Goal: Use online tool/utility: Utilize a website feature to perform a specific function

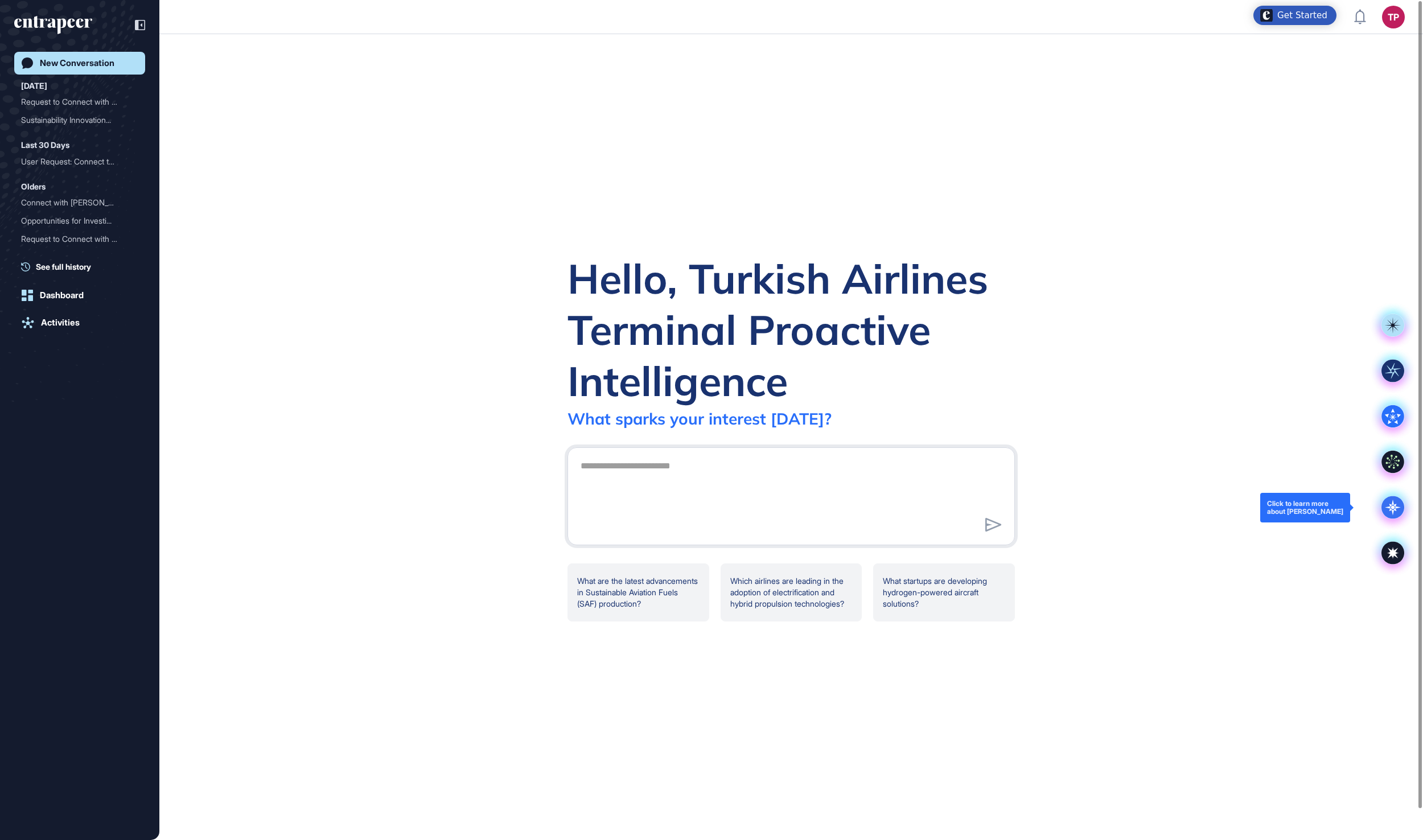
click at [1389, 503] on icon at bounding box center [1392, 507] width 23 height 23
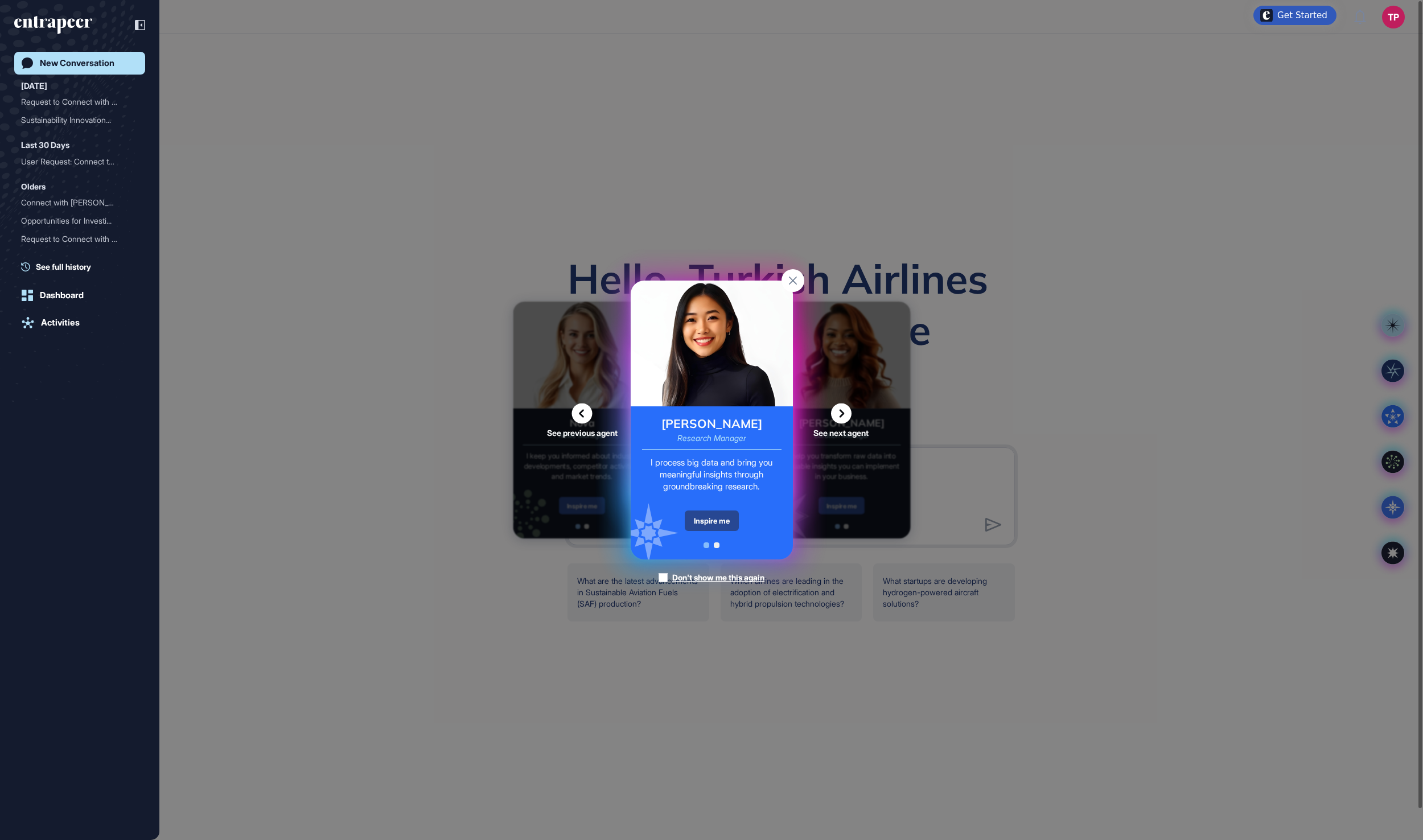
click at [724, 515] on div "Inspire me" at bounding box center [712, 520] width 54 height 20
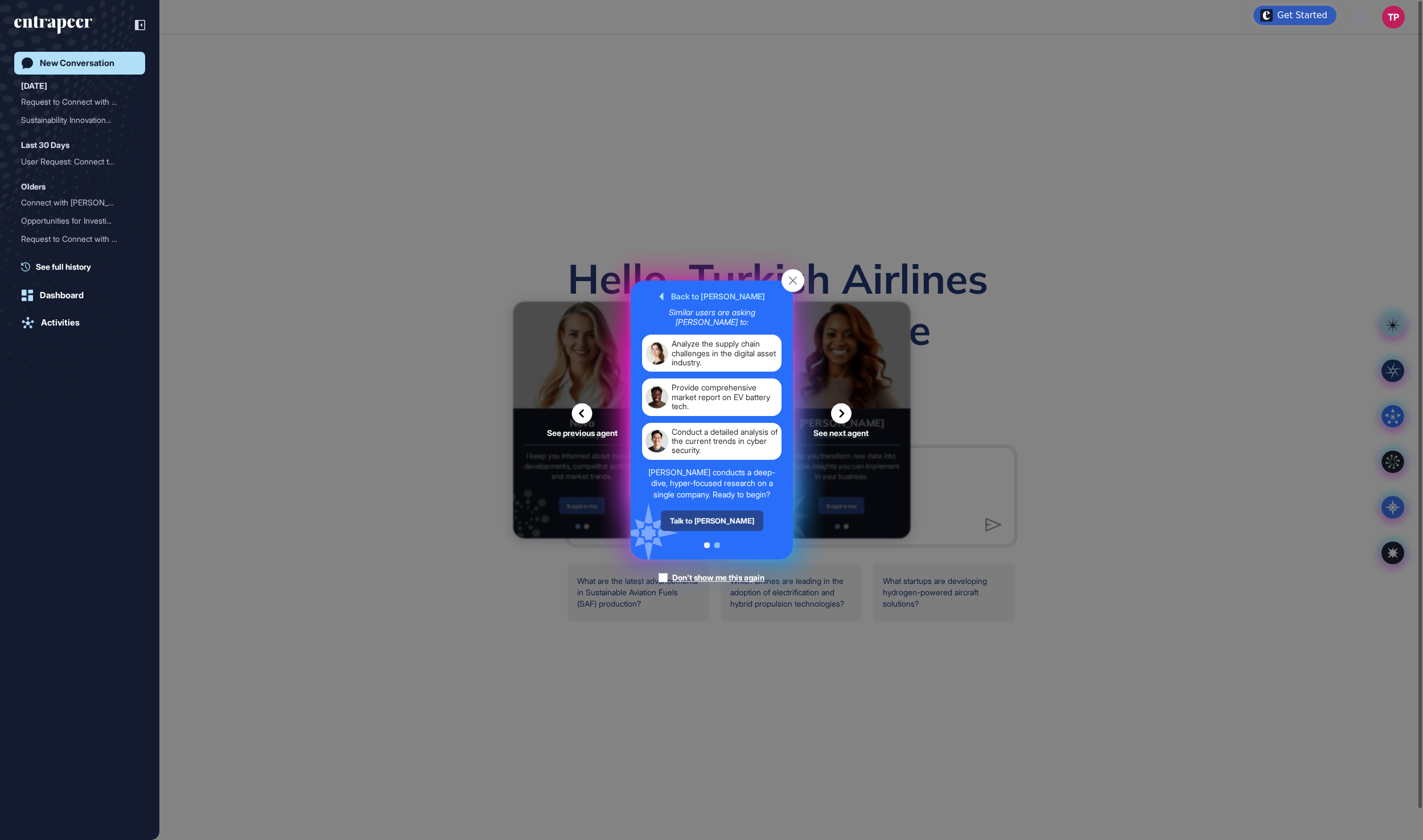
click at [728, 531] on div "Talk to [PERSON_NAME]" at bounding box center [711, 520] width 102 height 20
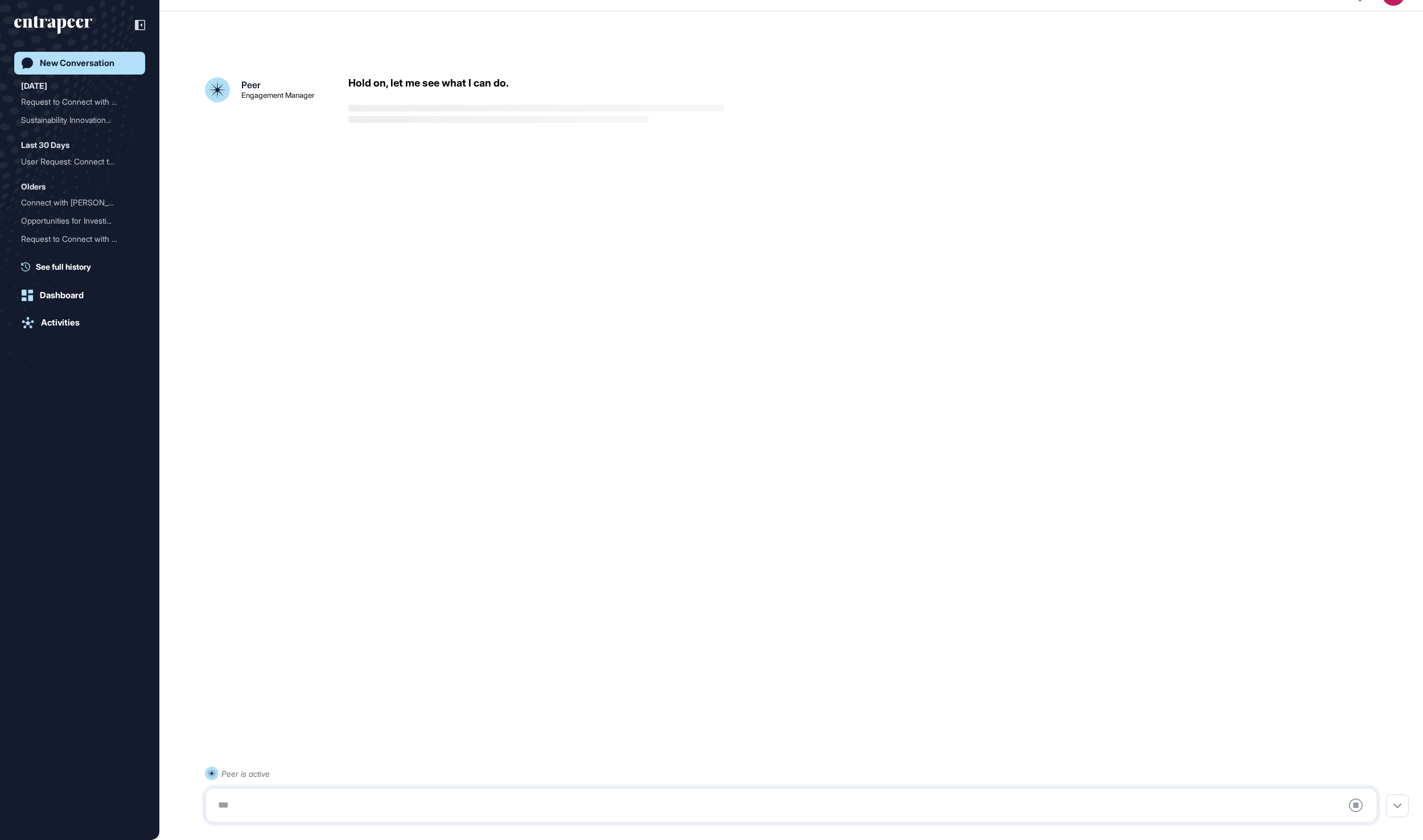
scroll to position [32, 0]
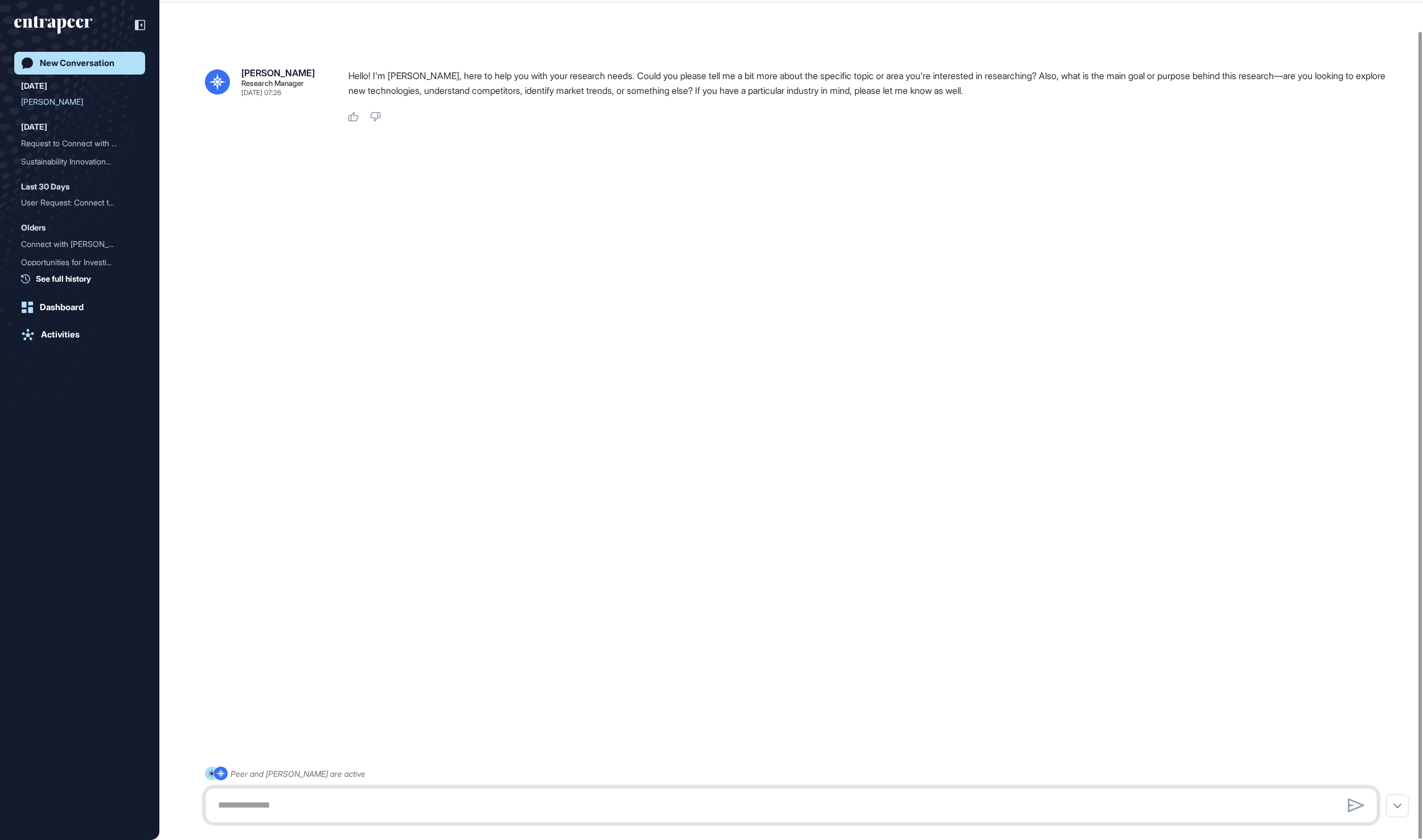
click at [541, 803] on textarea at bounding box center [791, 805] width 1160 height 23
paste textarea "**********"
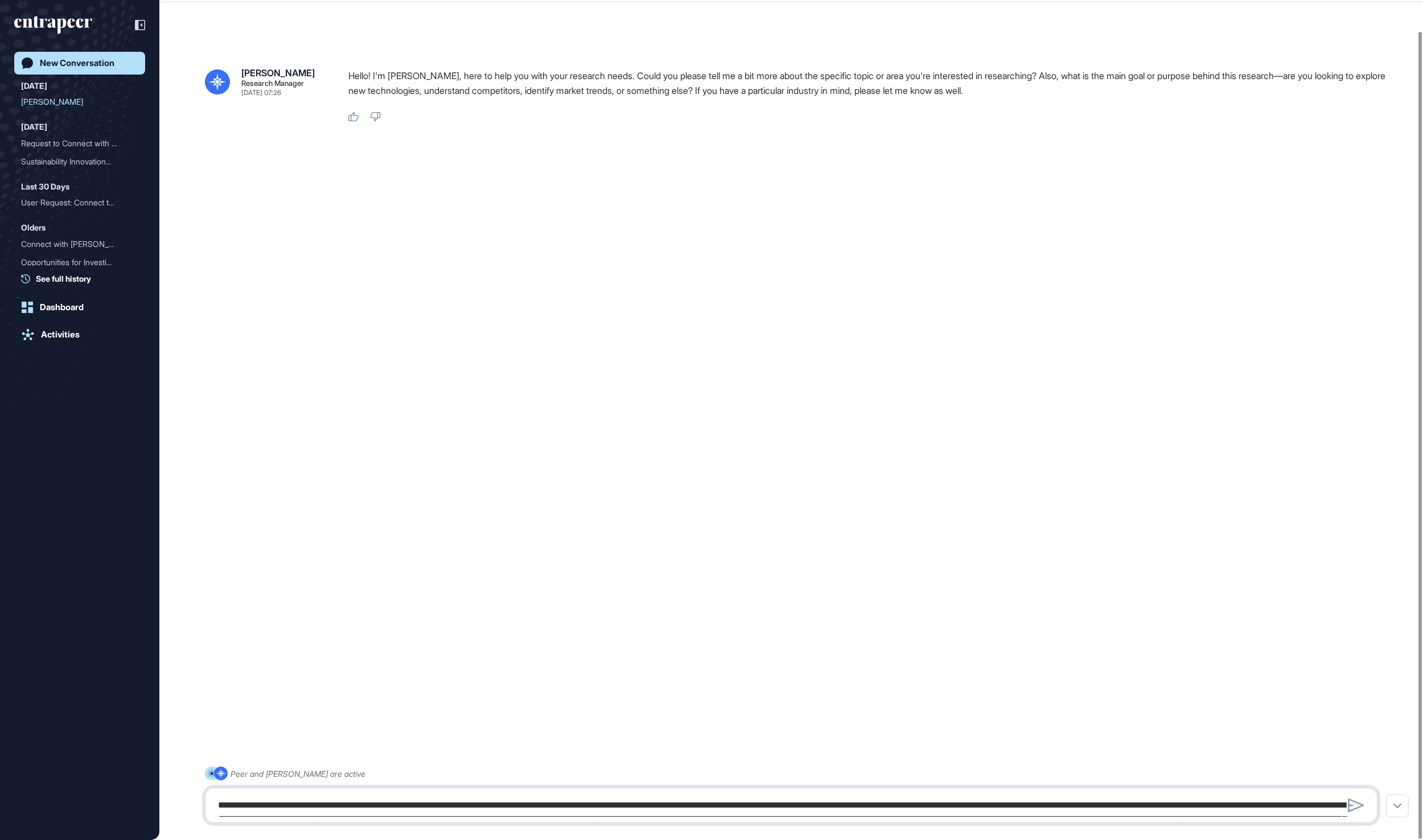
scroll to position [201, 0]
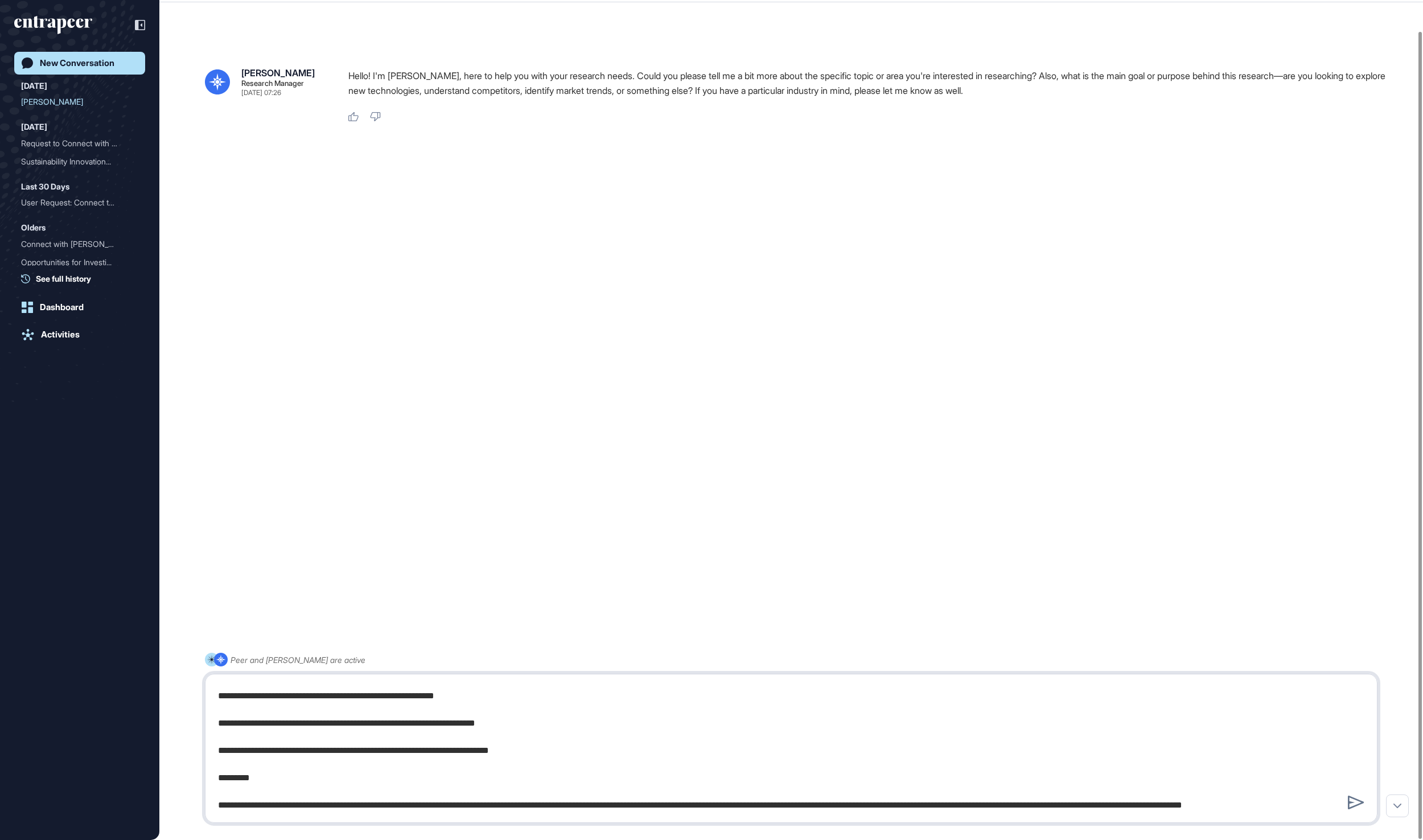
type textarea "**********"
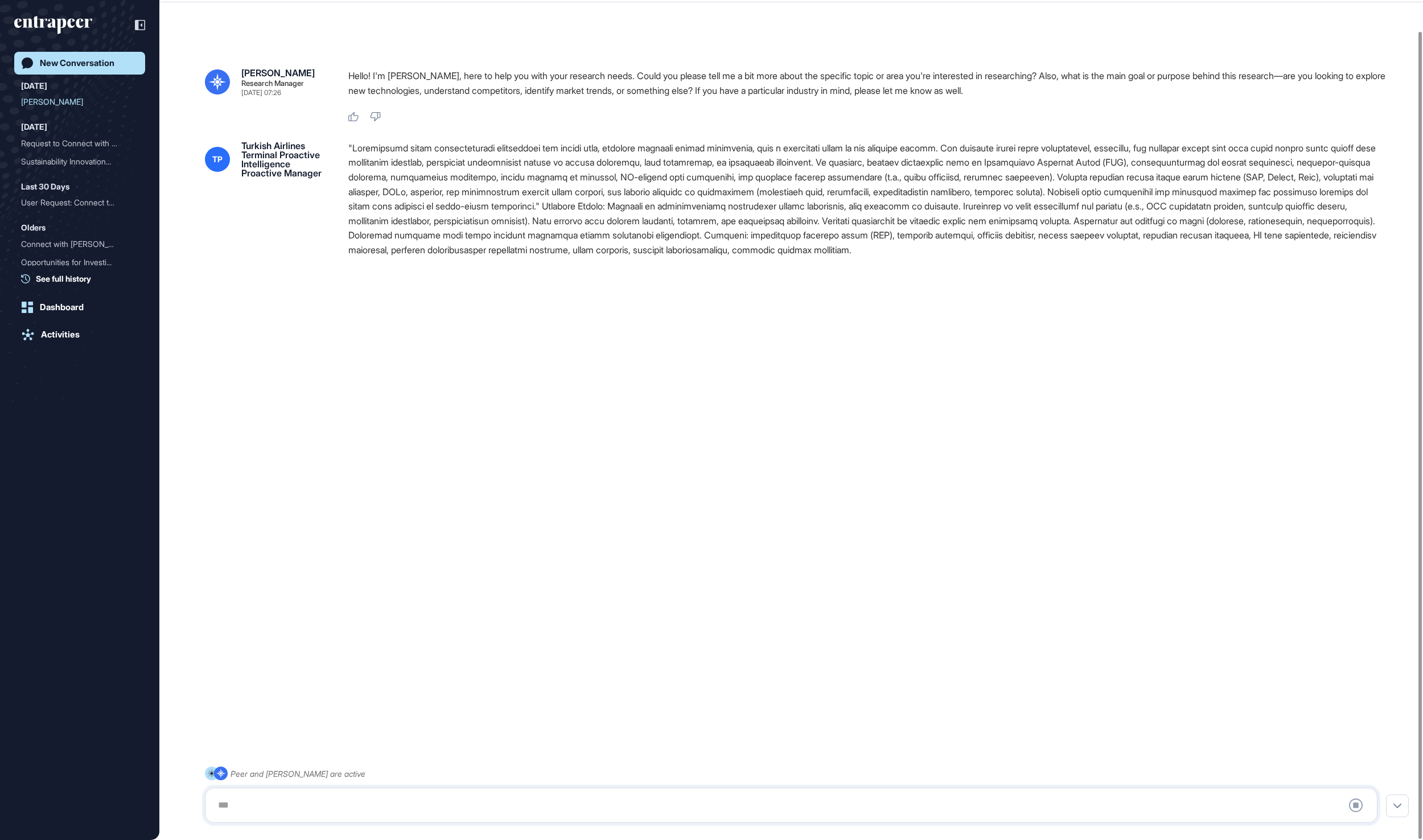
scroll to position [0, 0]
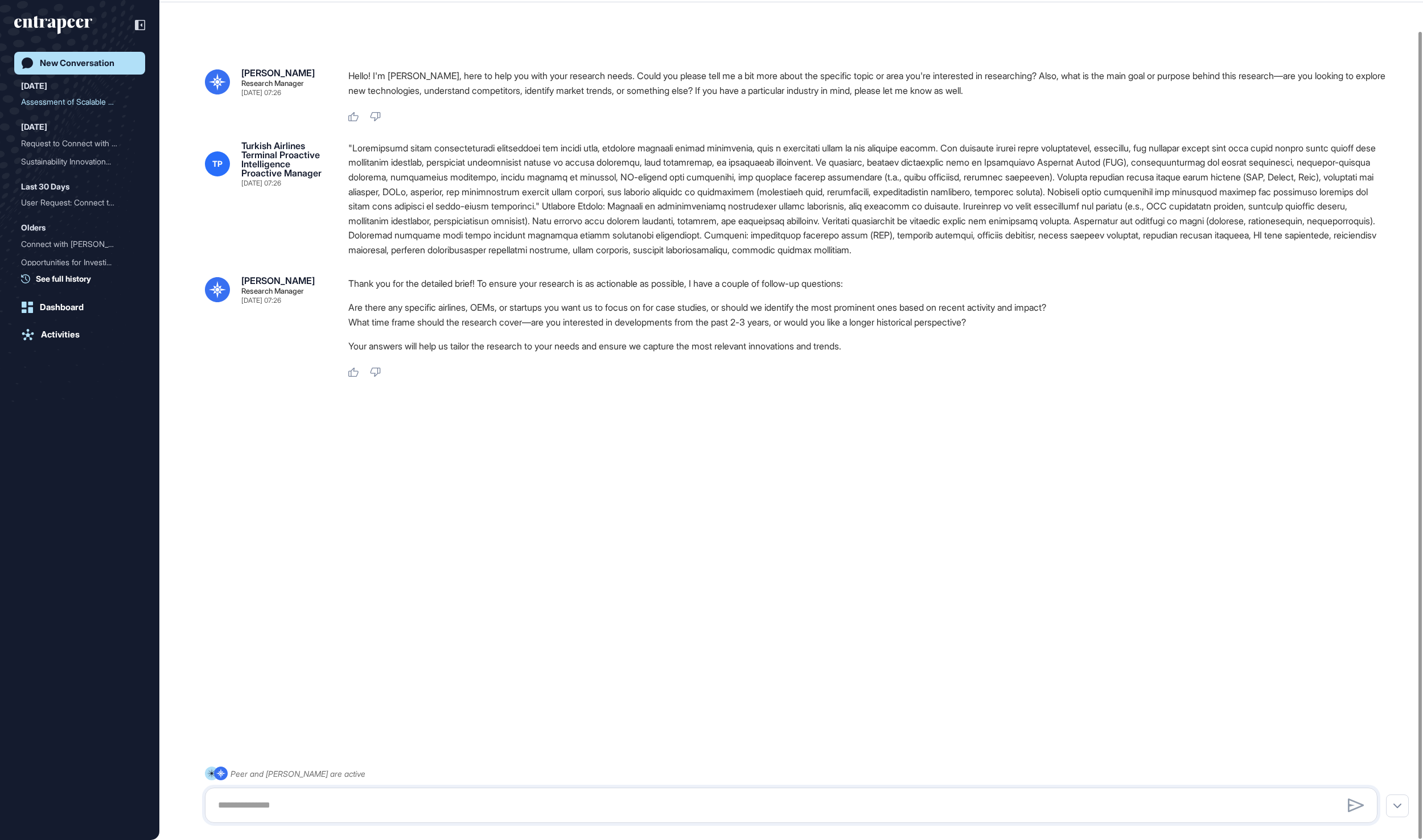
click at [916, 315] on li "Are there any specific airlines, OEMs, or startups you want us to focus on for …" at bounding box center [867, 307] width 1038 height 14
drag, startPoint x: 913, startPoint y: 338, endPoint x: 1013, endPoint y: 340, distance: 100.0
click at [1013, 315] on li "Are there any specific airlines, OEMs, or startups you want us to focus on for …" at bounding box center [867, 307] width 1038 height 14
copy li "most prominent ones"
click at [612, 813] on textarea at bounding box center [790, 805] width 1159 height 23
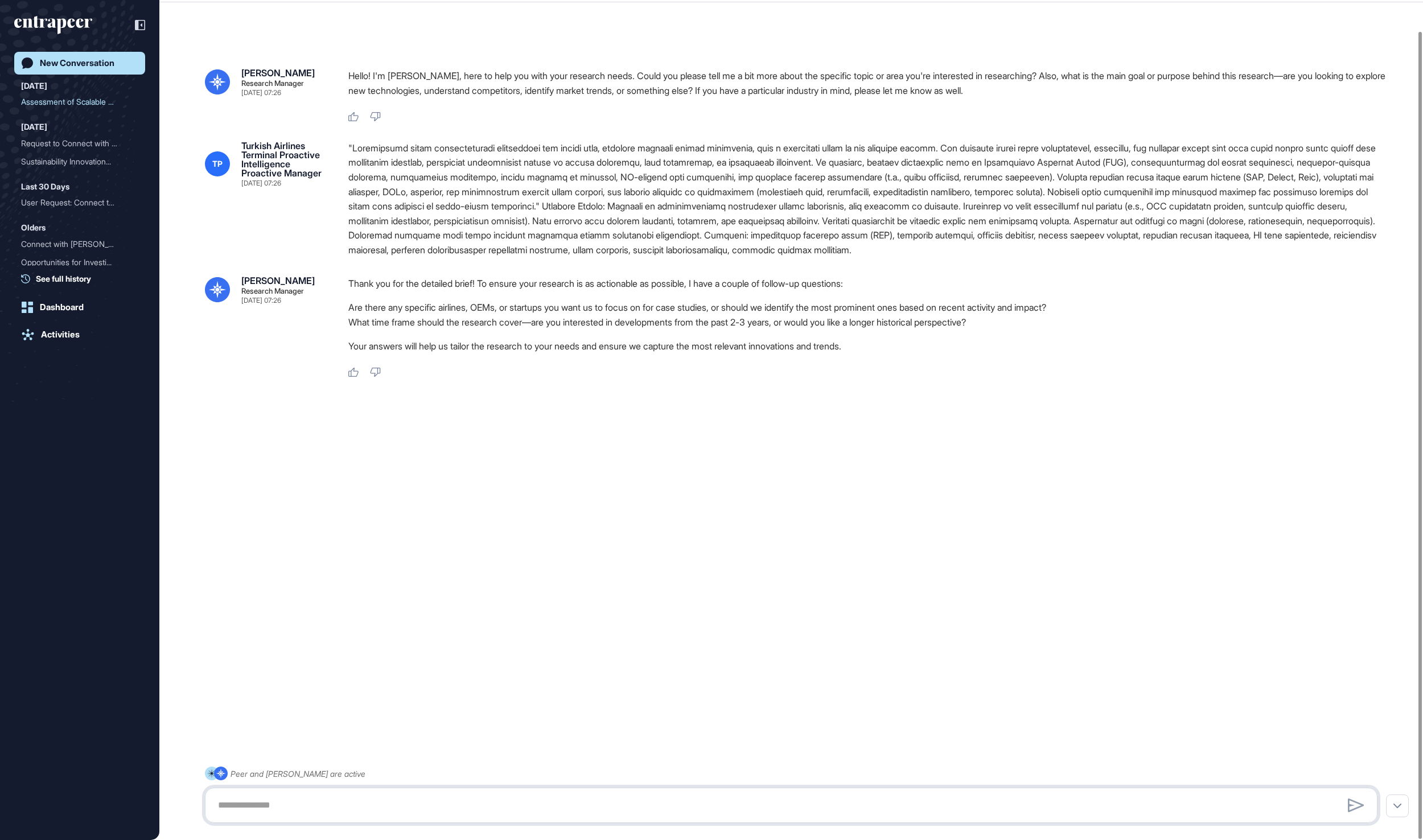
paste textarea "**********"
type textarea "**********"
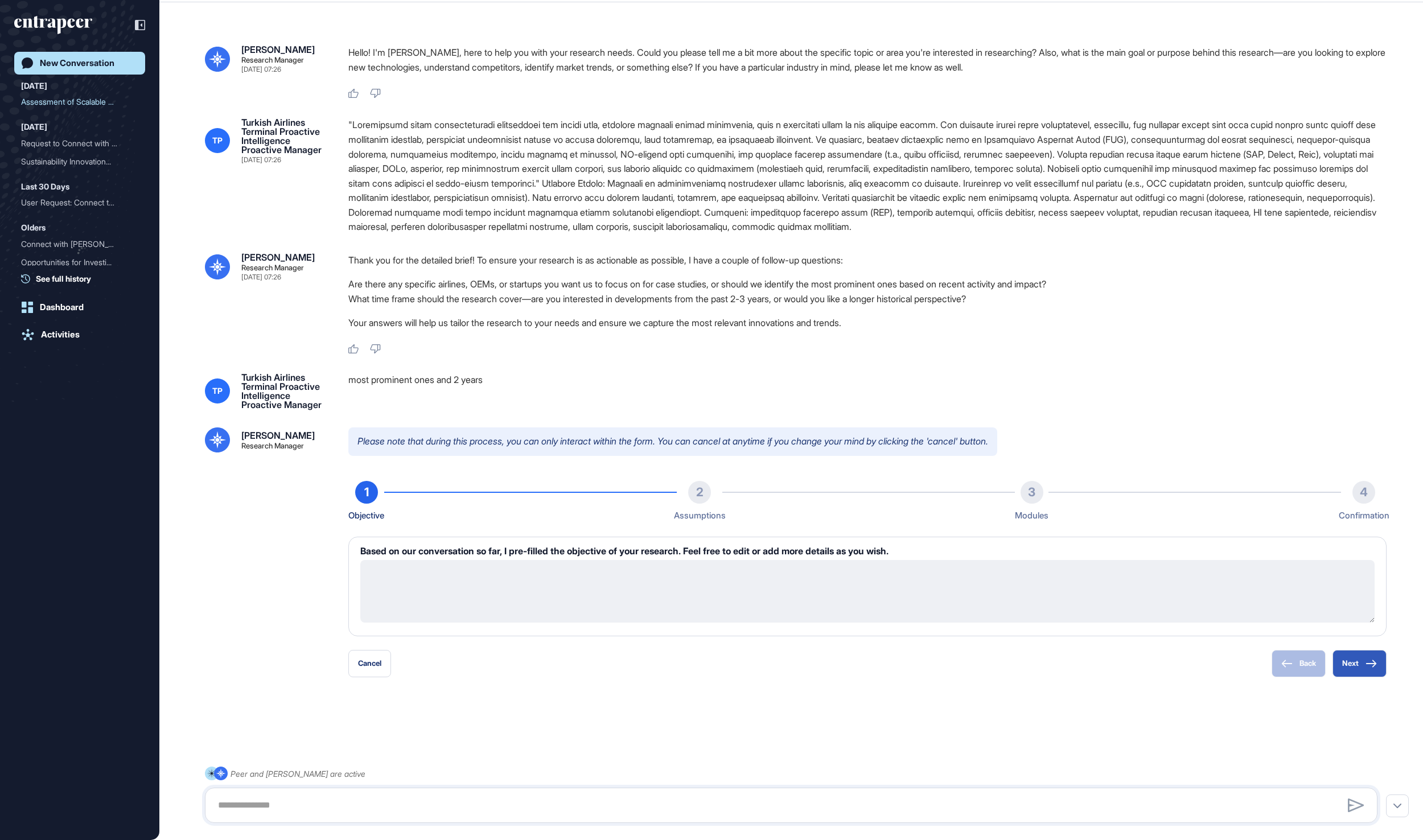
scroll to position [86, 0]
type textarea "**********"
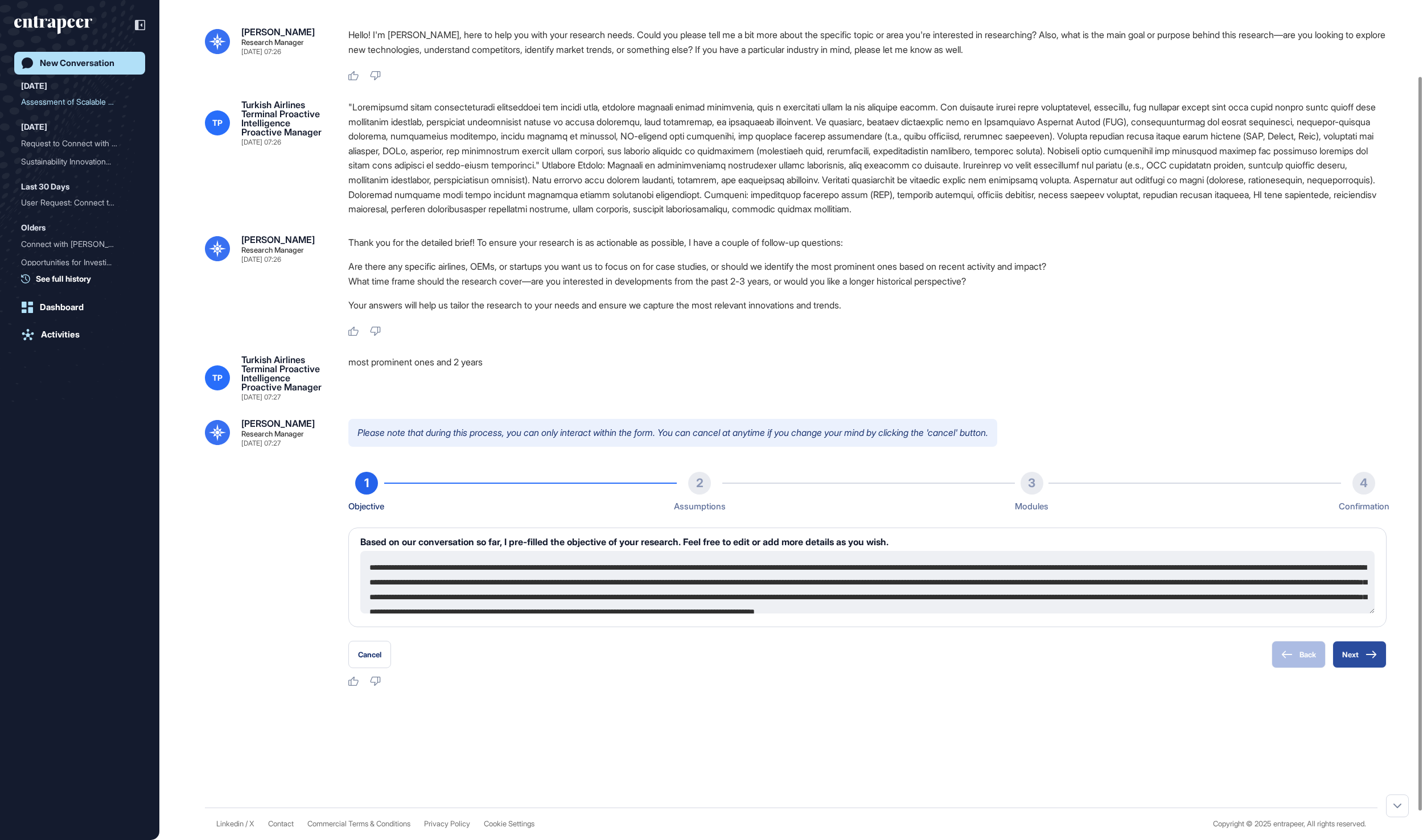
click at [1357, 668] on button "Next" at bounding box center [1359, 654] width 54 height 27
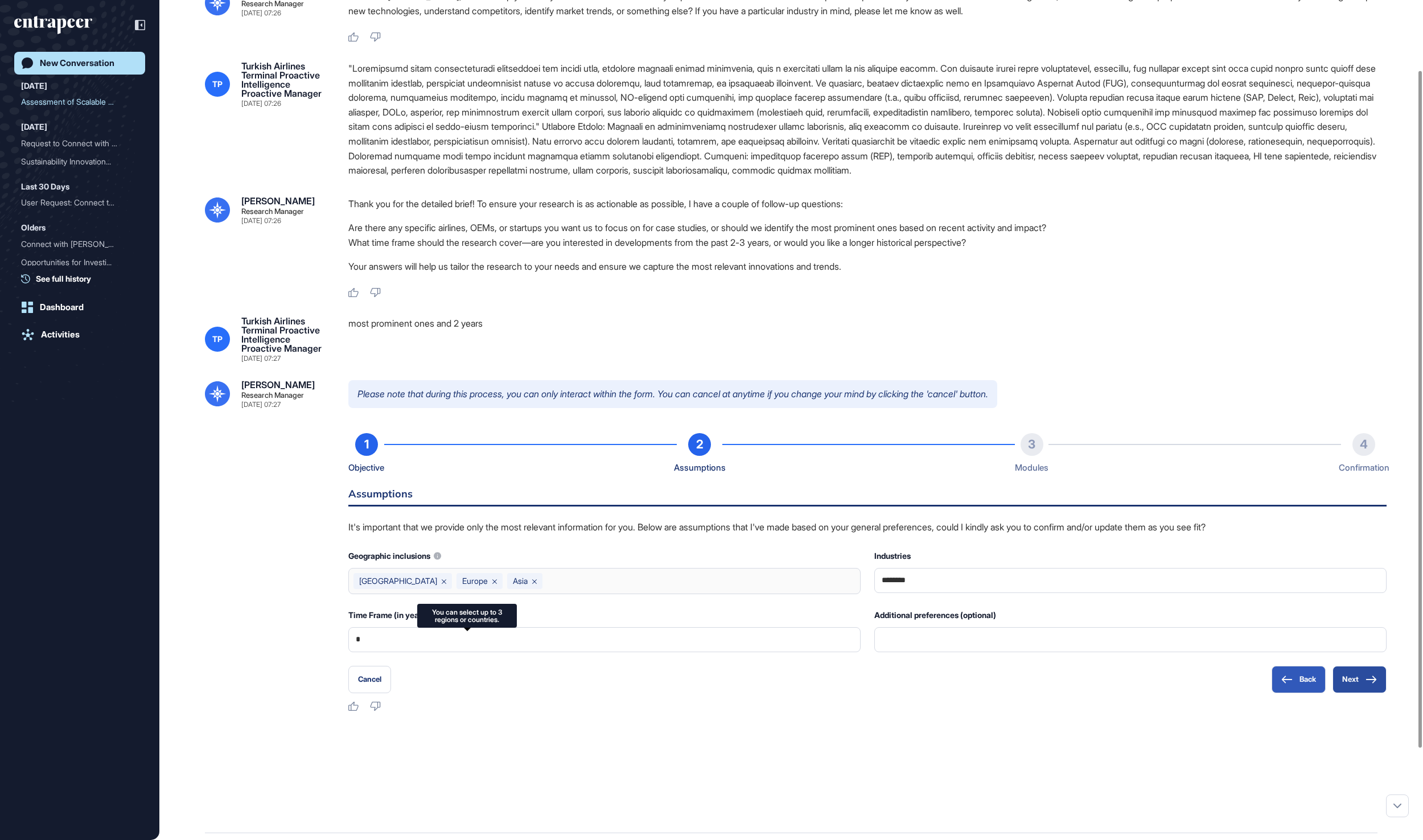
click at [1366, 683] on icon at bounding box center [1371, 679] width 11 height 8
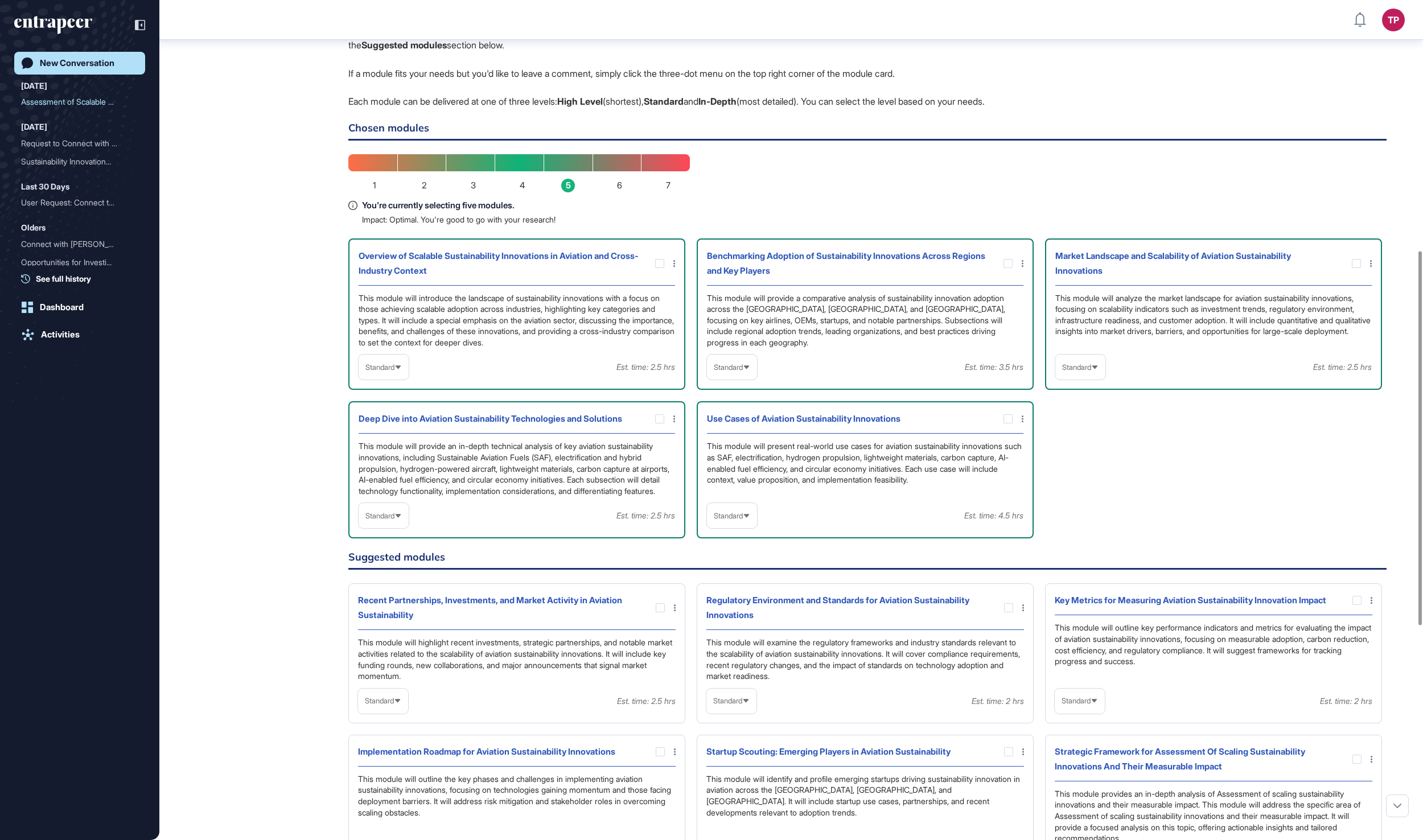
scroll to position [565, 0]
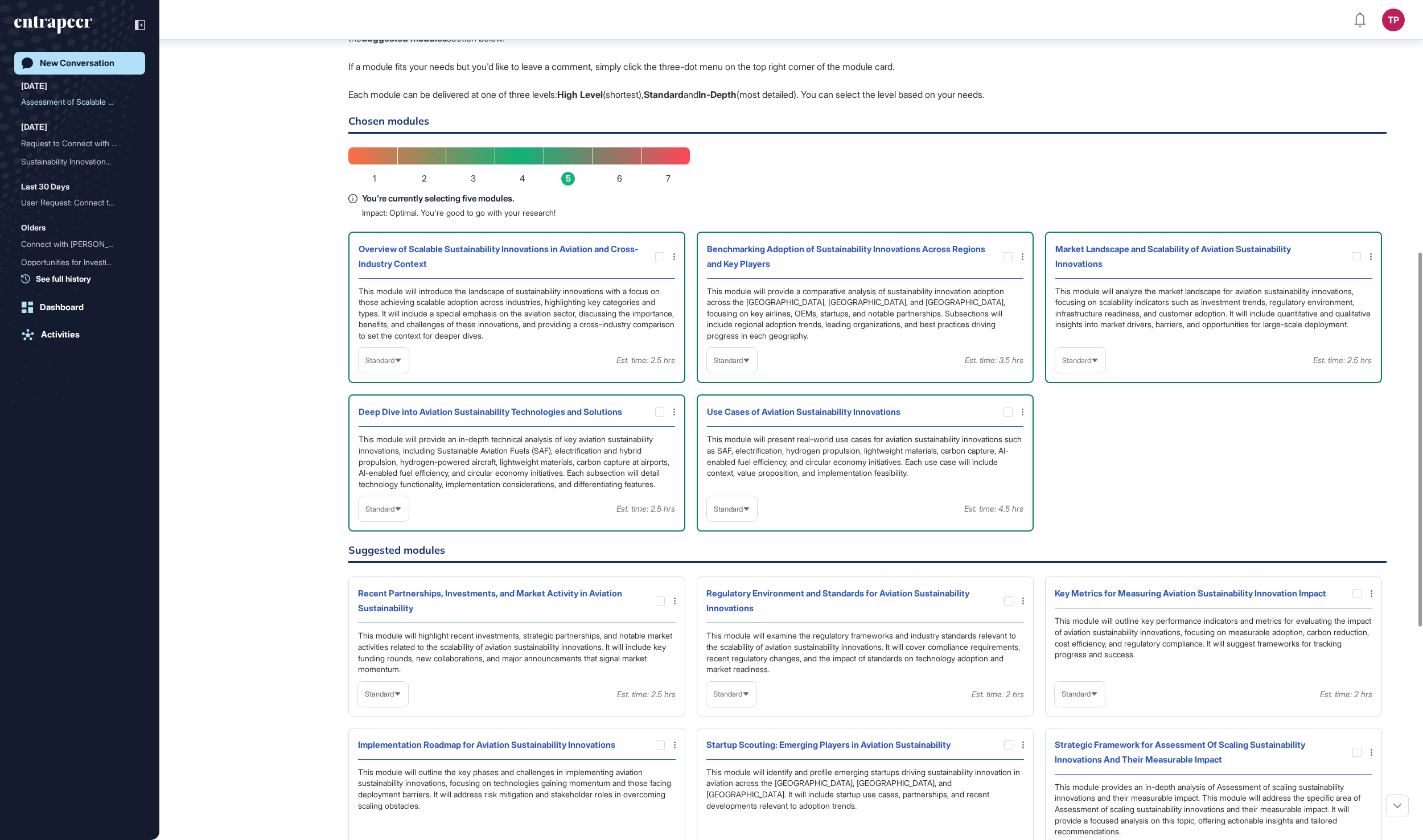
click at [379, 365] on span "Standard" at bounding box center [380, 360] width 29 height 9
click at [396, 445] on li "In-depth" at bounding box center [384, 432] width 44 height 23
click at [736, 371] on div "Standard" at bounding box center [732, 361] width 50 height 23
click at [736, 445] on li "In-depth" at bounding box center [732, 432] width 44 height 23
click at [1097, 341] on div "This module will analyze the market landscape for aviation sustainability innov…" at bounding box center [1213, 313] width 317 height 56
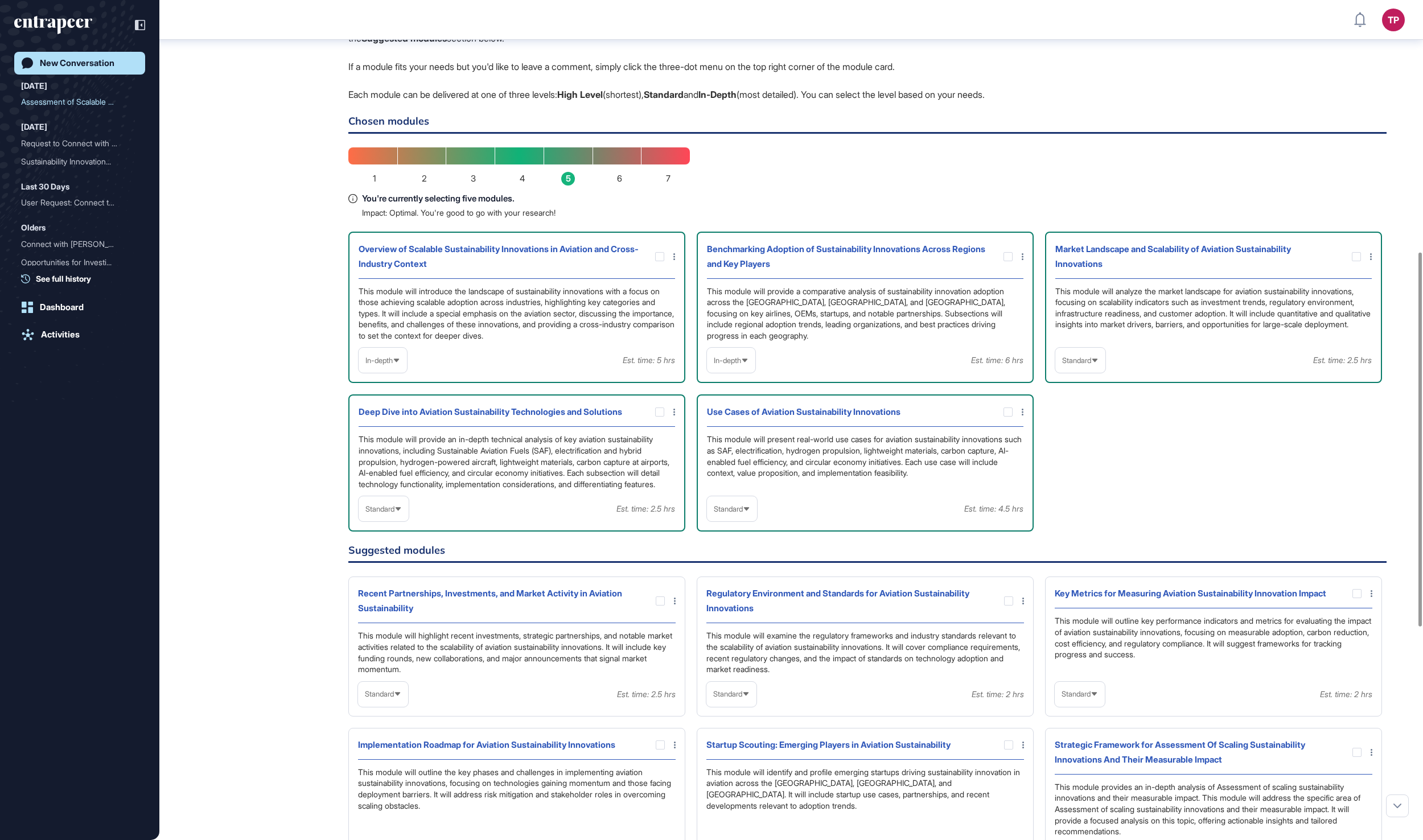
click at [1096, 383] on div "Market Landscape and Scalability of Aviation Sustainability Innovations This mo…" at bounding box center [1213, 307] width 337 height 152
click at [1096, 371] on div "Standard" at bounding box center [1081, 361] width 50 height 23
click at [1093, 445] on li "In-depth" at bounding box center [1081, 432] width 44 height 23
click at [737, 513] on span "Standard" at bounding box center [728, 509] width 29 height 9
click at [731, 593] on li "In-depth" at bounding box center [732, 581] width 44 height 23
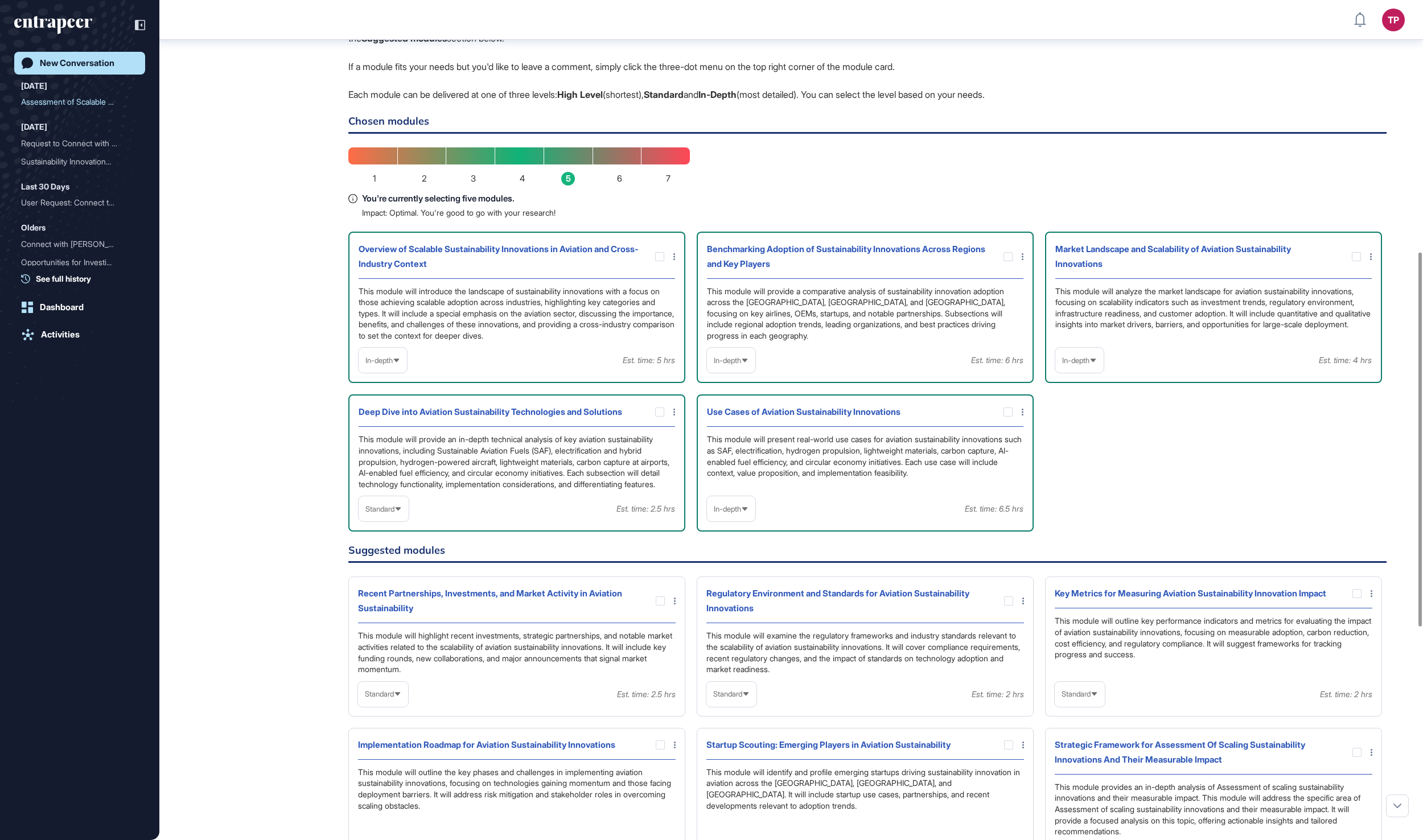
click at [395, 513] on span "Standard" at bounding box center [380, 509] width 29 height 9
click at [394, 593] on li "In-depth" at bounding box center [384, 581] width 44 height 23
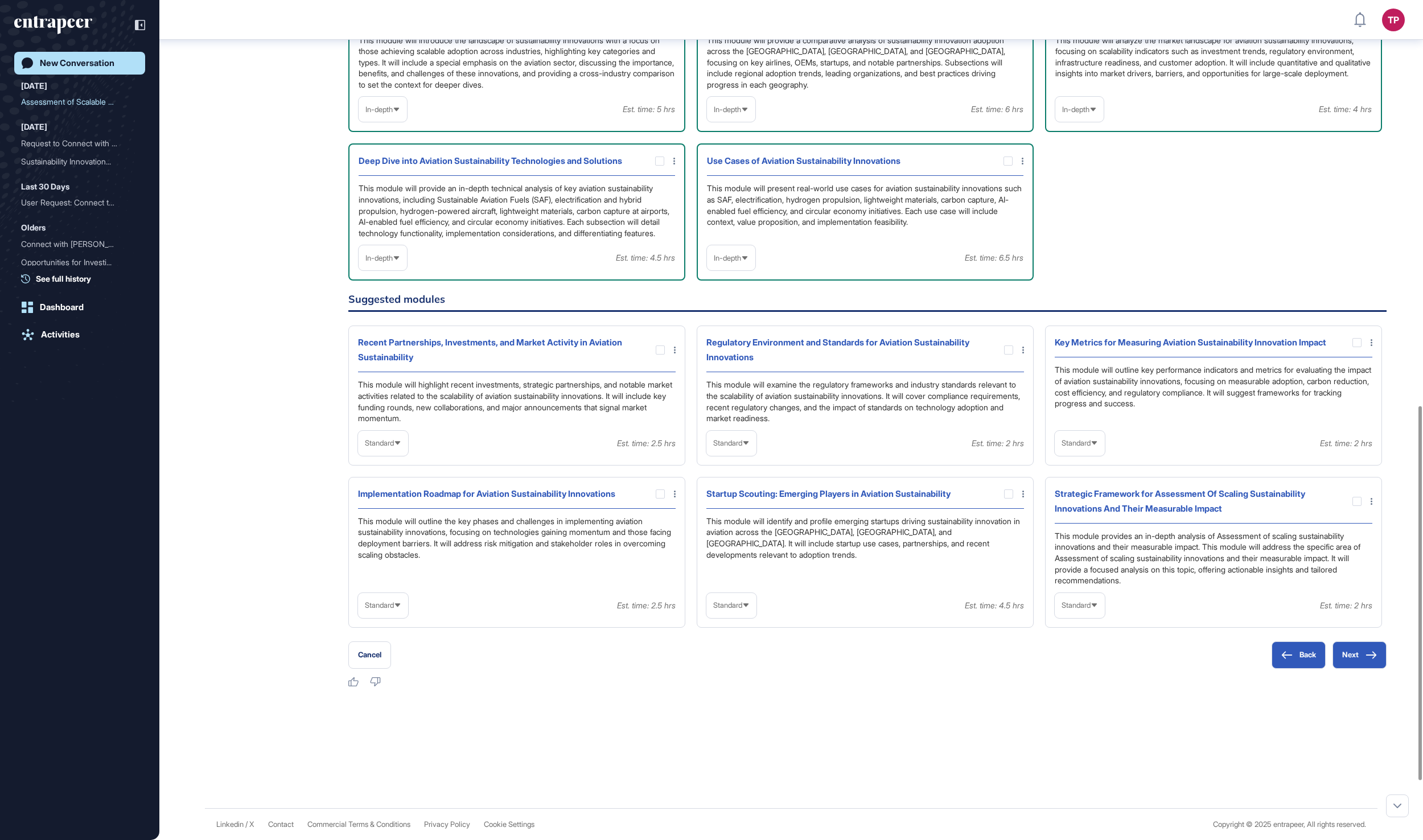
scroll to position [932, 0]
click at [394, 610] on span "Standard" at bounding box center [380, 605] width 29 height 9
click at [404, 689] on li "In-depth" at bounding box center [384, 678] width 44 height 23
click at [657, 499] on div at bounding box center [660, 493] width 9 height 9
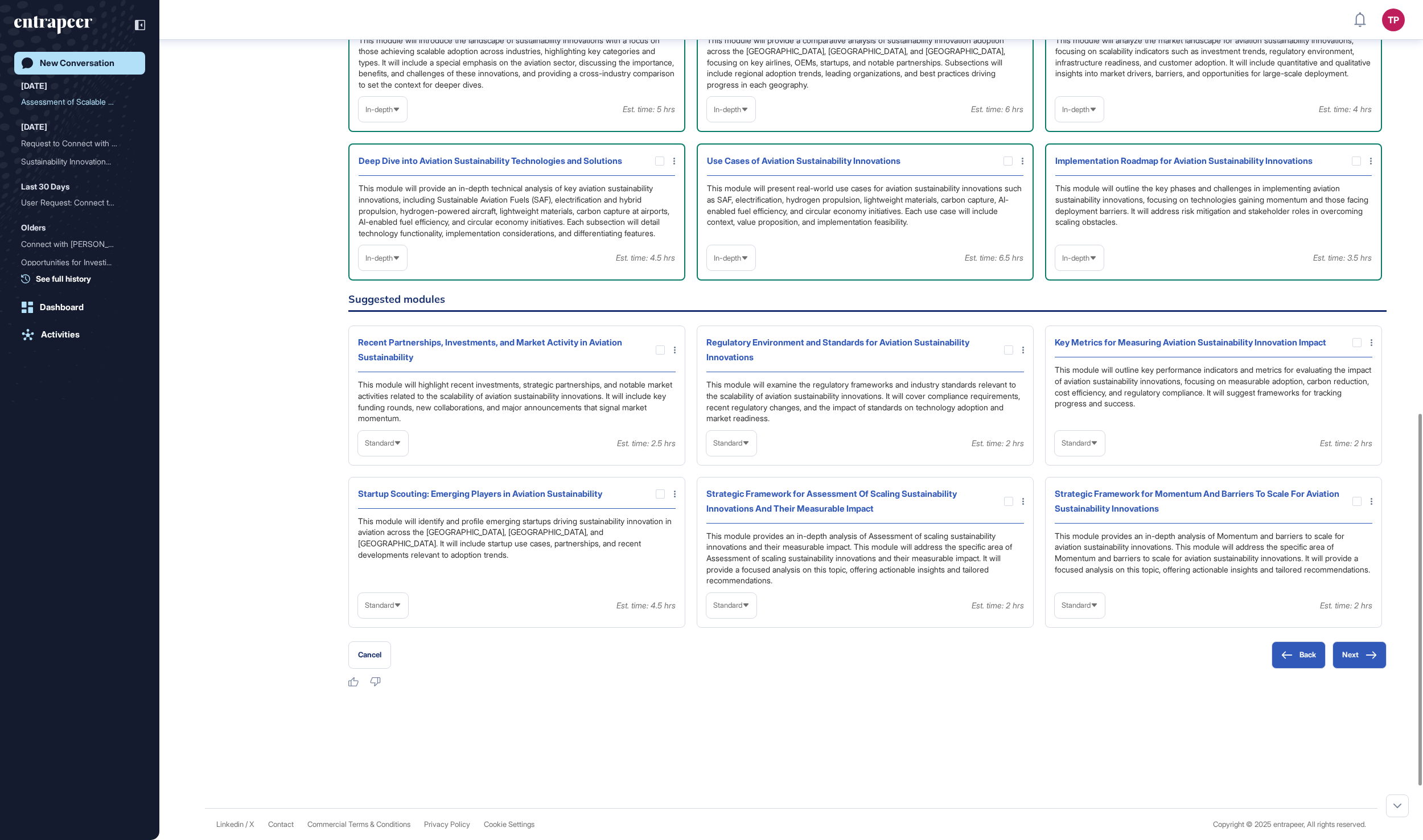
click at [394, 447] on span "Standard" at bounding box center [380, 443] width 29 height 9
click at [398, 528] on li "In-depth" at bounding box center [384, 516] width 44 height 23
click at [659, 354] on div at bounding box center [660, 350] width 9 height 9
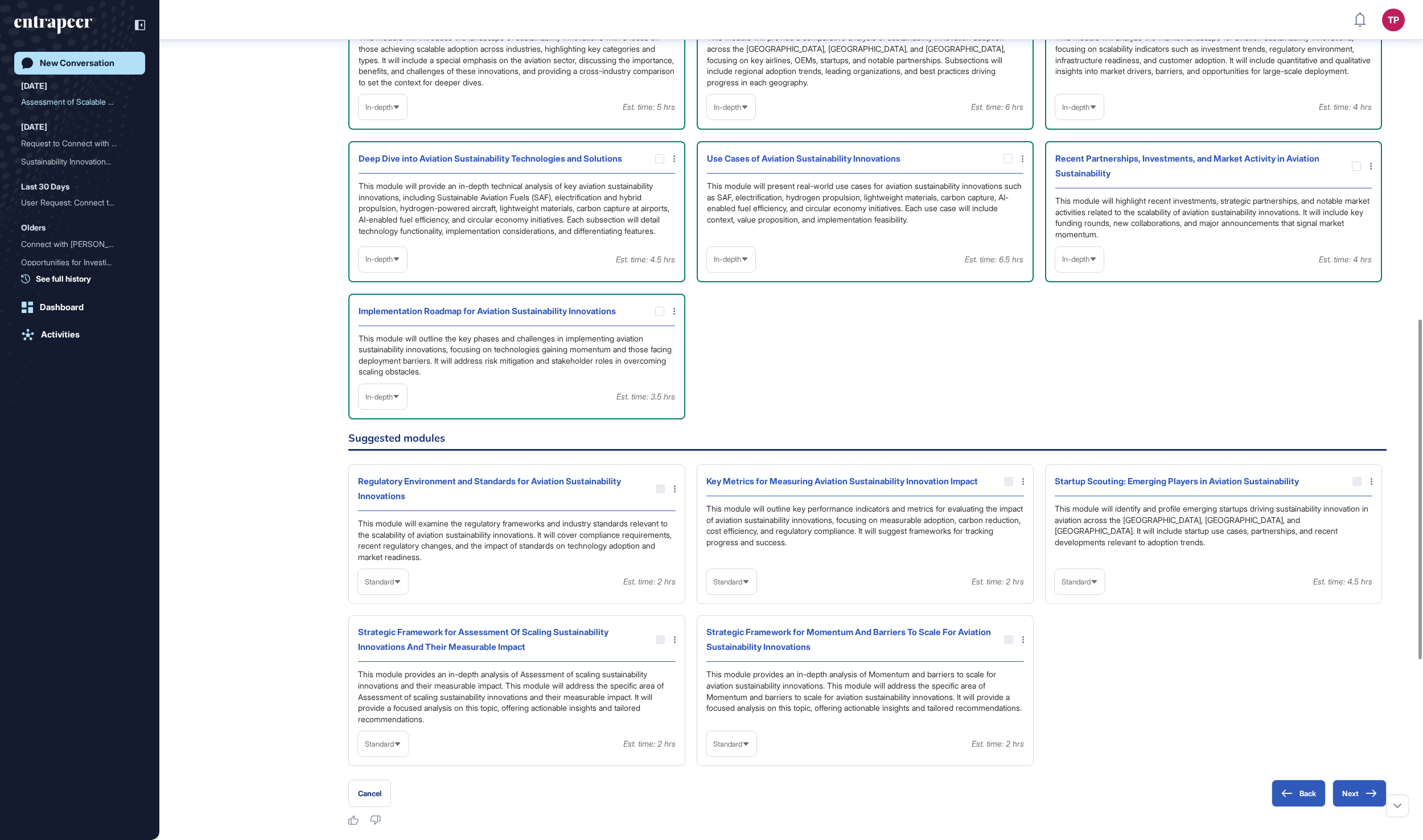
scroll to position [737, 0]
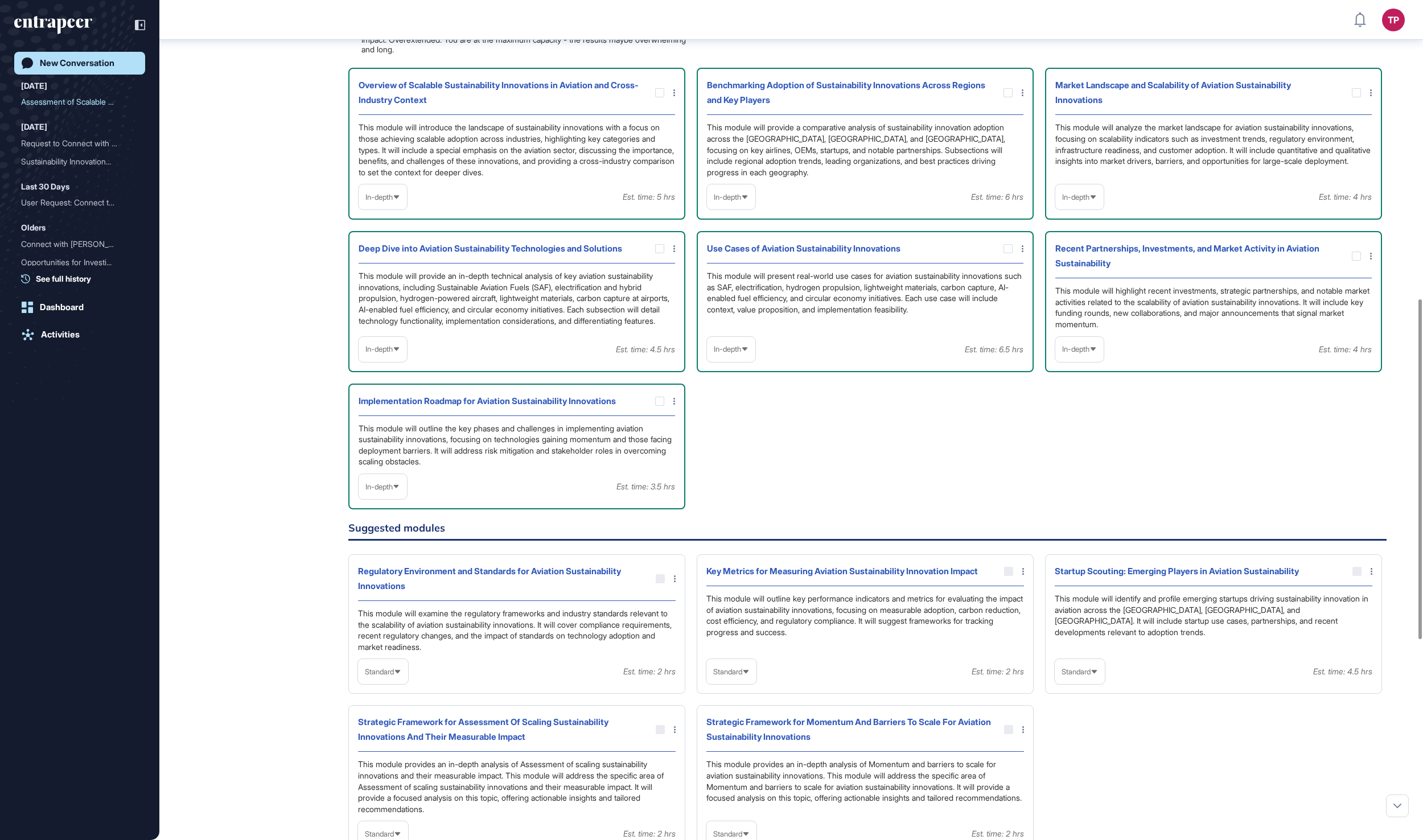
click at [402, 209] on div "In-depth" at bounding box center [383, 197] width 48 height 25
click at [396, 235] on li "High-Level" at bounding box center [383, 224] width 42 height 23
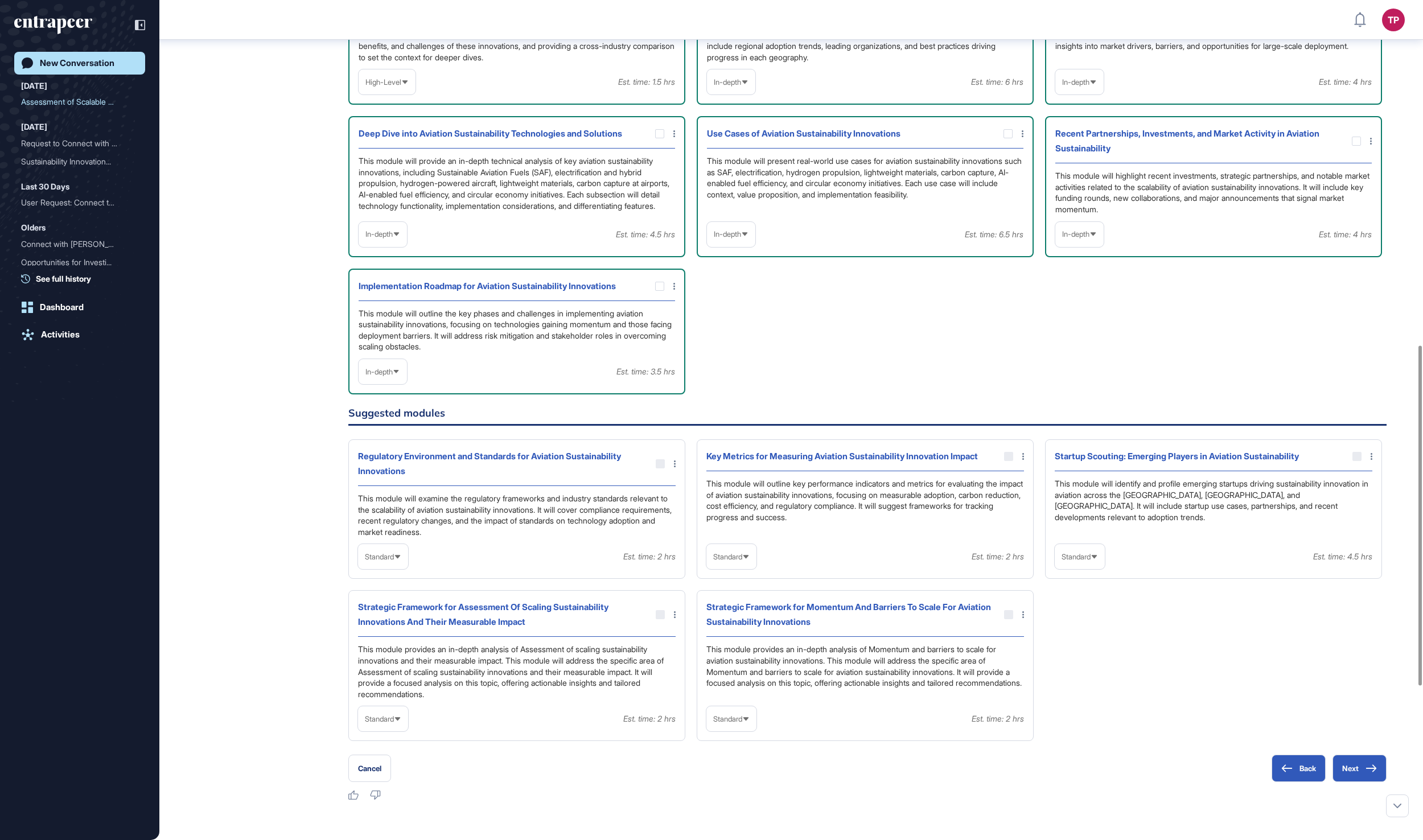
scroll to position [1061, 0]
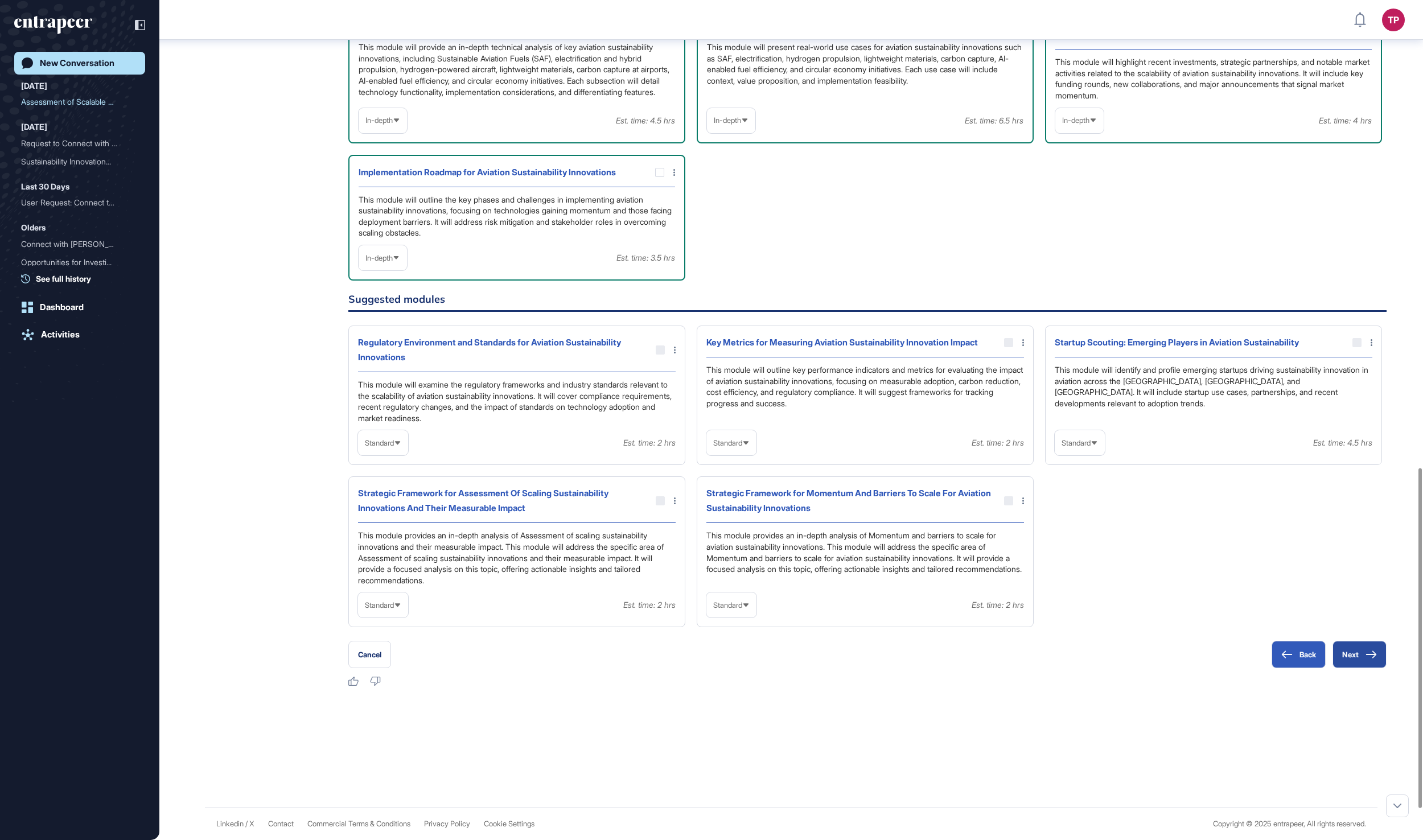
click at [1352, 668] on button "Next" at bounding box center [1359, 654] width 54 height 27
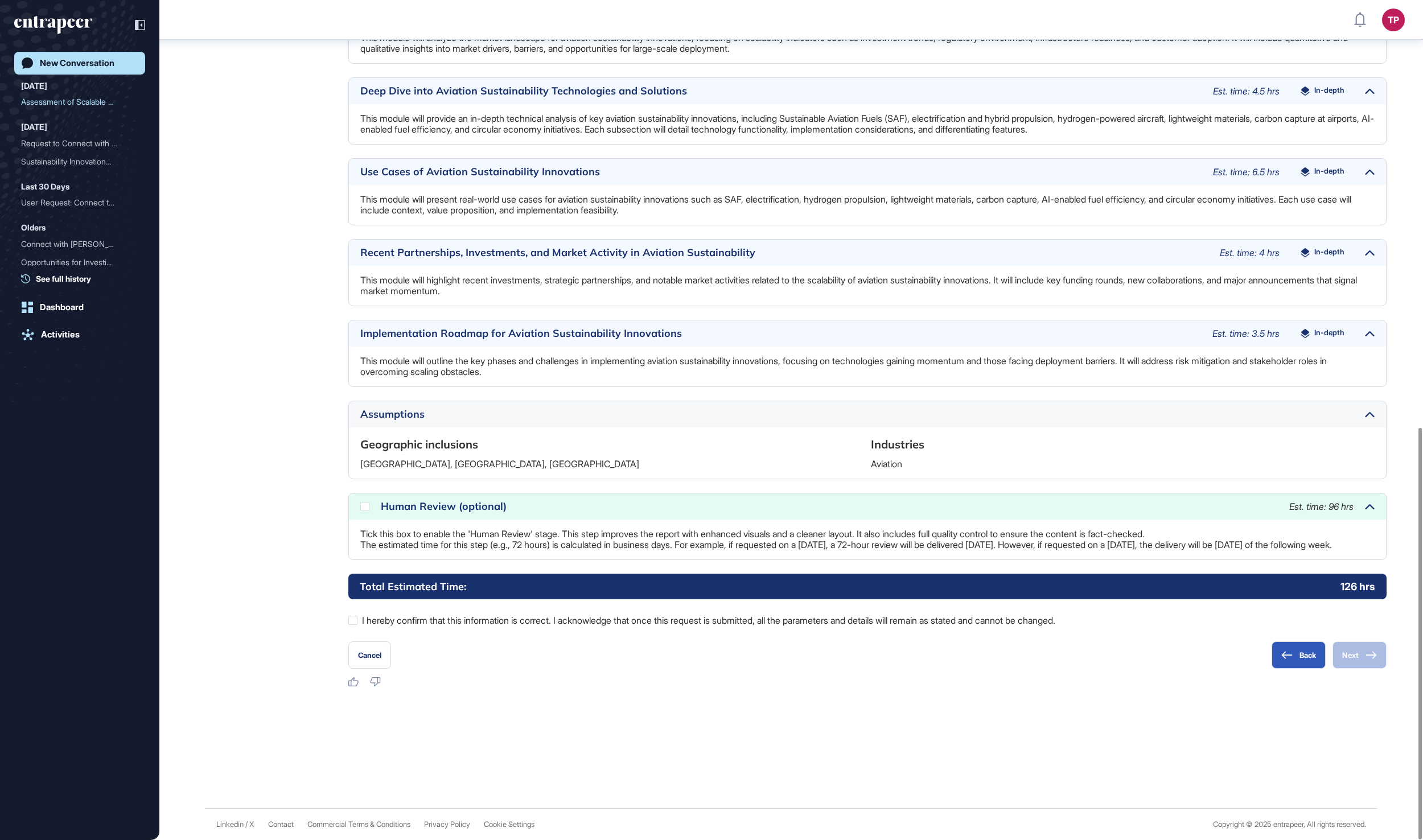
scroll to position [871, 0]
click at [363, 502] on div at bounding box center [364, 506] width 9 height 9
click at [355, 618] on div at bounding box center [352, 619] width 9 height 9
click at [1352, 658] on button "Next" at bounding box center [1359, 655] width 54 height 27
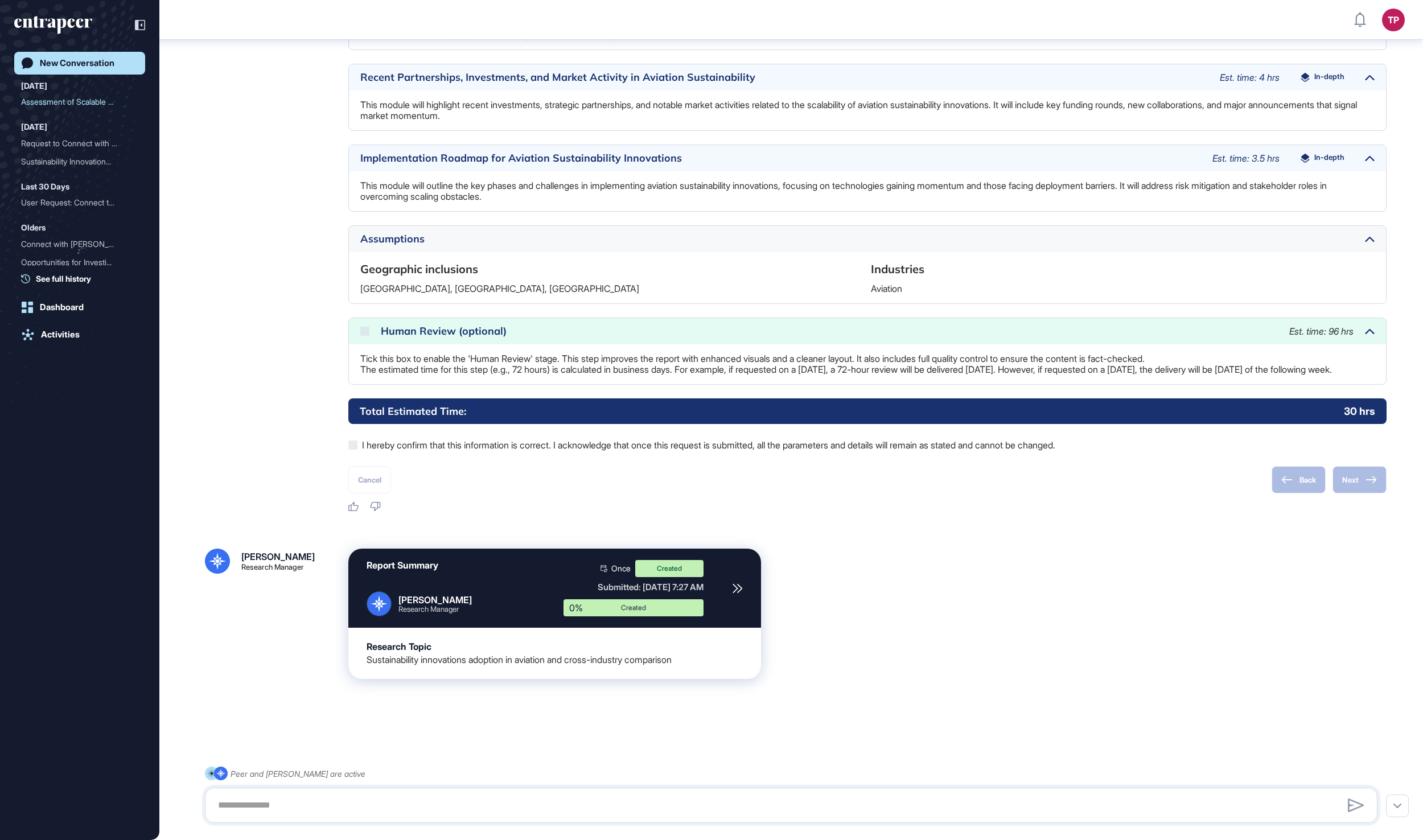
scroll to position [998, 0]
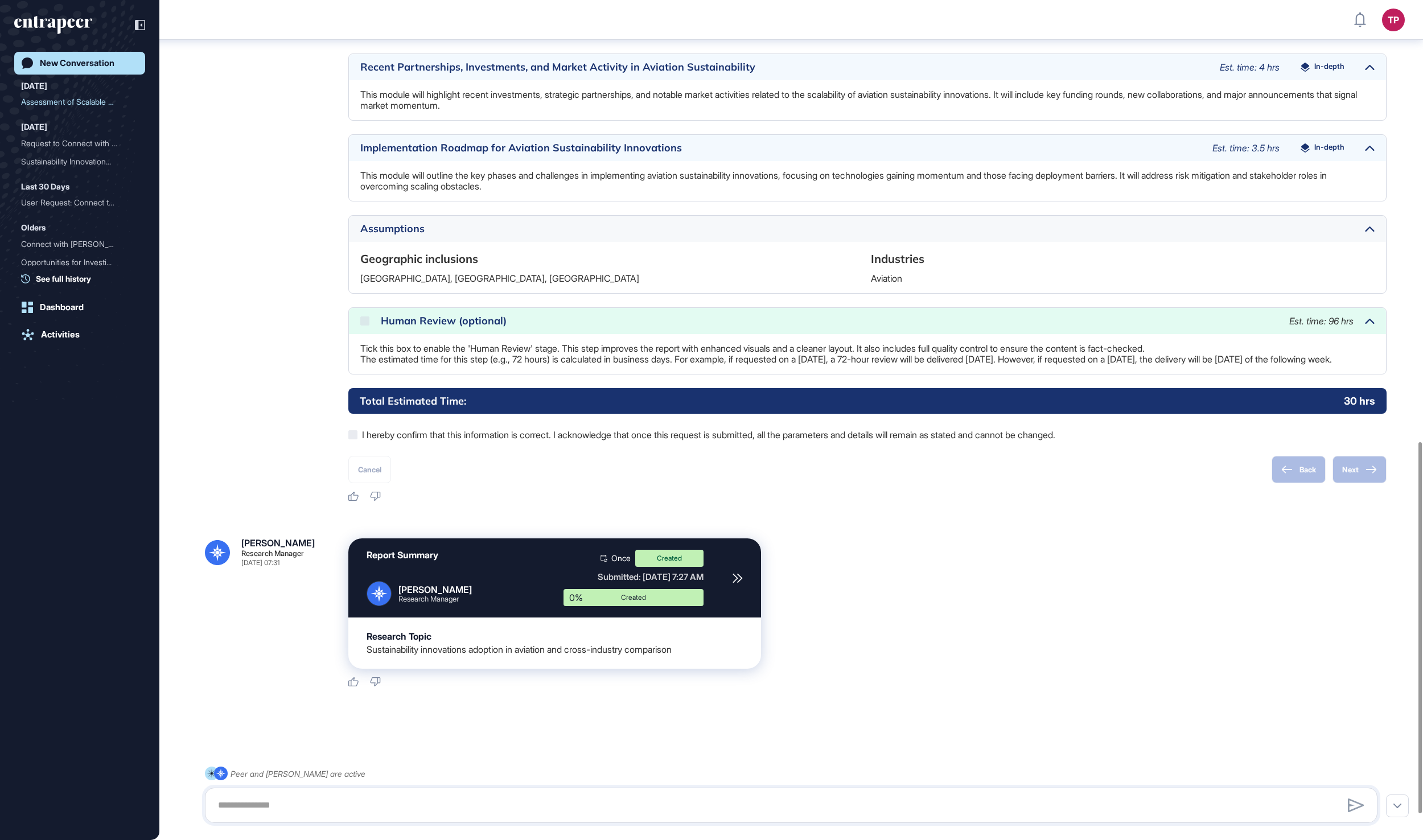
click at [96, 56] on link "New Conversation" at bounding box center [80, 63] width 131 height 23
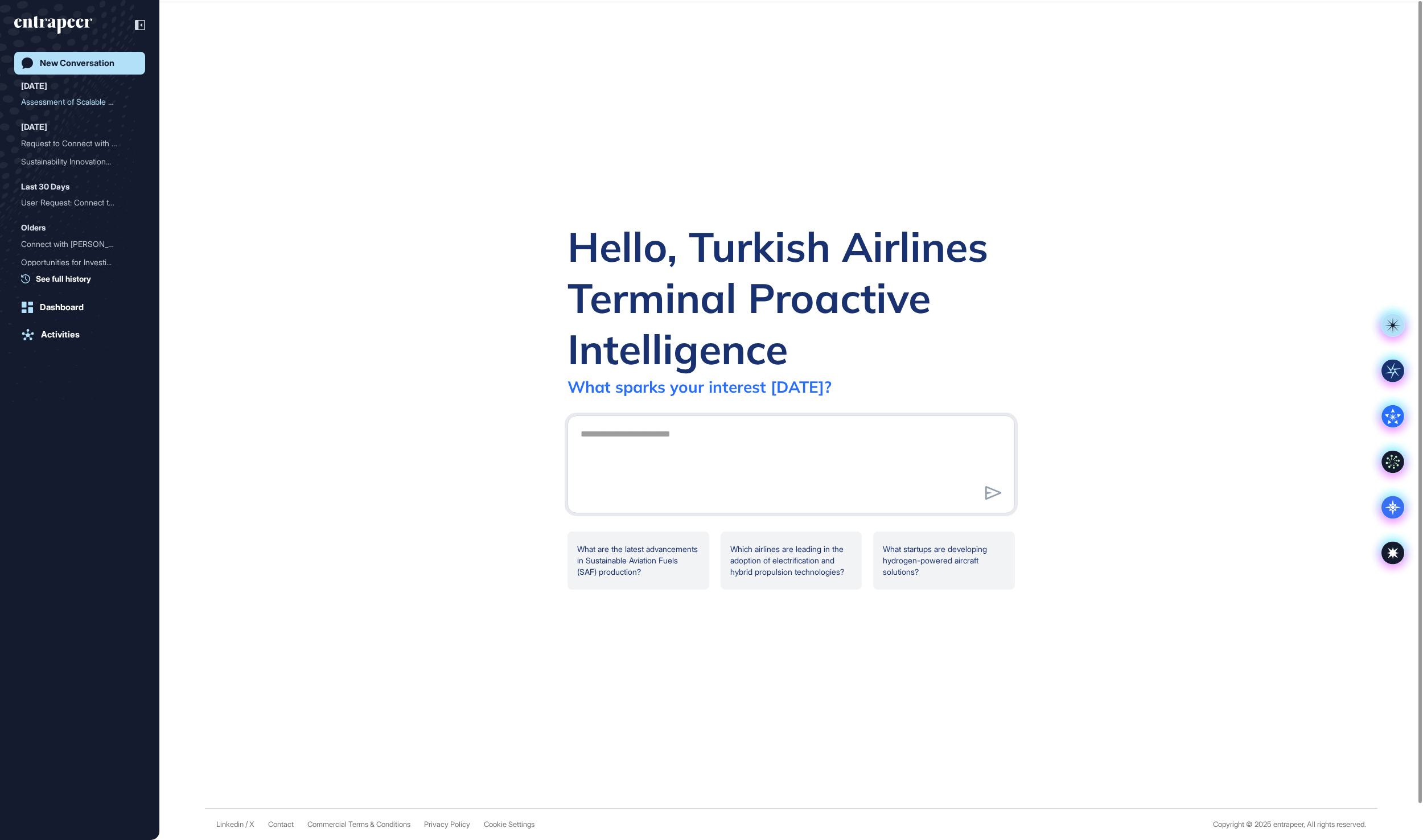
scroll to position [0, 0]
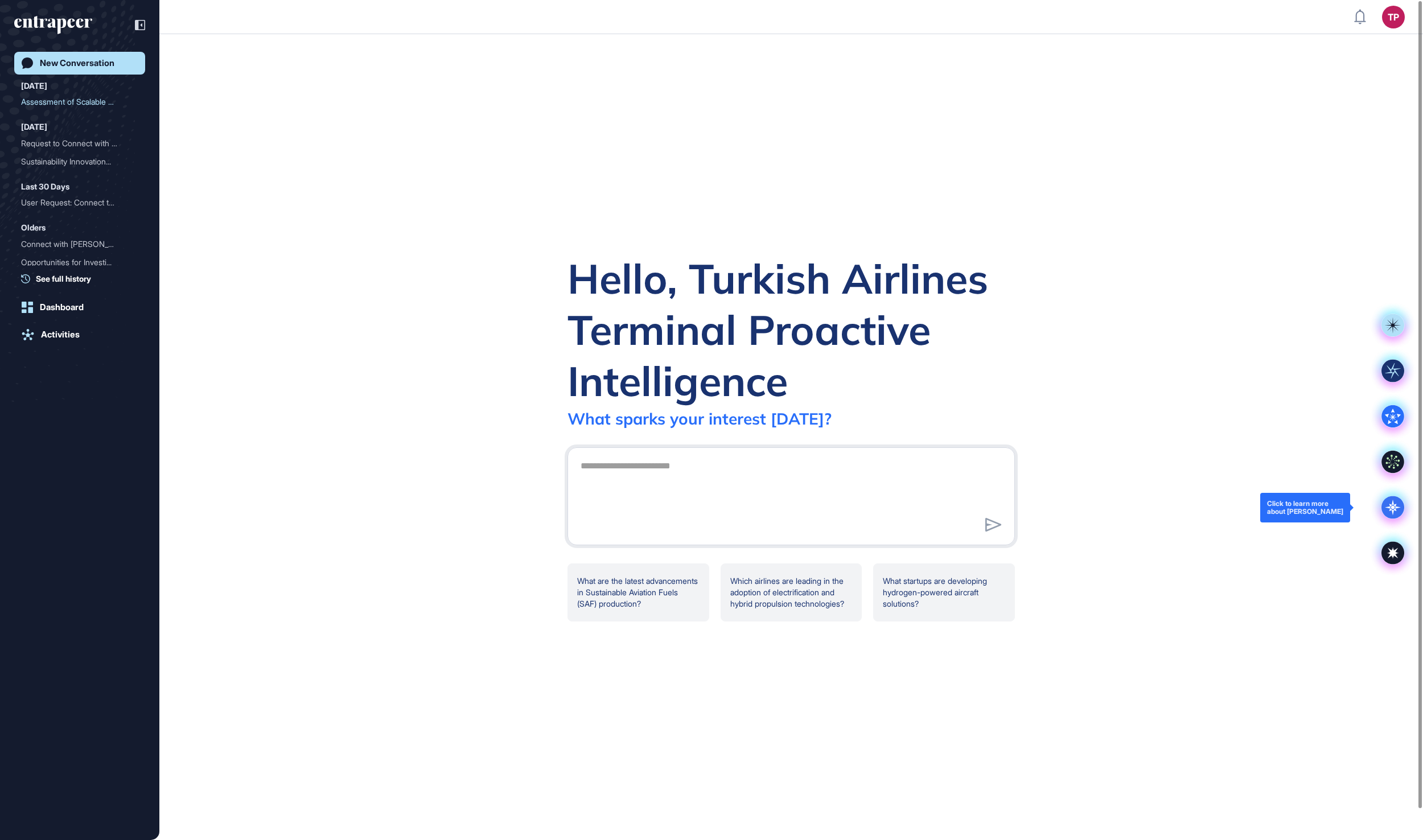
click at [1396, 511] on icon at bounding box center [1392, 507] width 23 height 23
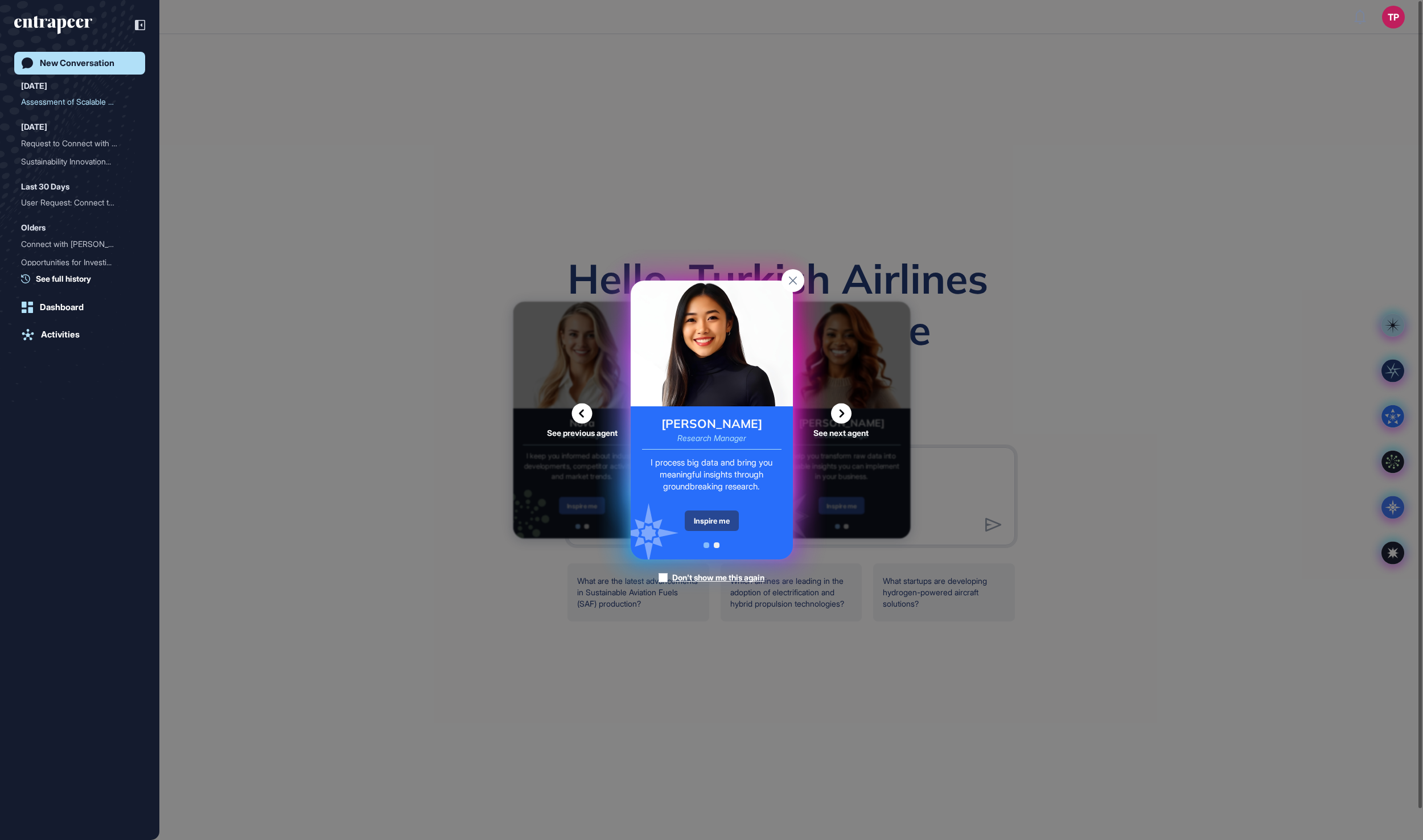
click at [728, 519] on div "Inspire me" at bounding box center [712, 520] width 54 height 20
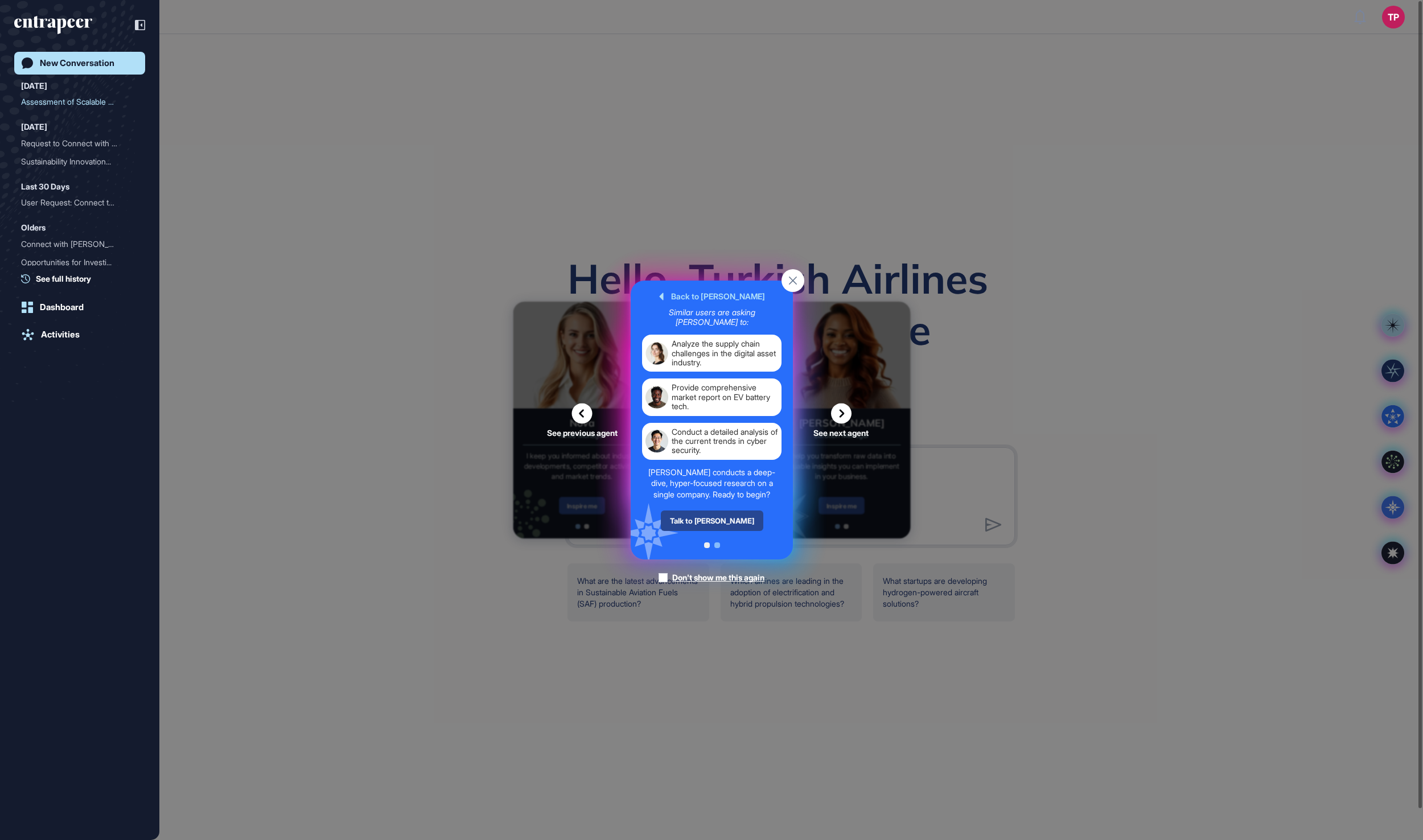
click at [717, 531] on div "Talk to [PERSON_NAME]" at bounding box center [711, 520] width 102 height 20
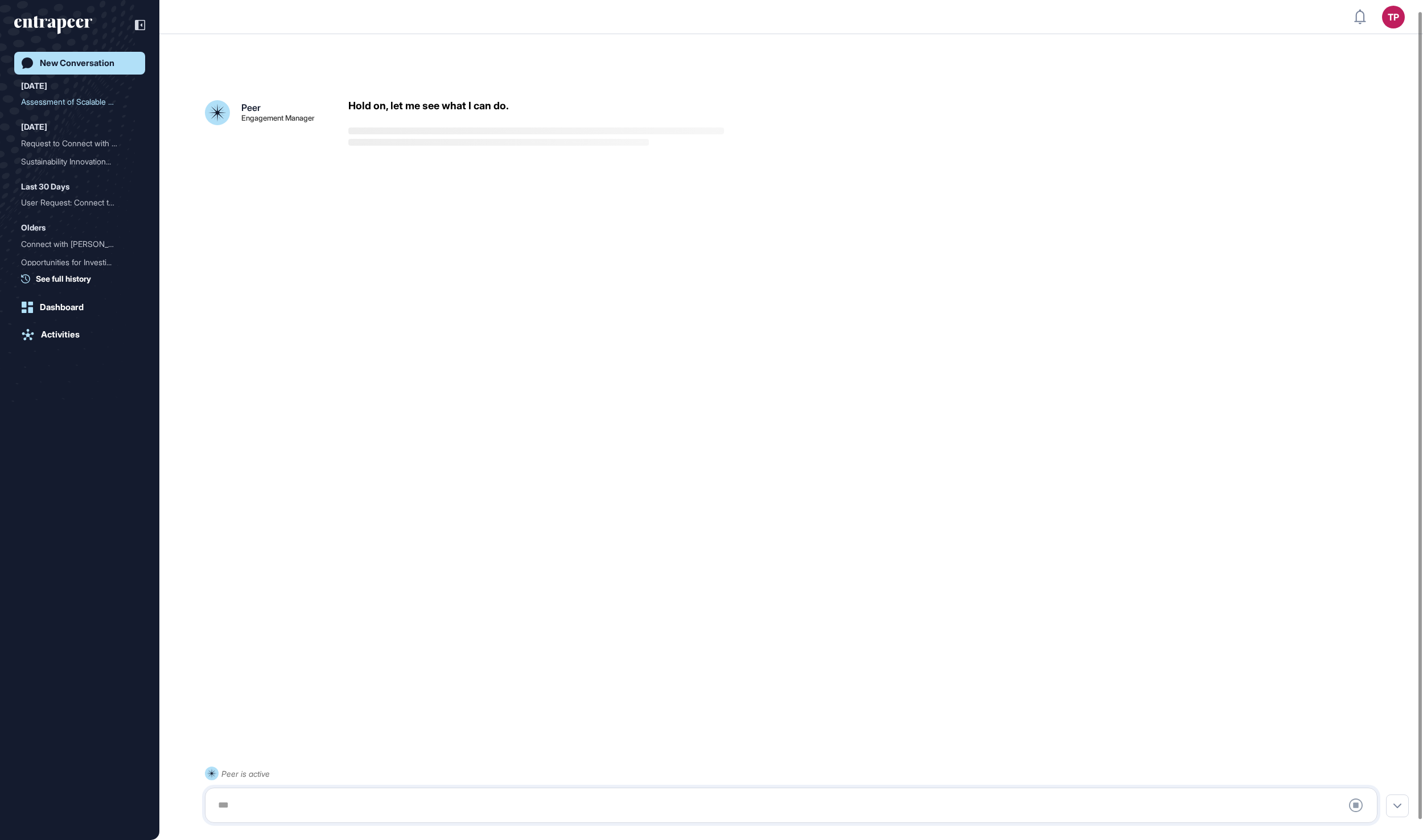
scroll to position [32, 0]
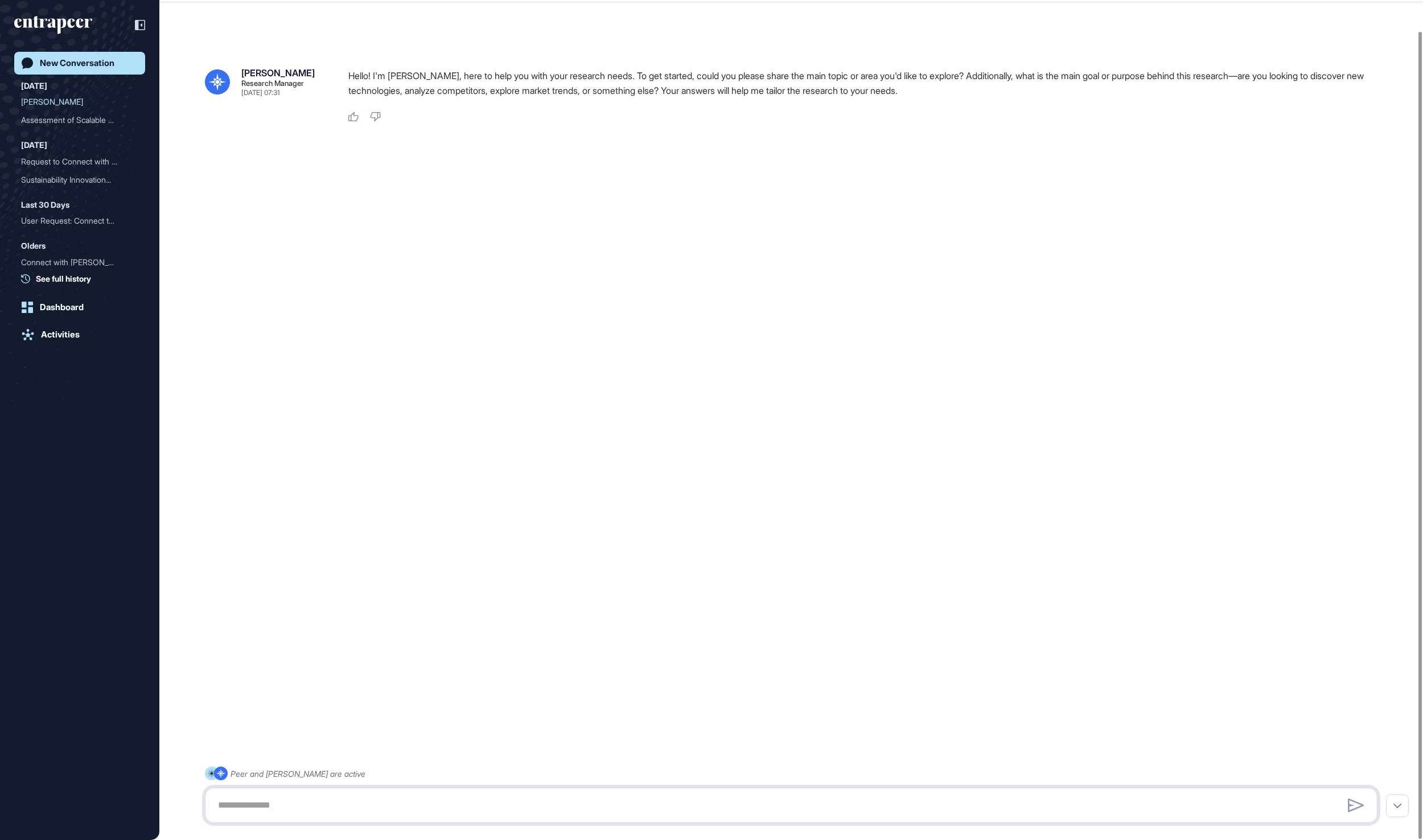
click at [340, 797] on textarea at bounding box center [791, 805] width 1160 height 23
paste textarea "**********"
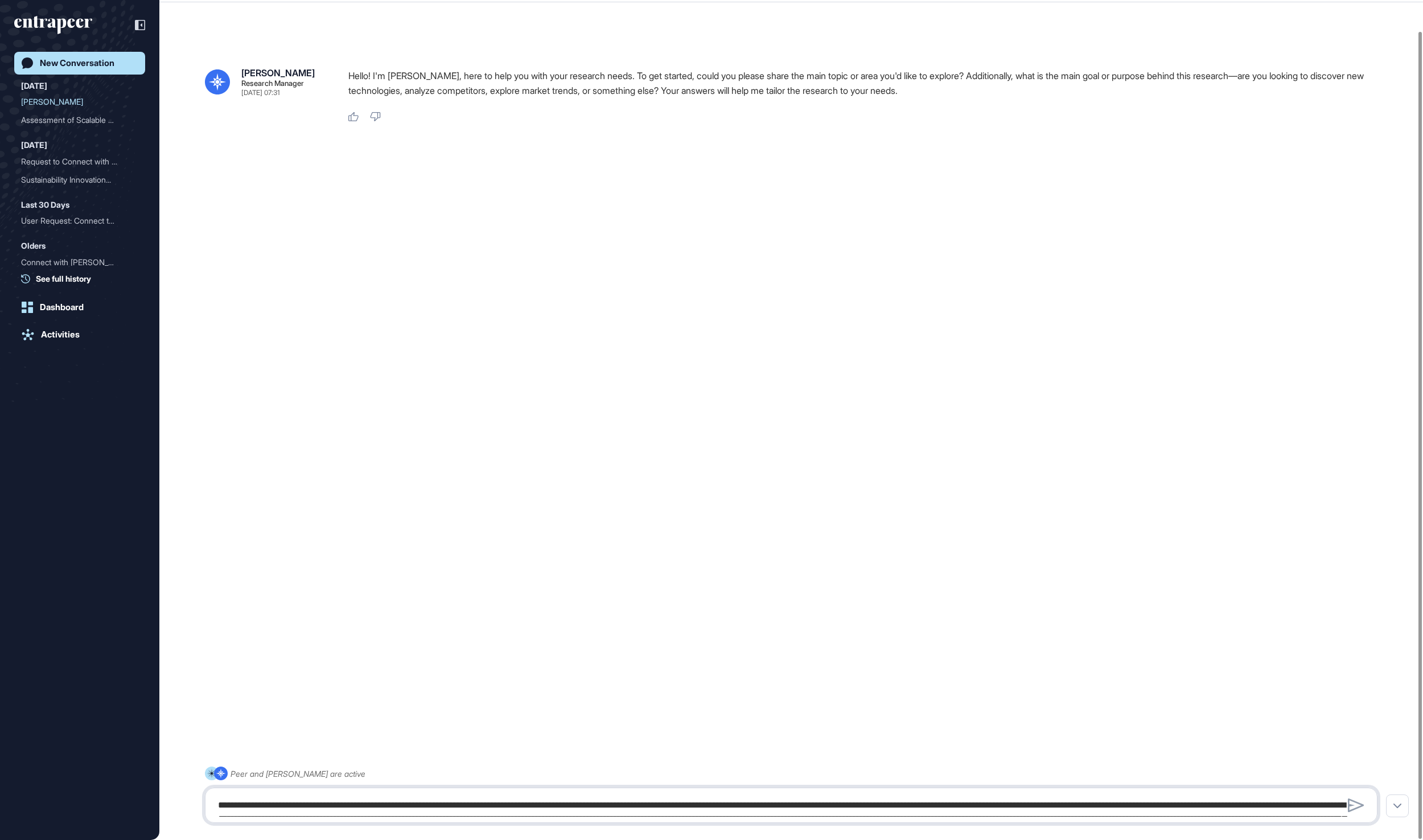
scroll to position [241, 0]
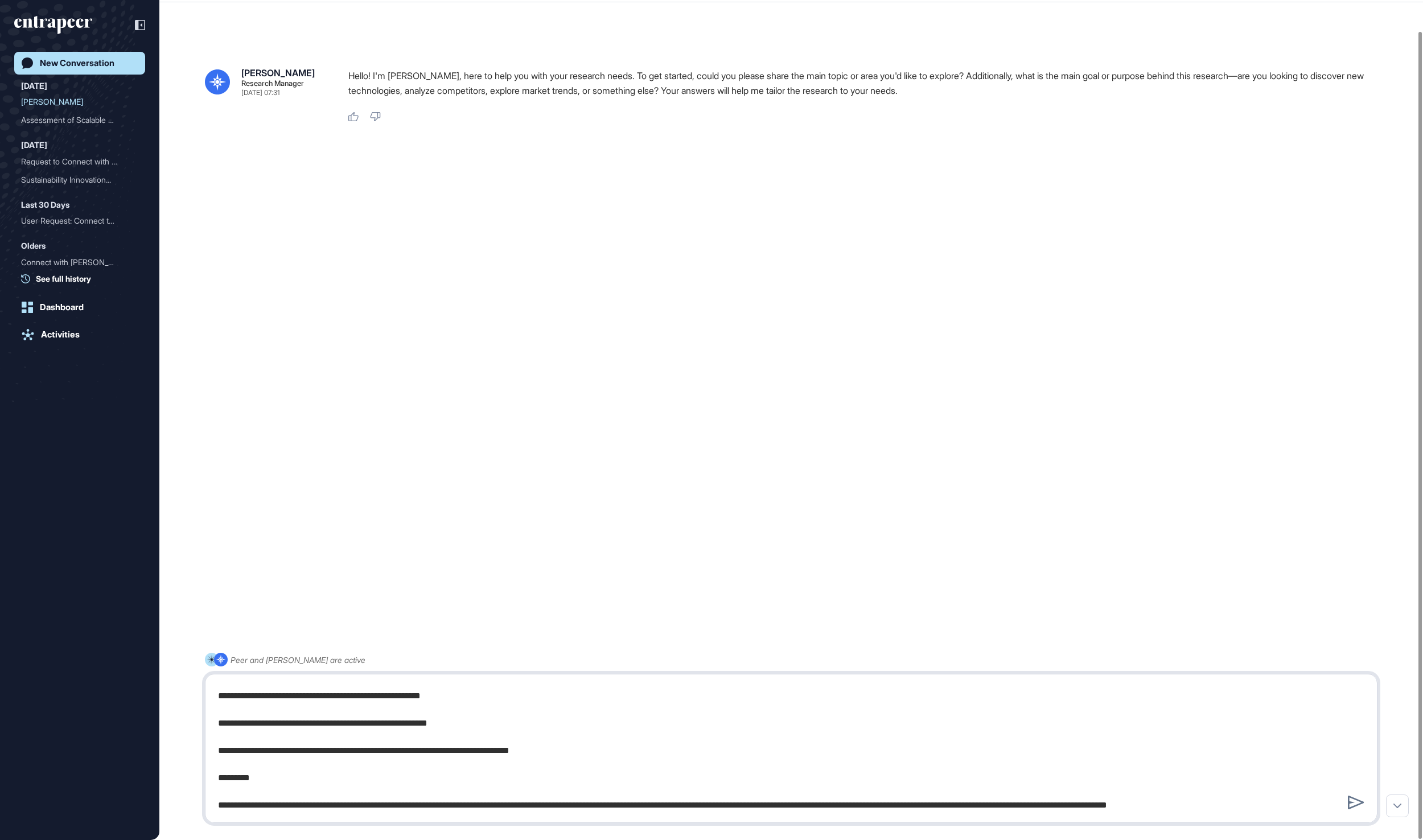
type textarea "**********"
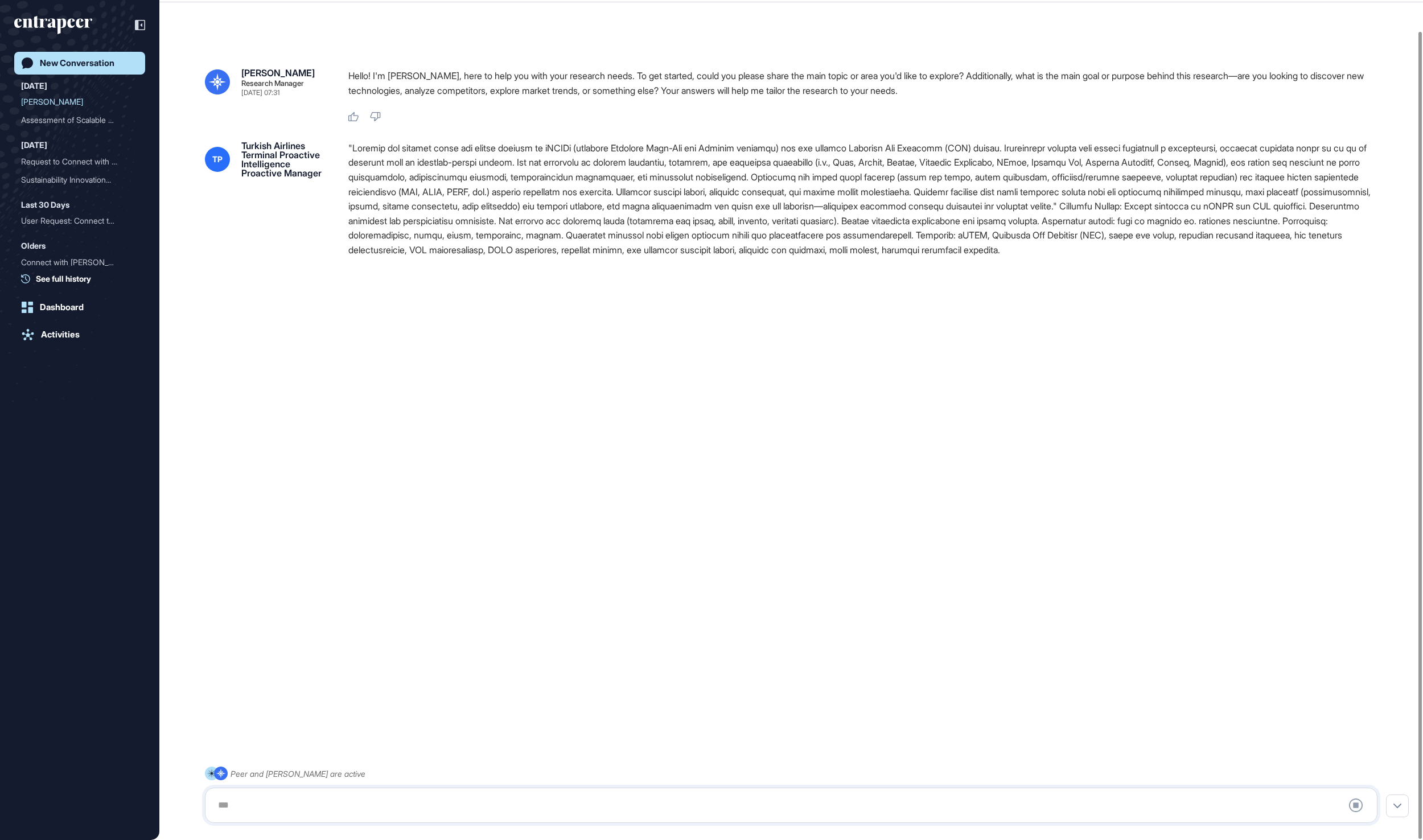
scroll to position [0, 0]
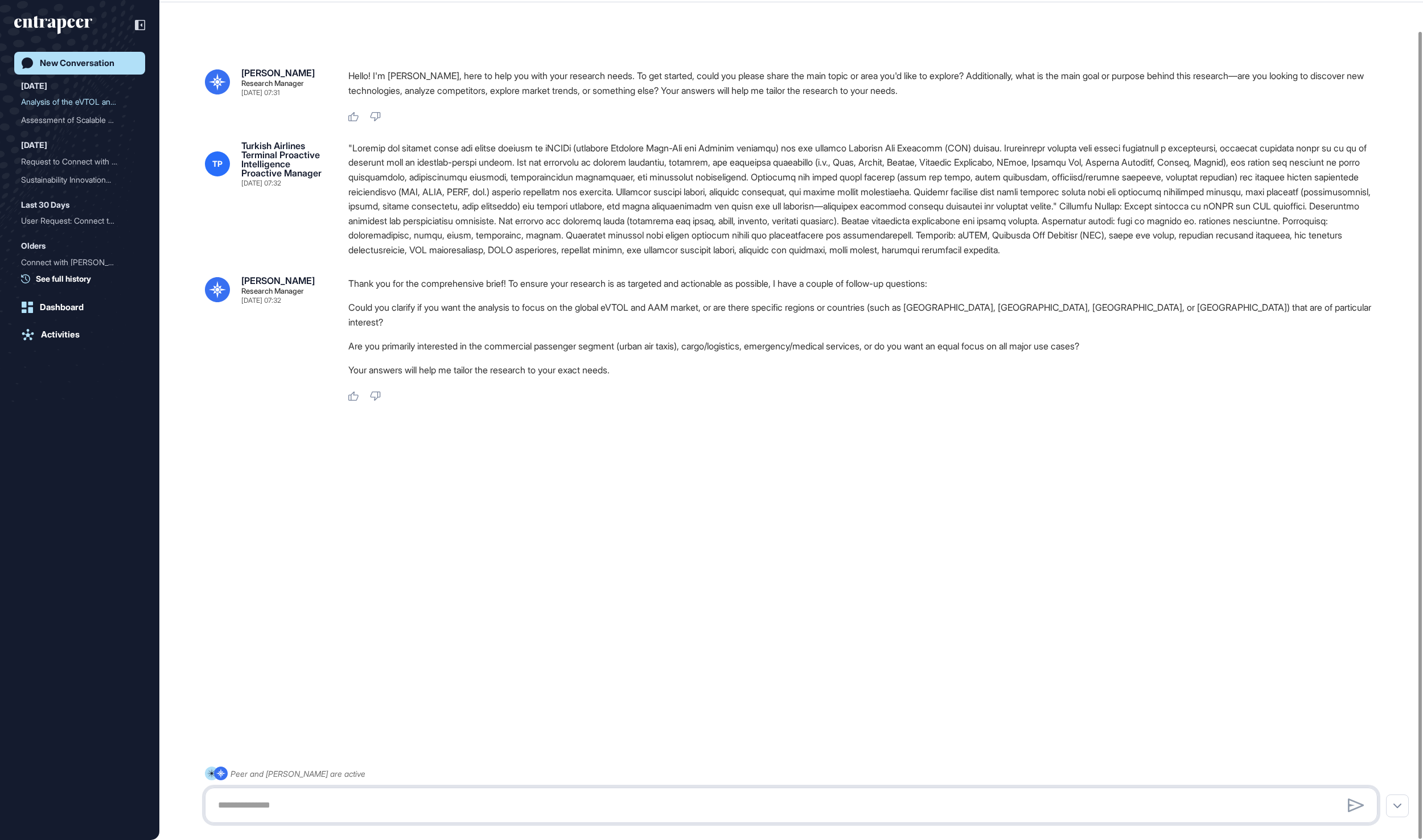
click at [414, 795] on textarea at bounding box center [790, 805] width 1159 height 23
type textarea "**********"
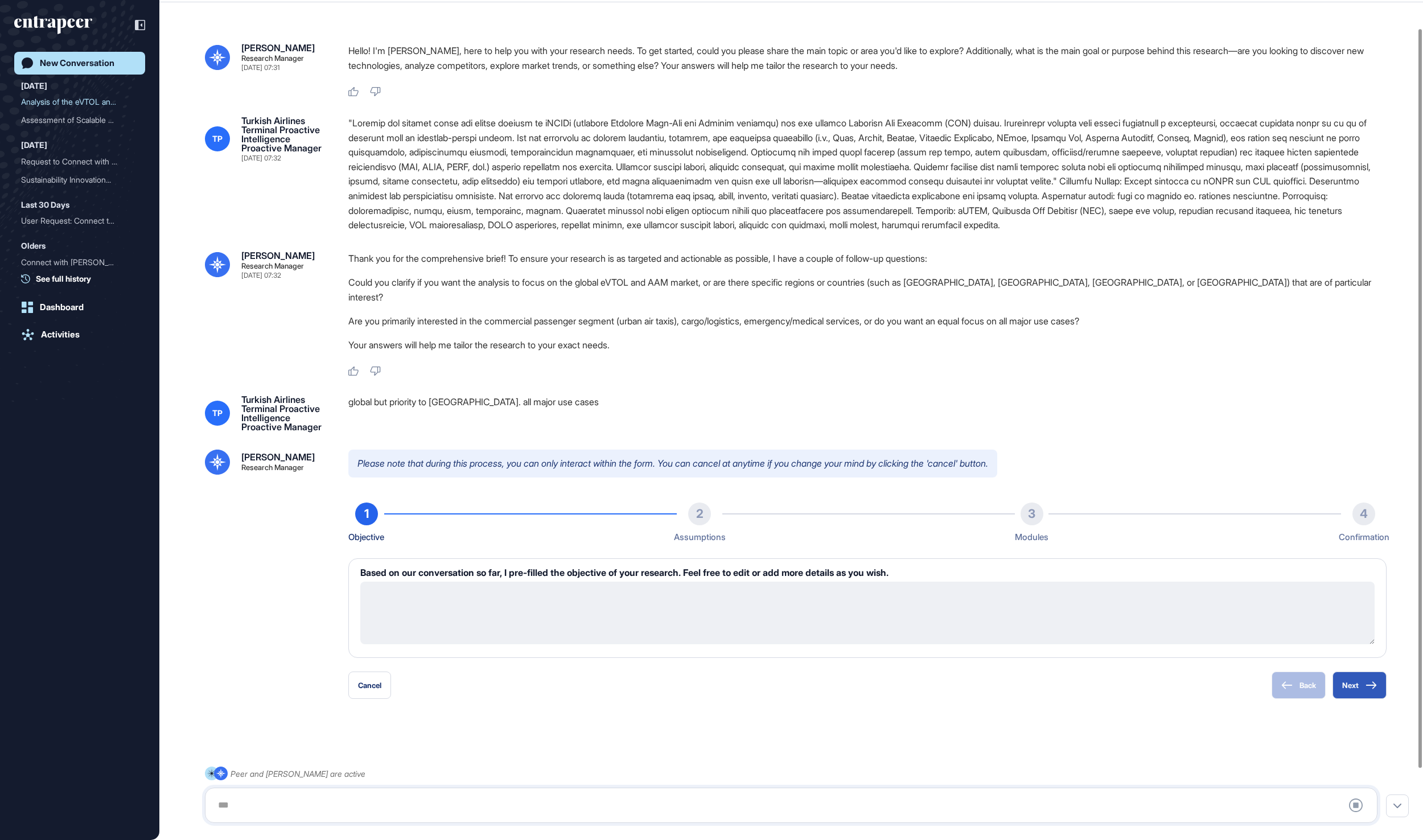
type textarea "**********"
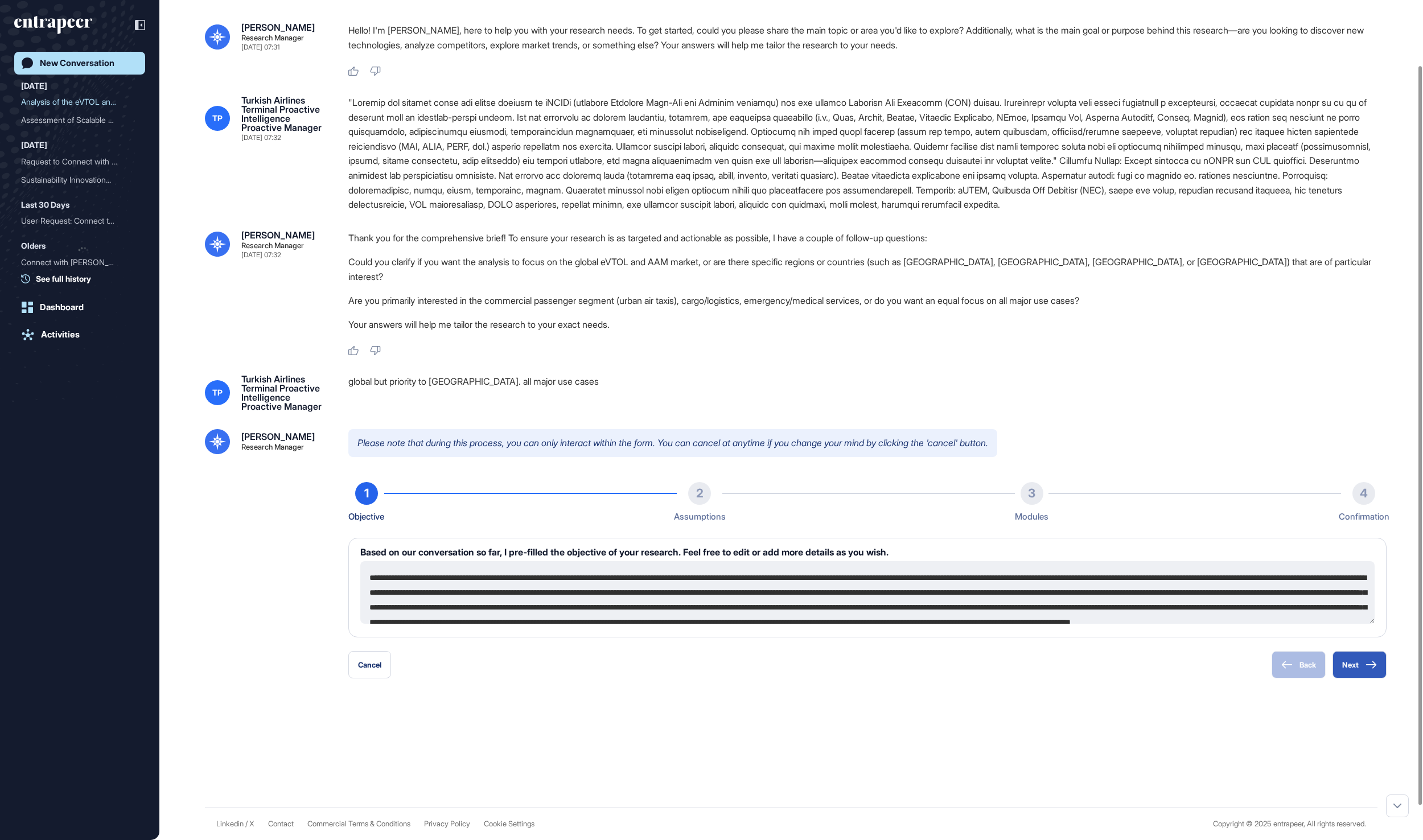
scroll to position [113, 0]
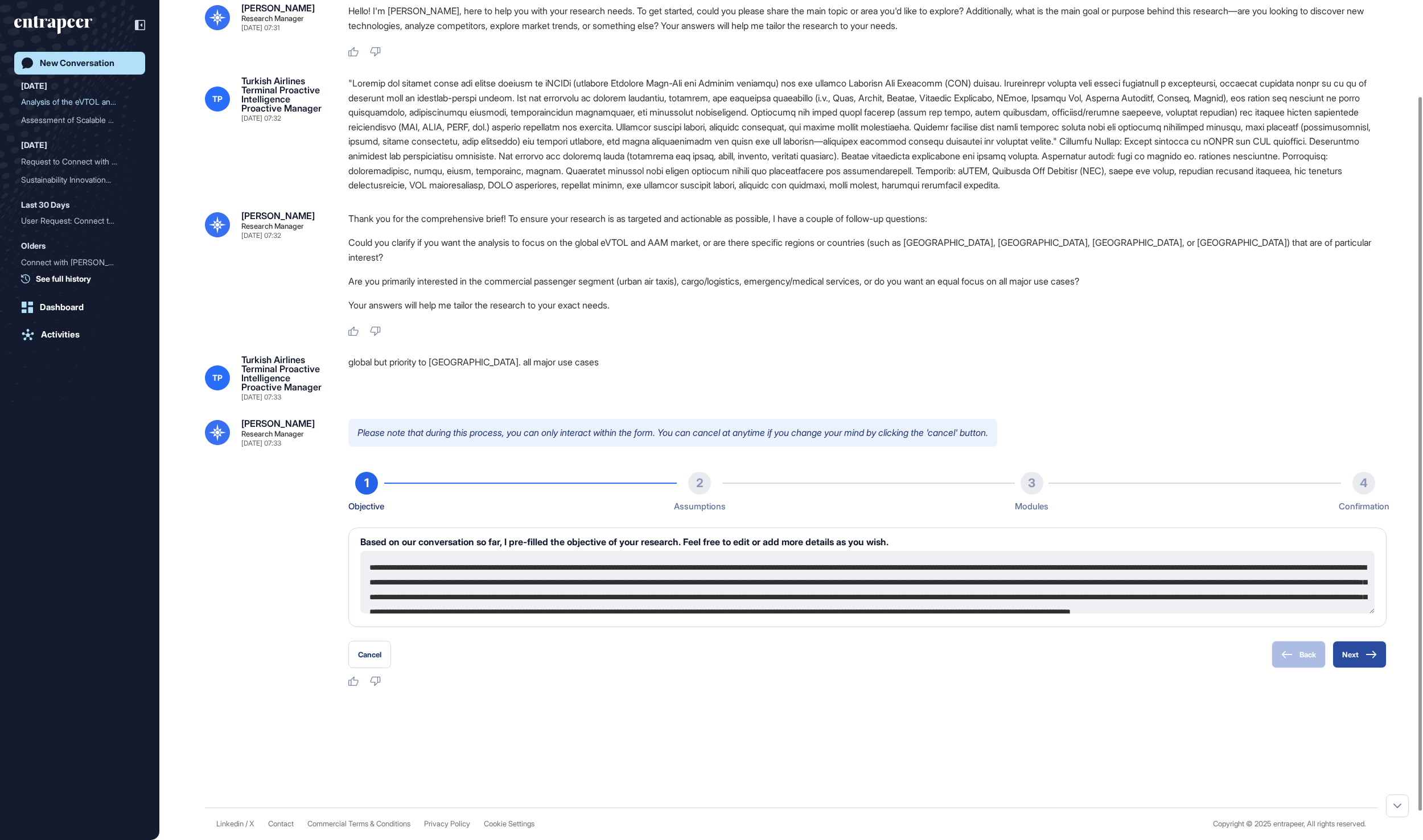
click at [1371, 658] on icon at bounding box center [1371, 654] width 11 height 8
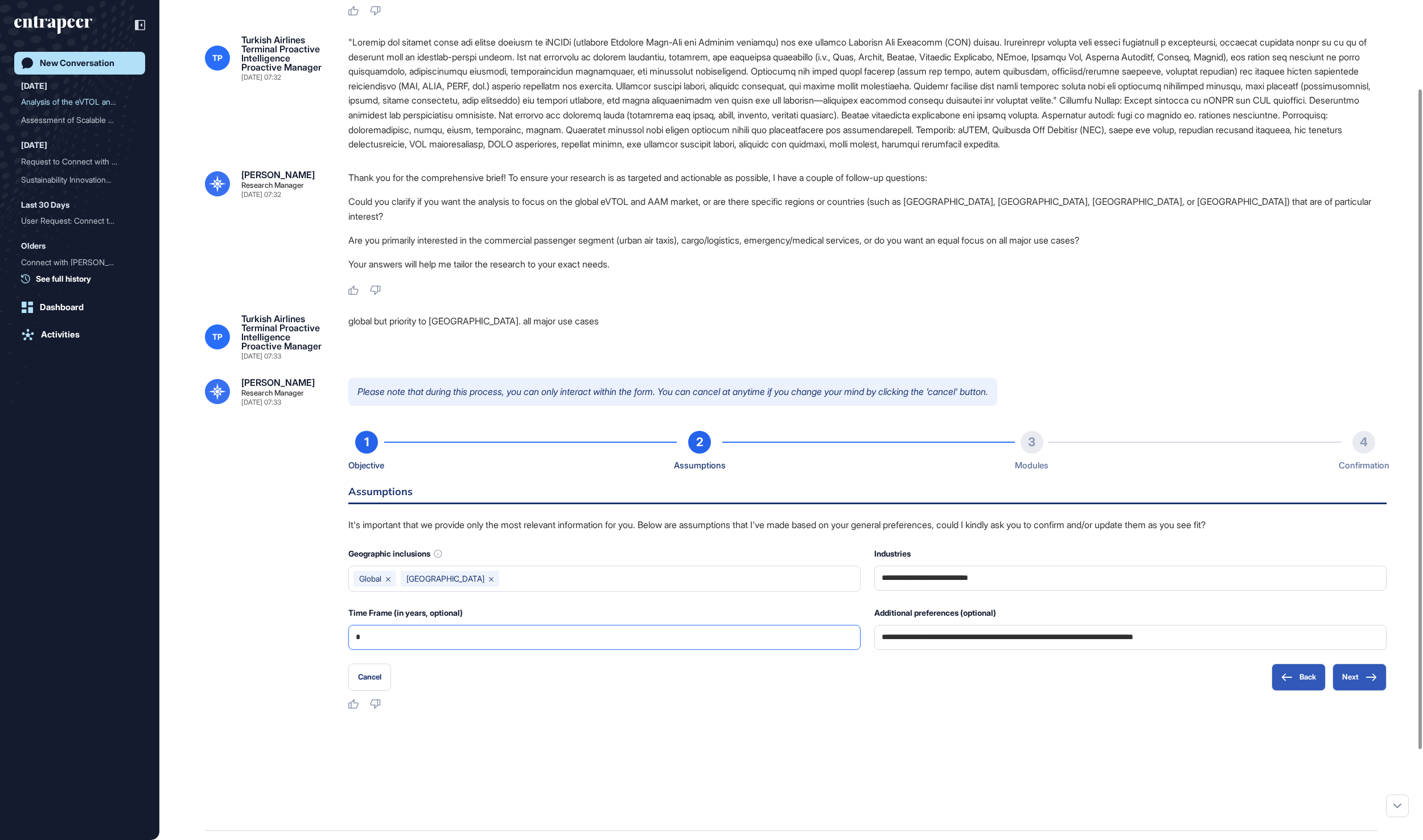
click at [652, 649] on input "*" at bounding box center [604, 637] width 497 height 24
type input "*"
click at [1346, 691] on button "Next" at bounding box center [1359, 677] width 54 height 27
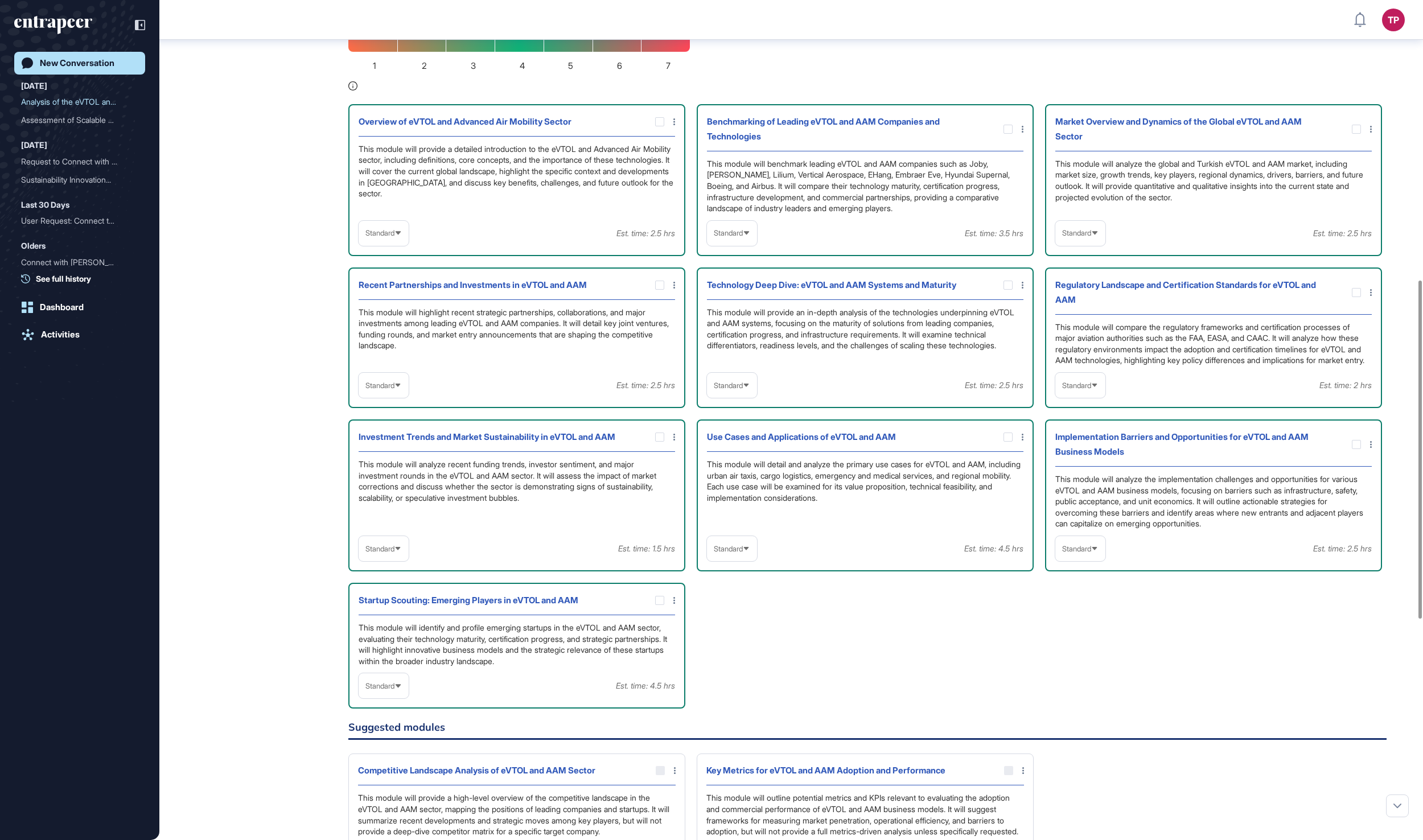
scroll to position [694, 0]
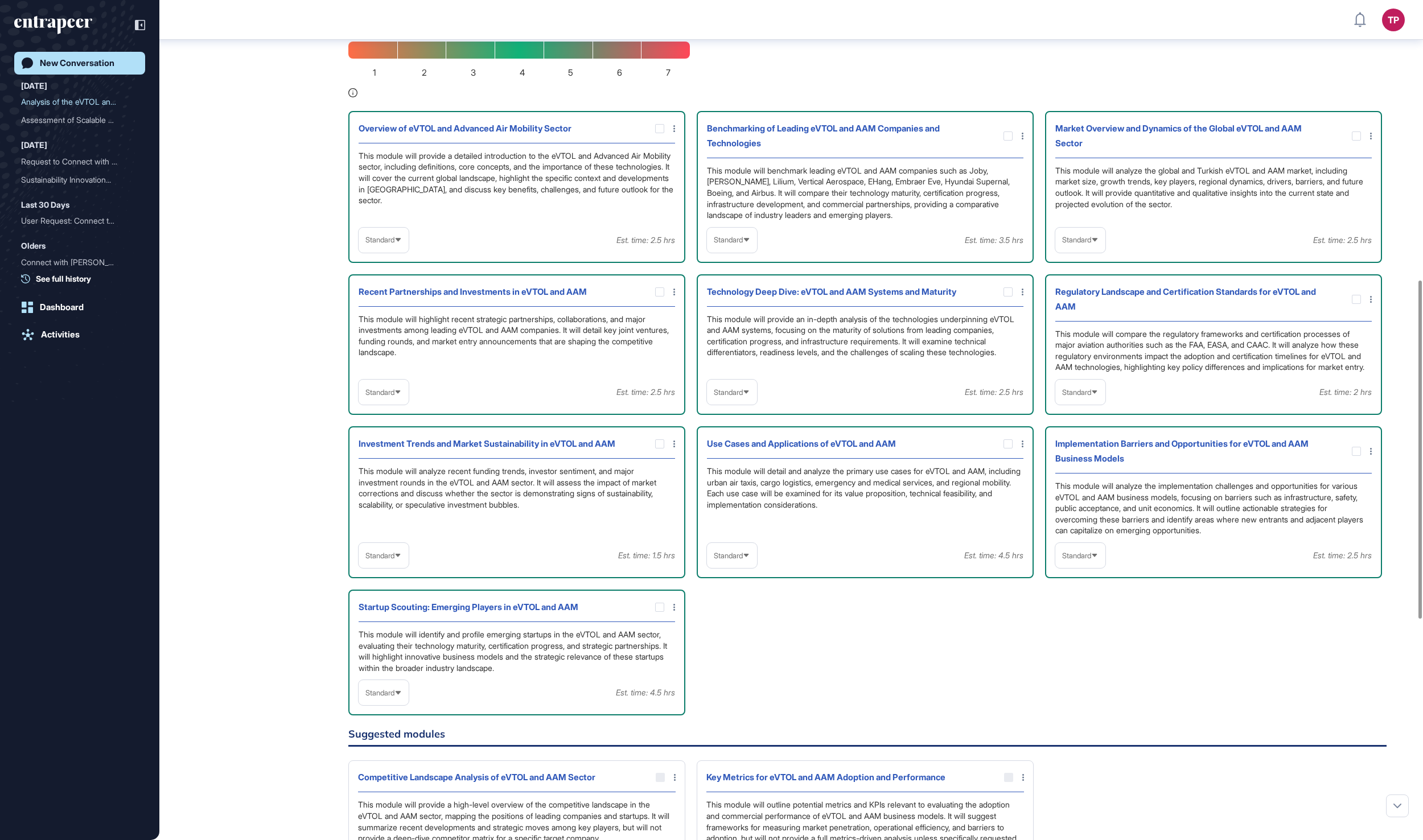
click at [741, 244] on span "Standard" at bounding box center [728, 239] width 29 height 9
click at [739, 325] on li "In-depth" at bounding box center [732, 312] width 44 height 23
click at [1089, 244] on span "Standard" at bounding box center [1077, 239] width 29 height 9
click at [1081, 279] on li "High-Level" at bounding box center [1081, 267] width 44 height 23
click at [395, 244] on span "Standard" at bounding box center [380, 239] width 29 height 9
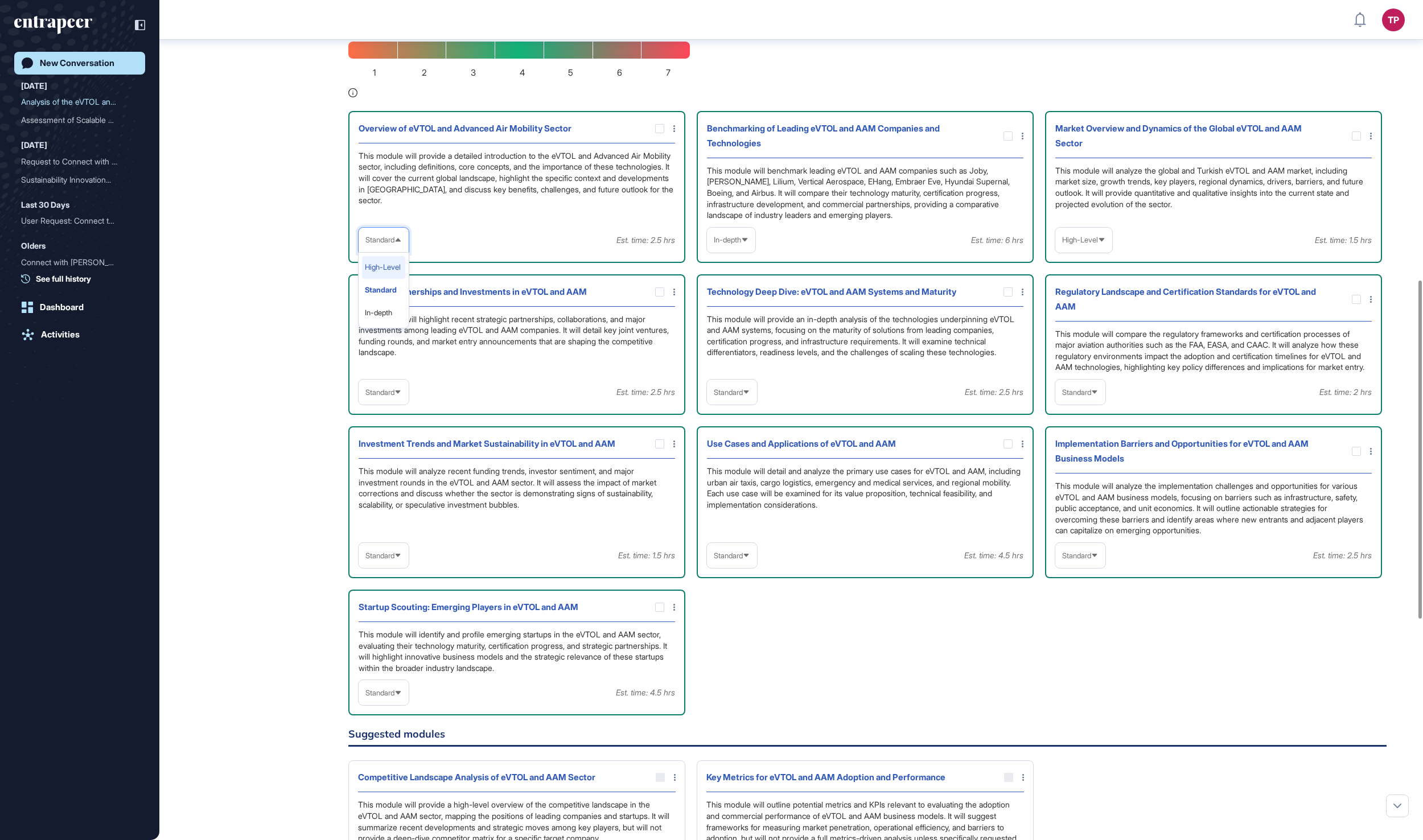
click at [403, 279] on li "High-Level" at bounding box center [384, 267] width 44 height 23
click at [736, 396] on span "Standard" at bounding box center [728, 392] width 29 height 9
click at [741, 476] on li "In-depth" at bounding box center [732, 465] width 44 height 23
click at [1098, 396] on icon at bounding box center [1094, 391] width 7 height 7
click at [1098, 476] on li "In-depth" at bounding box center [1081, 465] width 44 height 23
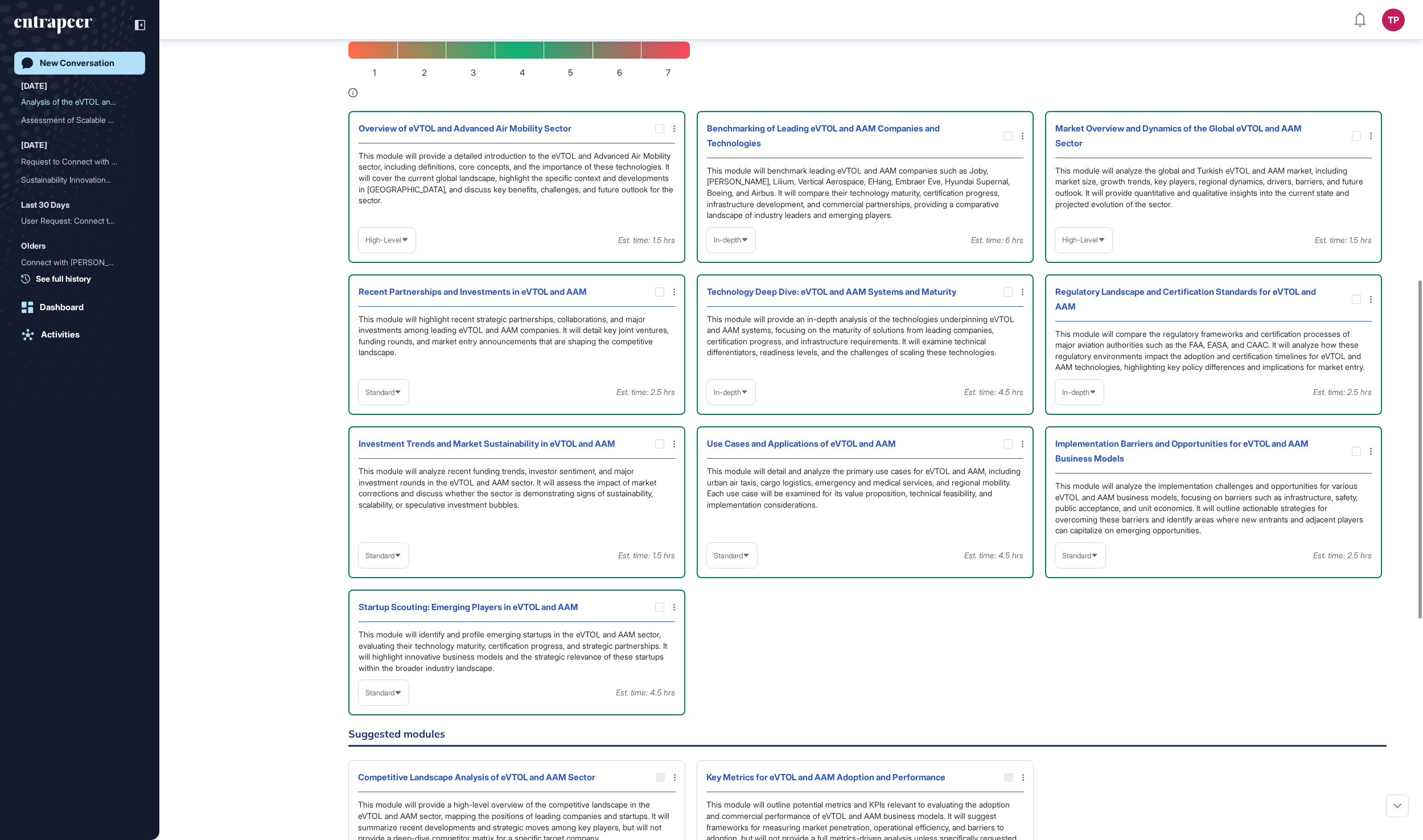
click at [370, 396] on span "Standard" at bounding box center [380, 392] width 29 height 9
click at [373, 476] on li "In-depth" at bounding box center [384, 465] width 44 height 23
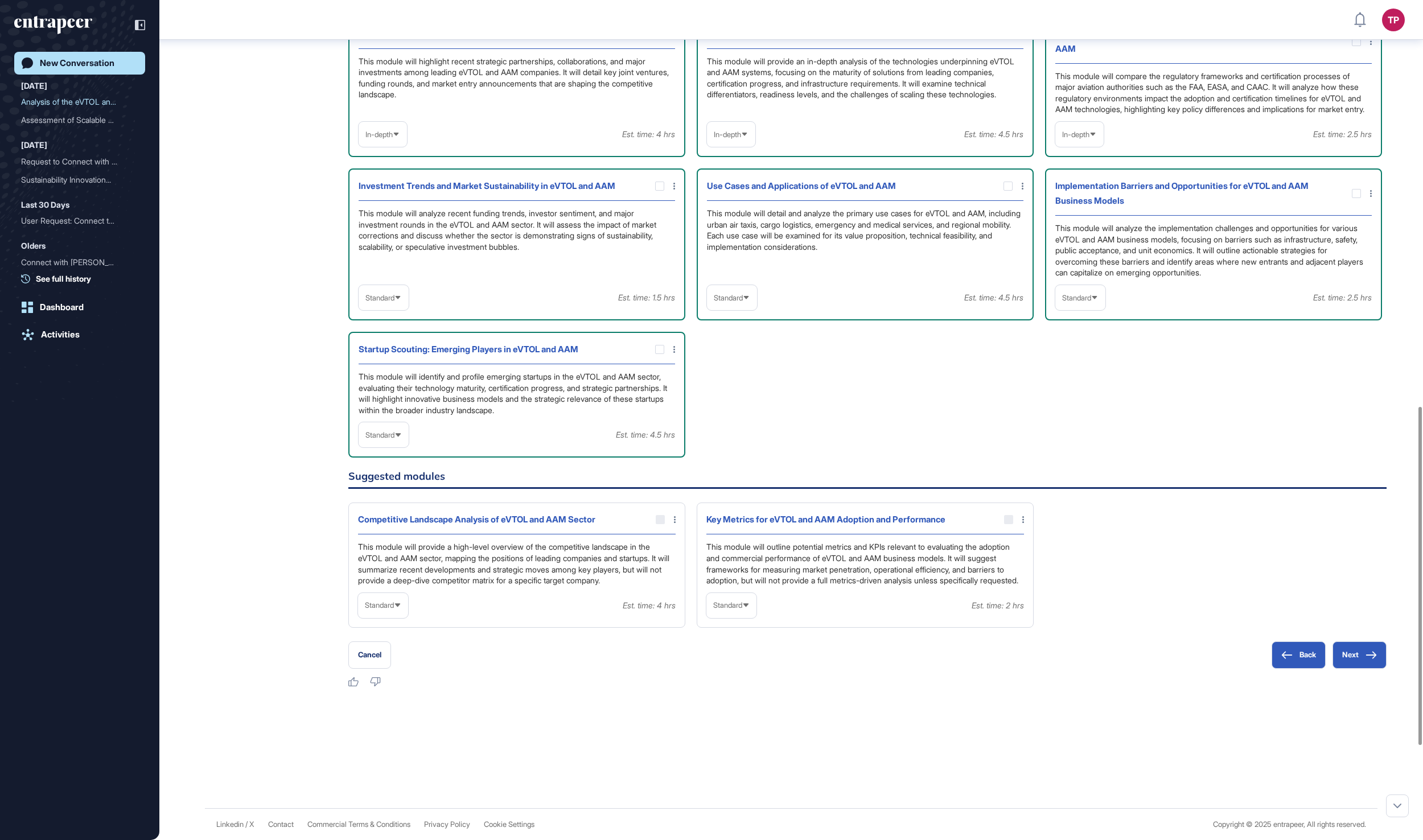
scroll to position [1008, 0]
click at [742, 302] on span "Standard" at bounding box center [728, 297] width 29 height 9
click at [745, 382] on li "In-depth" at bounding box center [732, 370] width 44 height 23
click at [1091, 302] on span "Standard" at bounding box center [1077, 297] width 29 height 9
click at [1092, 382] on li "In-depth" at bounding box center [1081, 370] width 44 height 23
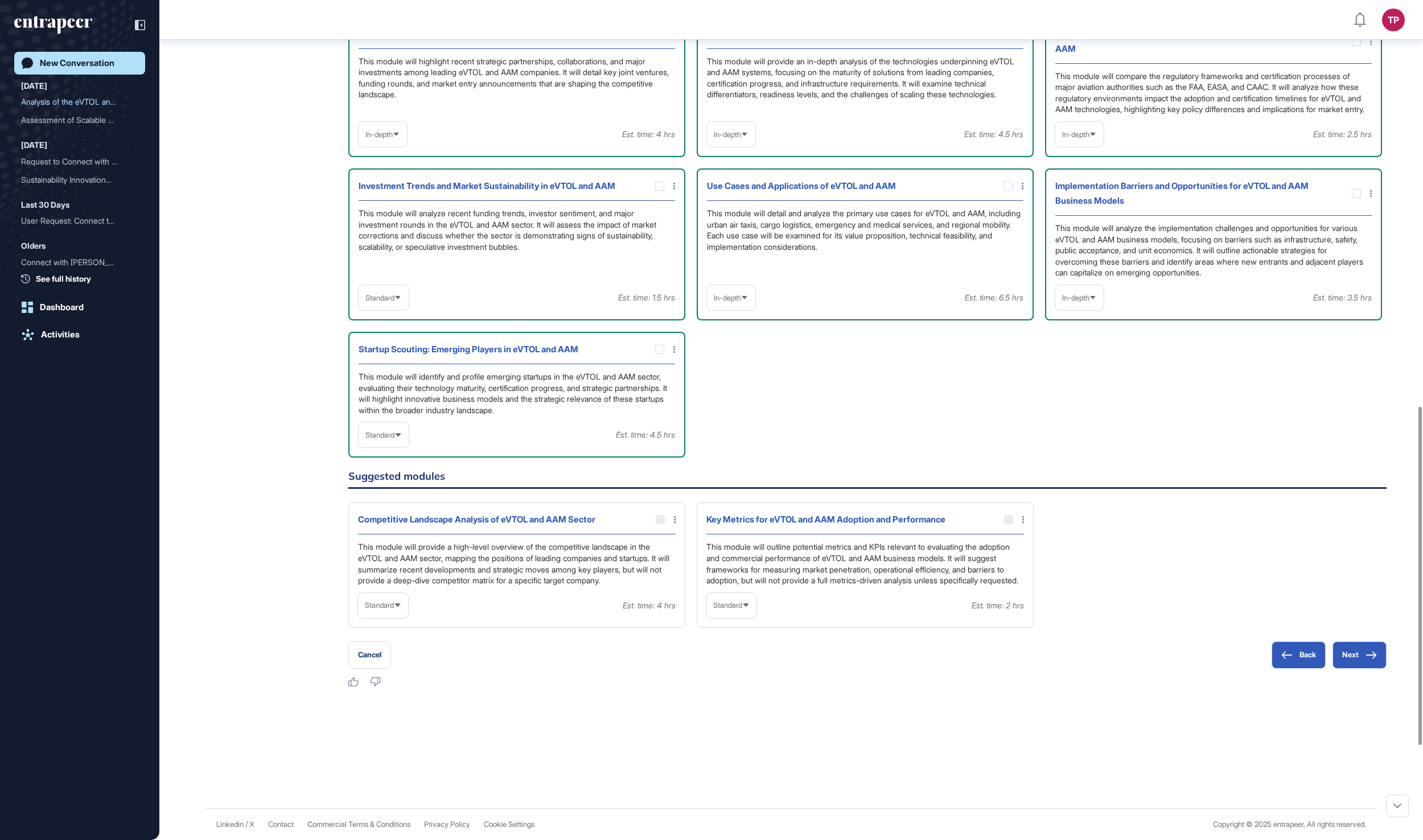
click at [375, 310] on div "Standard" at bounding box center [384, 297] width 50 height 25
click at [387, 382] on li "In-depth" at bounding box center [384, 370] width 44 height 23
click at [384, 446] on div "Standard" at bounding box center [384, 435] width 50 height 23
click at [387, 519] on li "In-depth" at bounding box center [384, 507] width 44 height 23
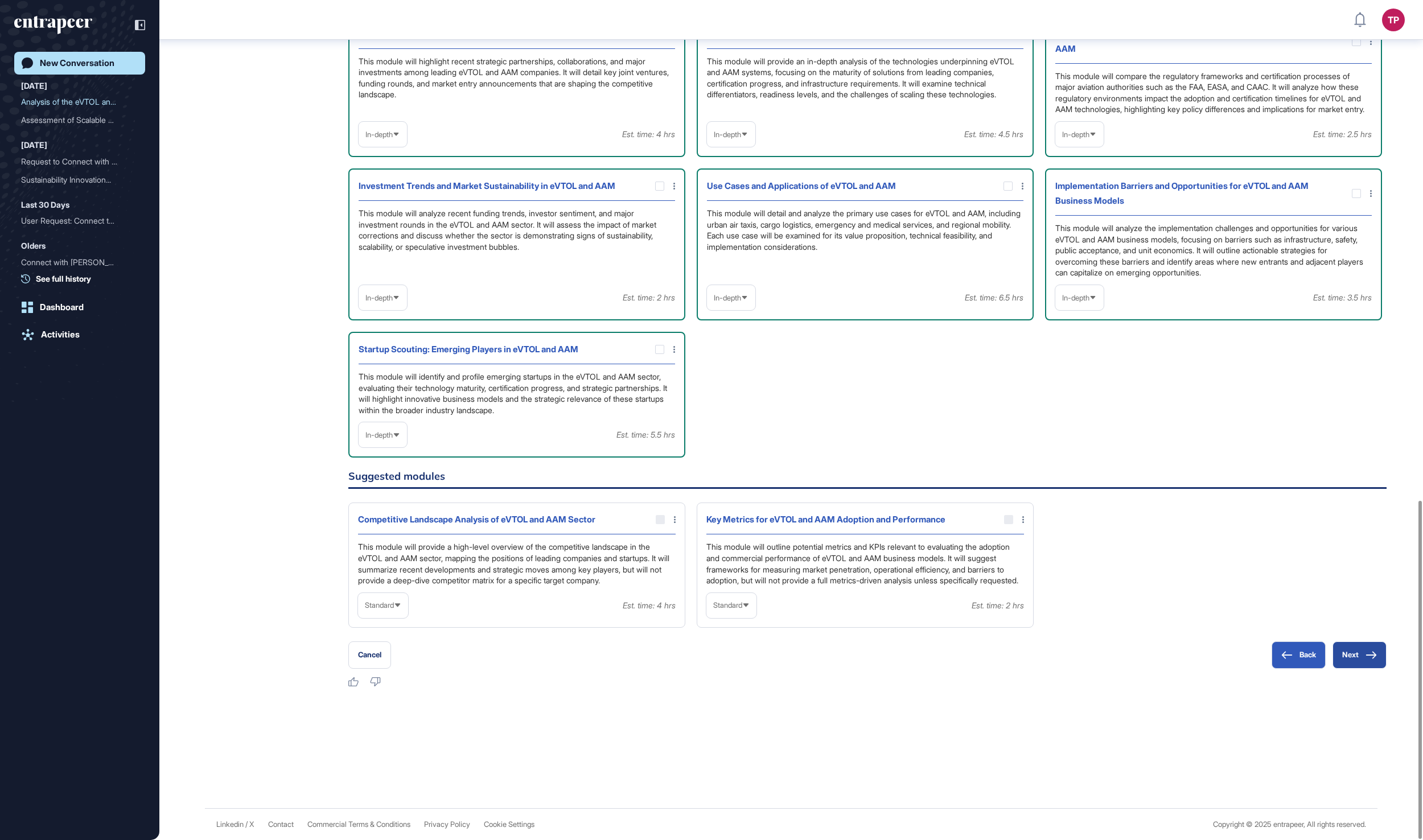
click at [1354, 646] on button "Next" at bounding box center [1359, 655] width 54 height 27
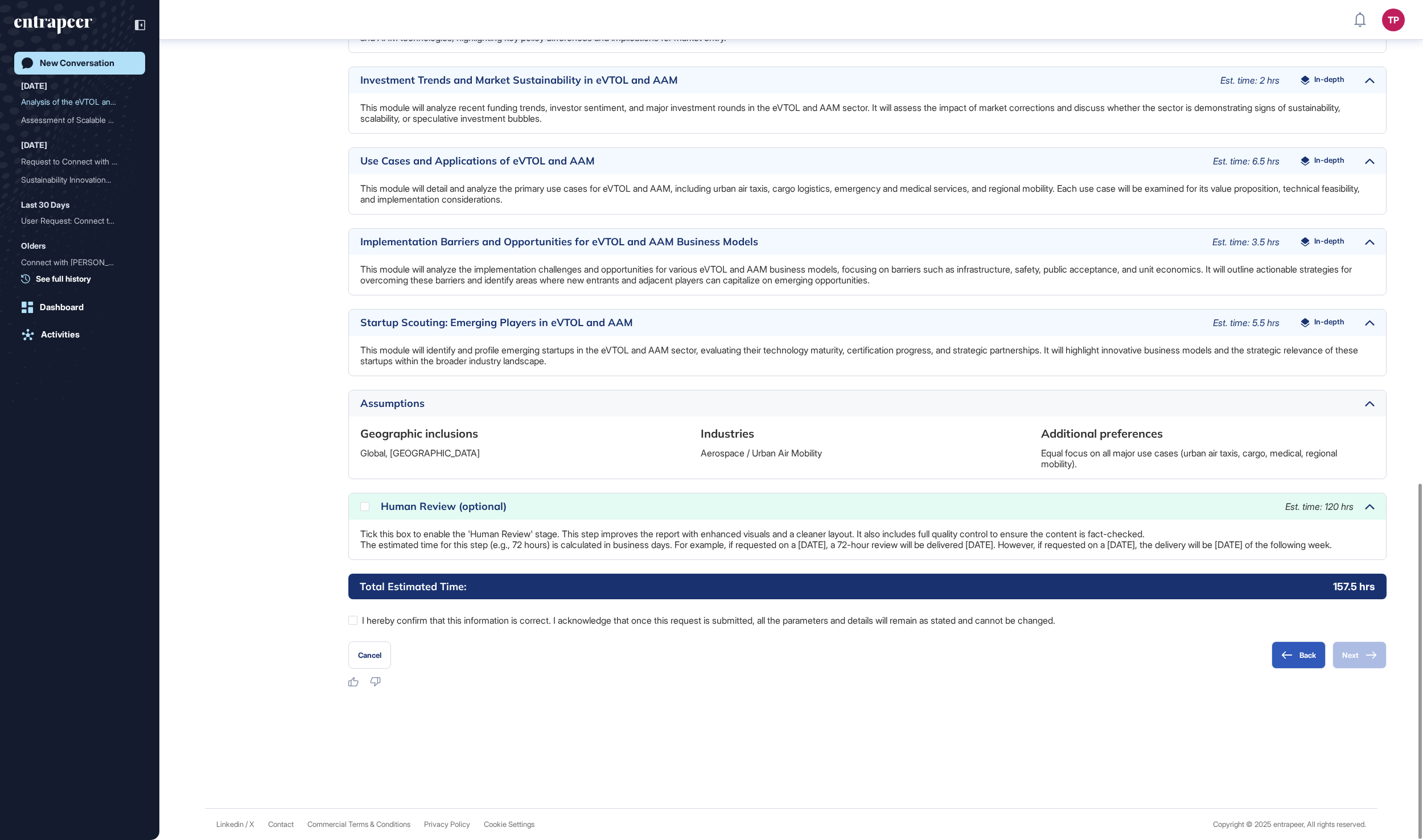
scroll to position [1144, 0]
click at [0, 0] on icon at bounding box center [0, 0] width 0 height 0
click at [354, 621] on div at bounding box center [352, 619] width 9 height 9
click at [1356, 651] on button "Next" at bounding box center [1359, 655] width 54 height 27
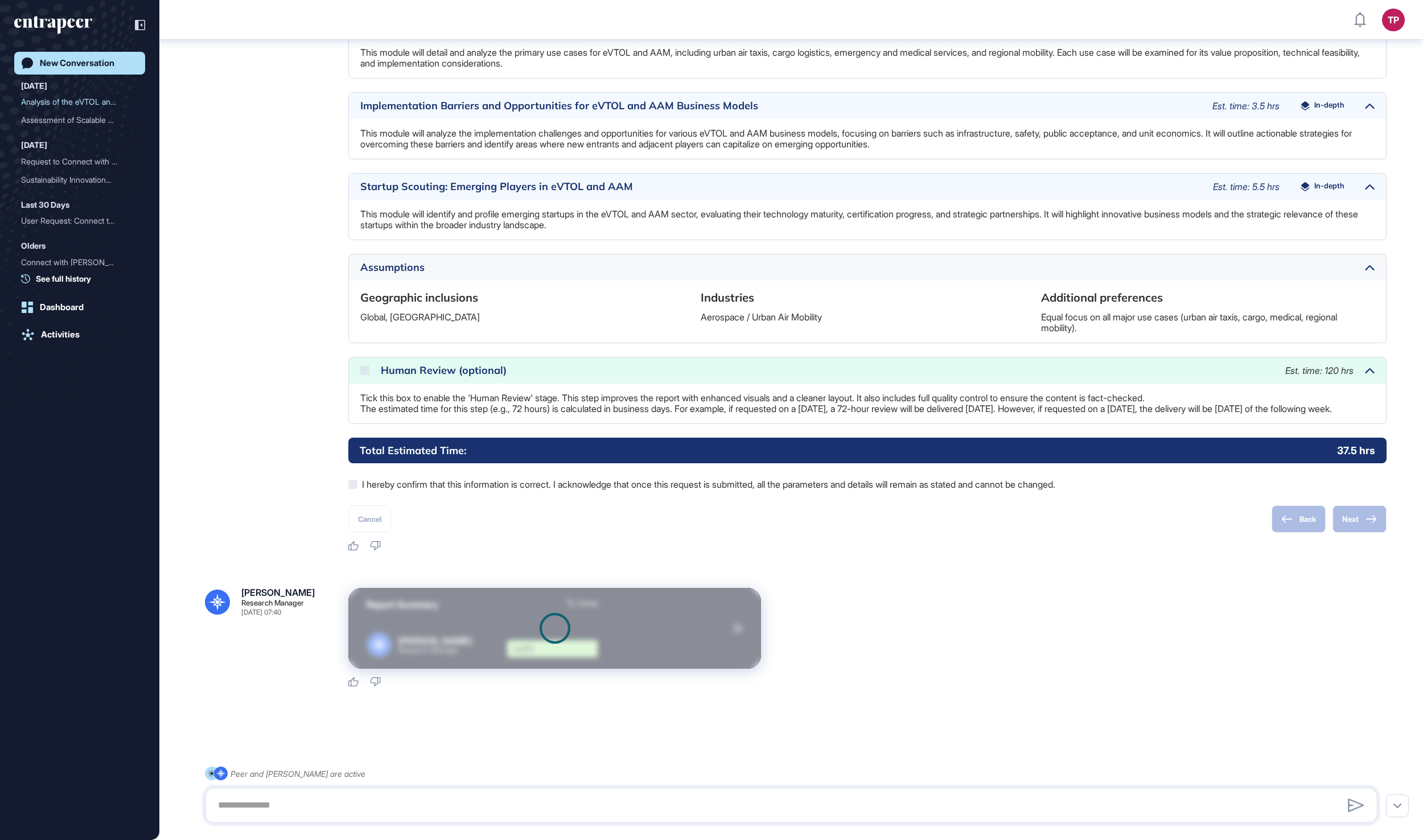
scroll to position [1272, 0]
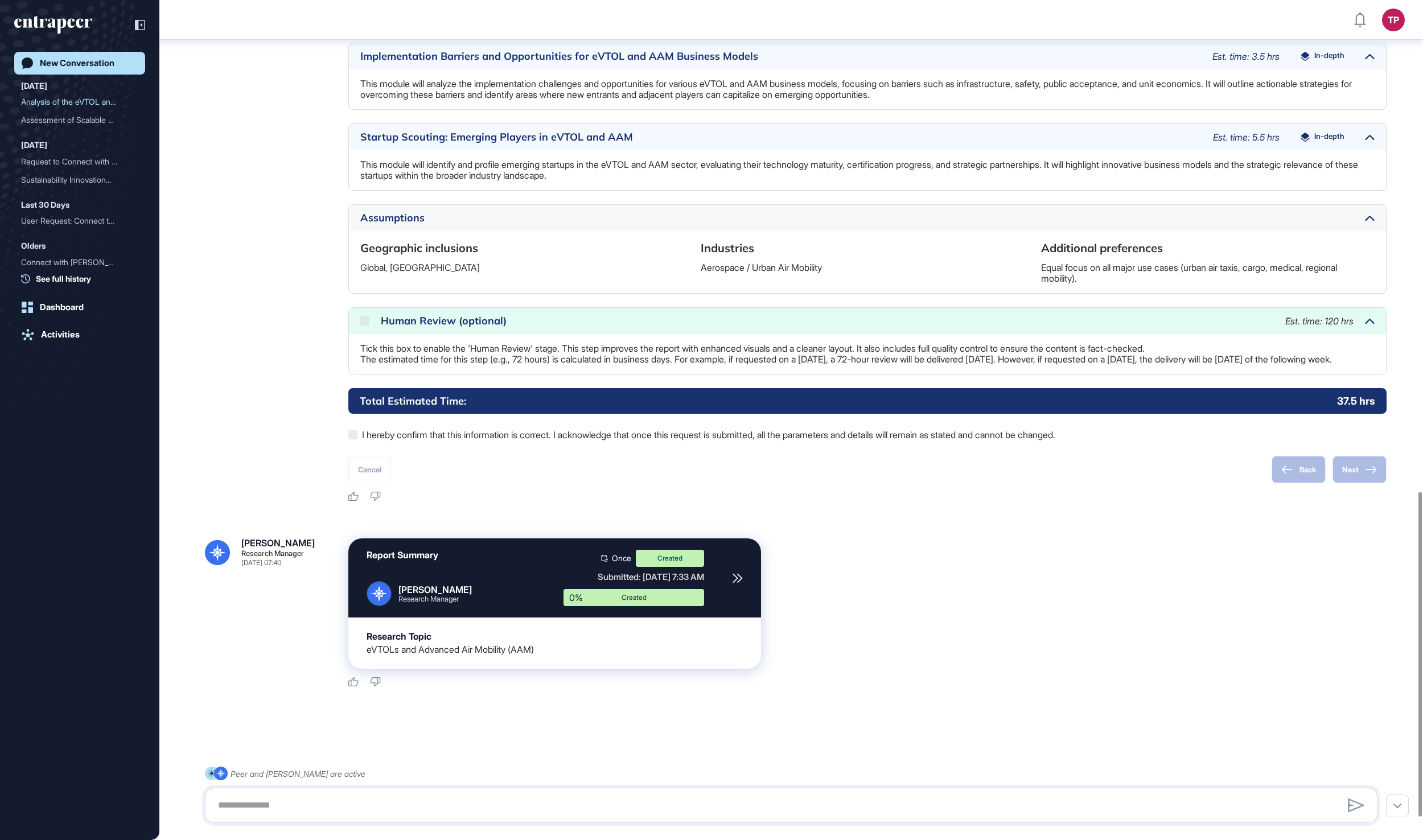
click at [74, 60] on div "New Conversation" at bounding box center [77, 63] width 75 height 10
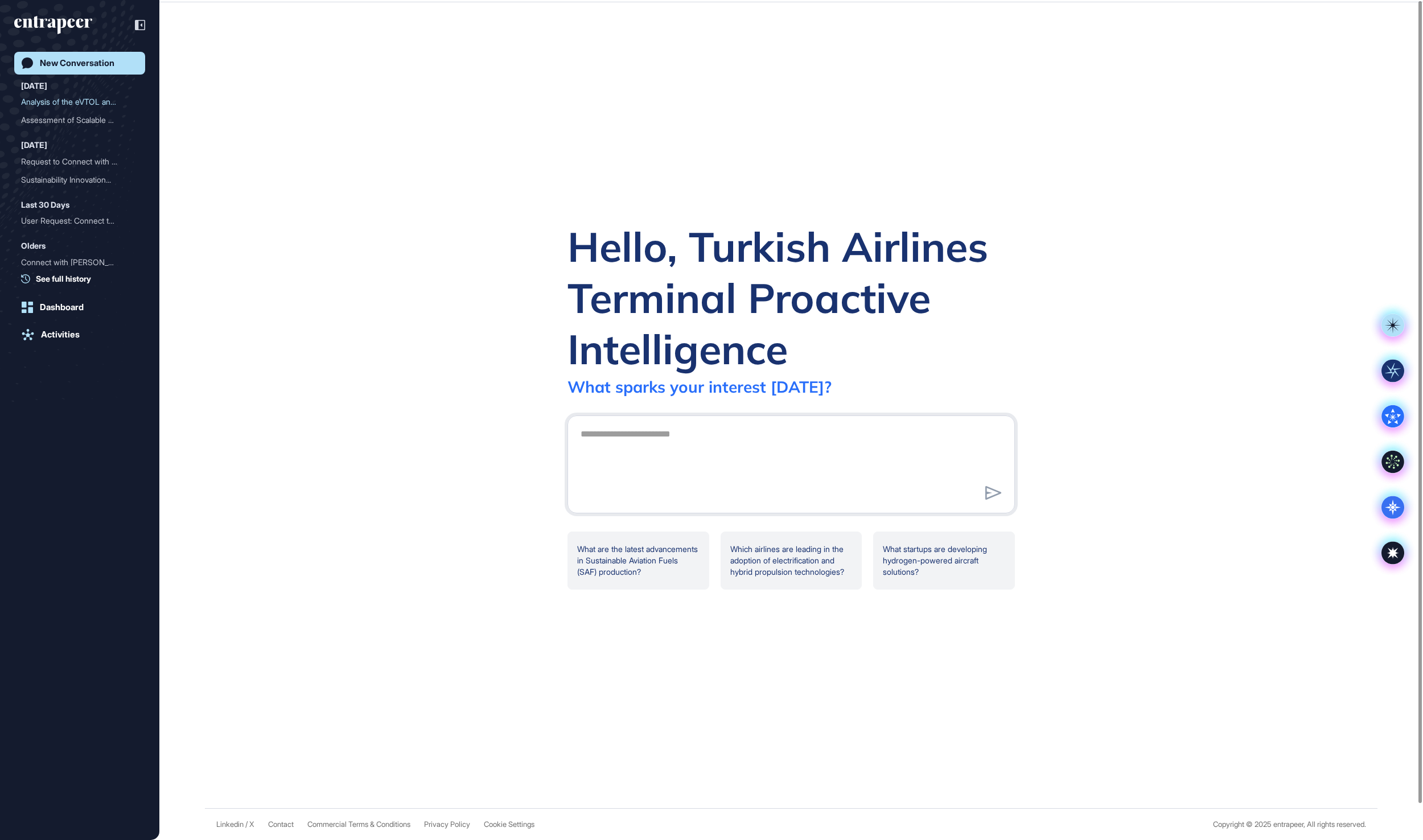
scroll to position [0, 0]
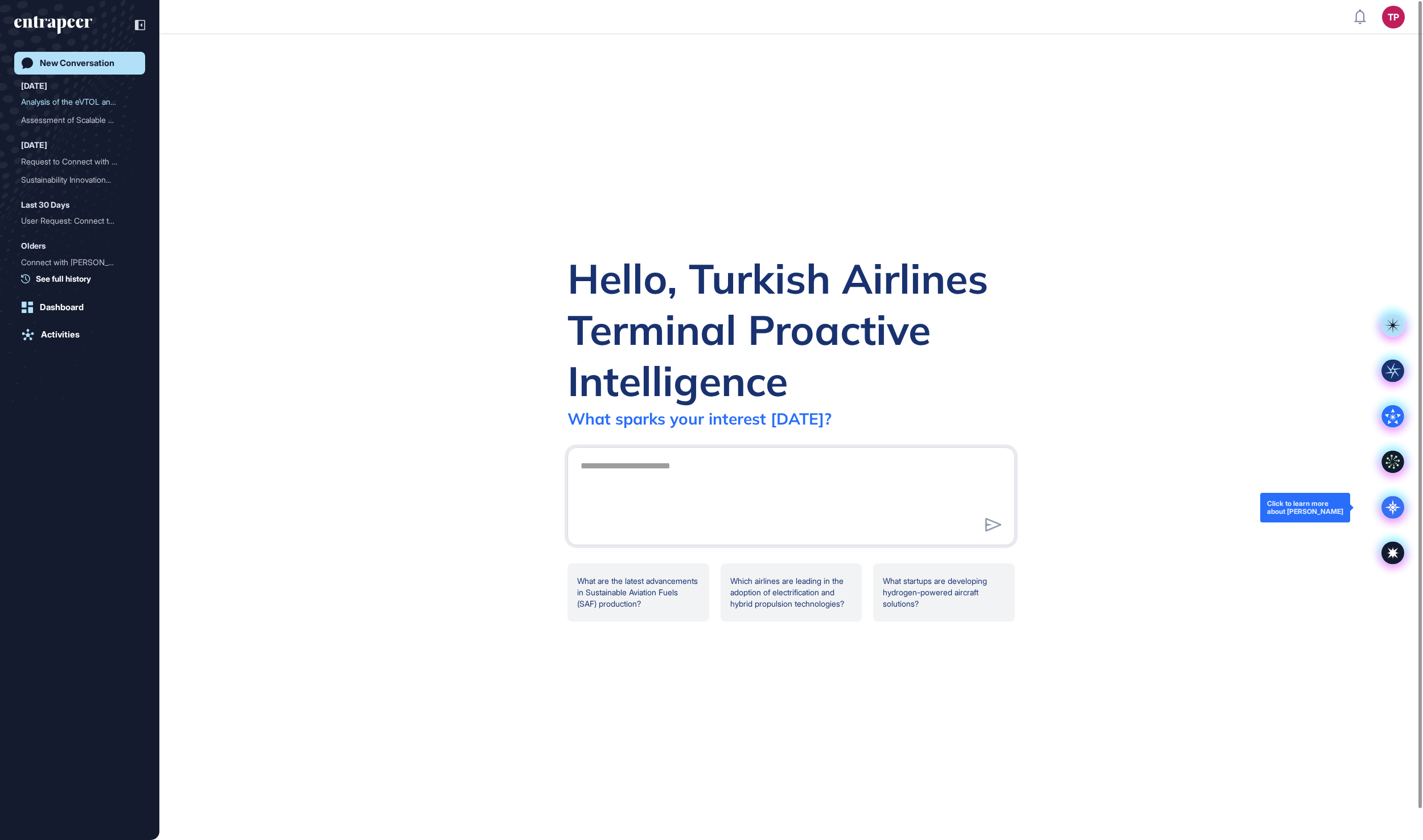
click at [1379, 515] on div at bounding box center [1392, 507] width 46 height 46
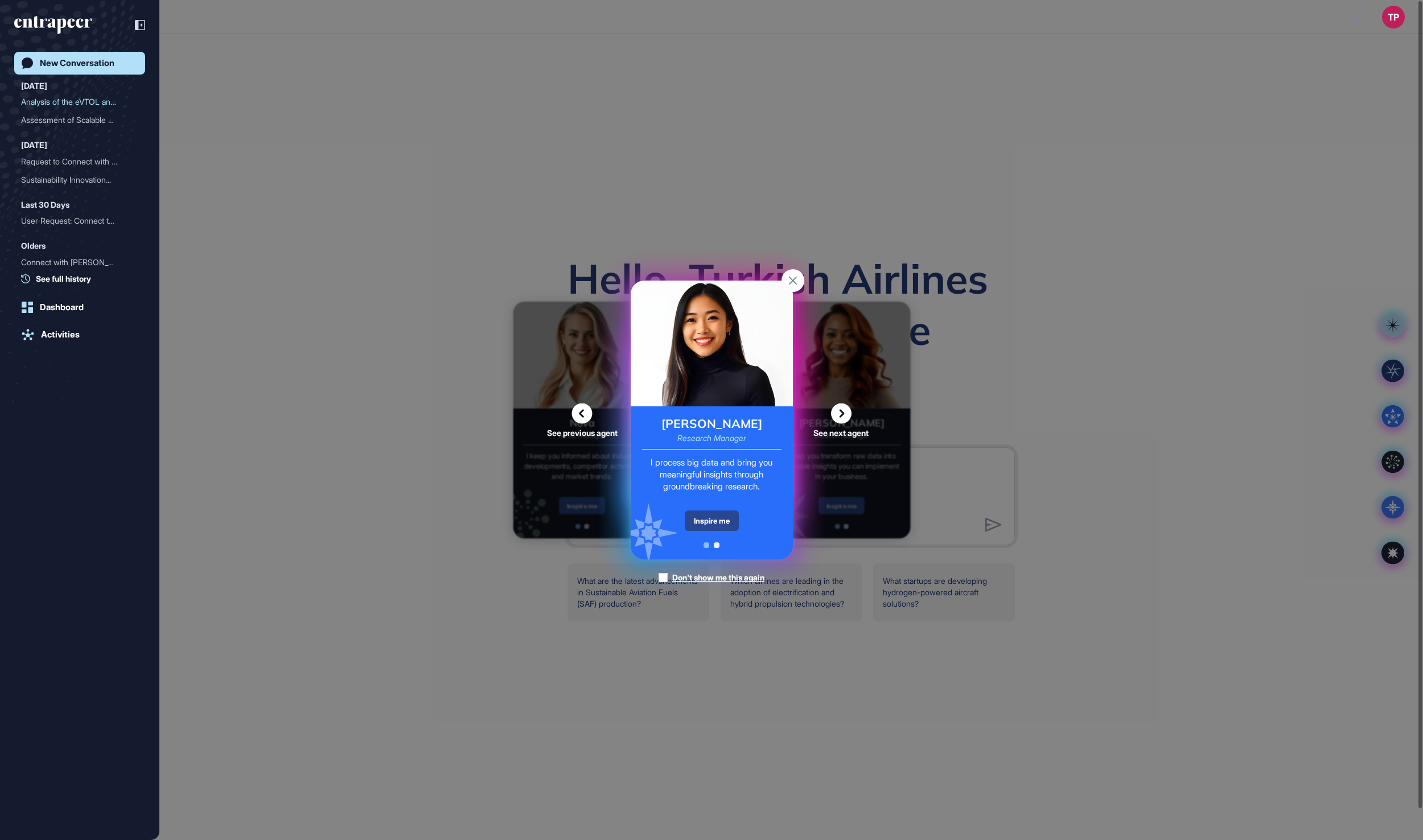
click at [726, 518] on div "Inspire me" at bounding box center [712, 520] width 54 height 20
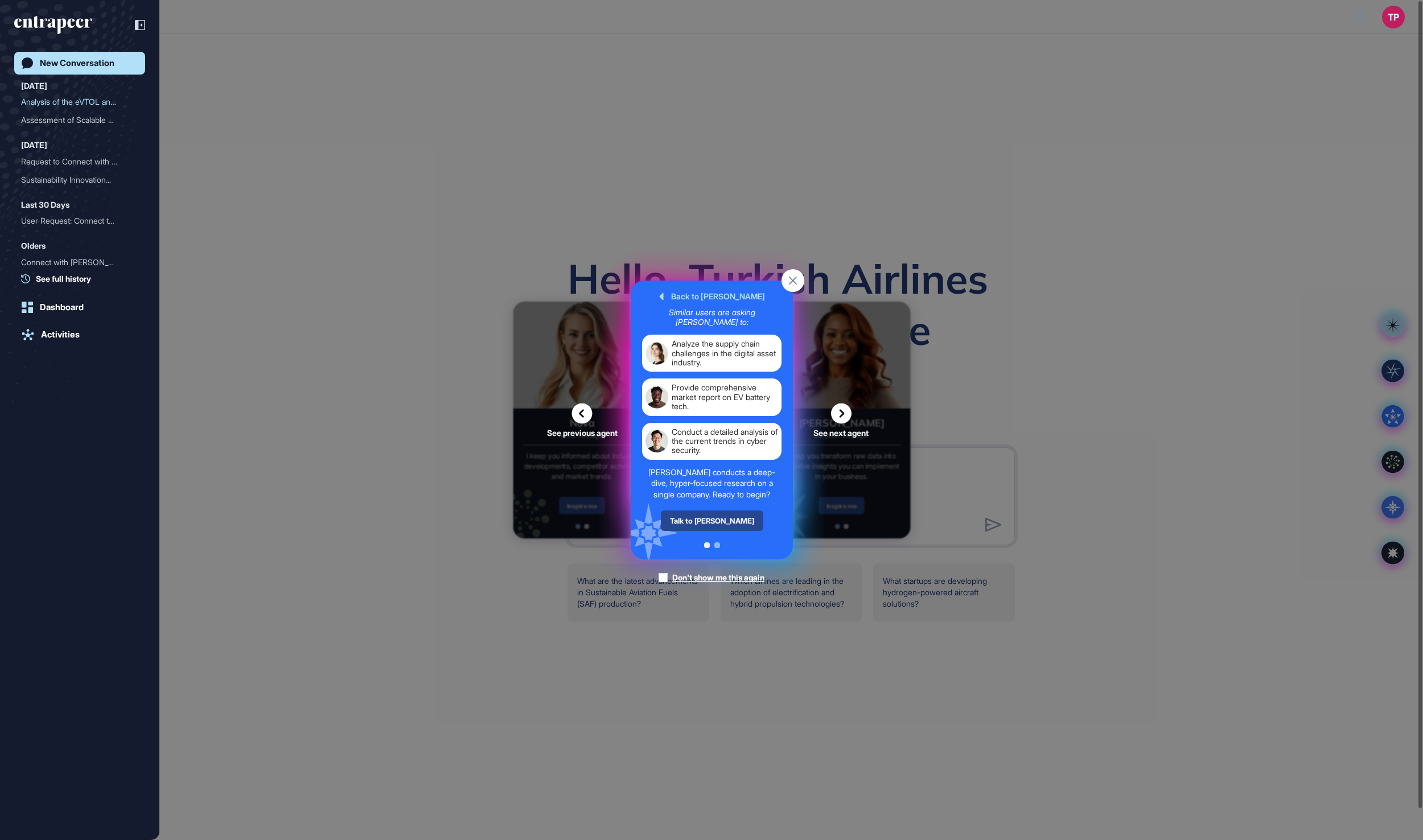
click at [715, 531] on div "Talk to [PERSON_NAME]" at bounding box center [711, 520] width 102 height 20
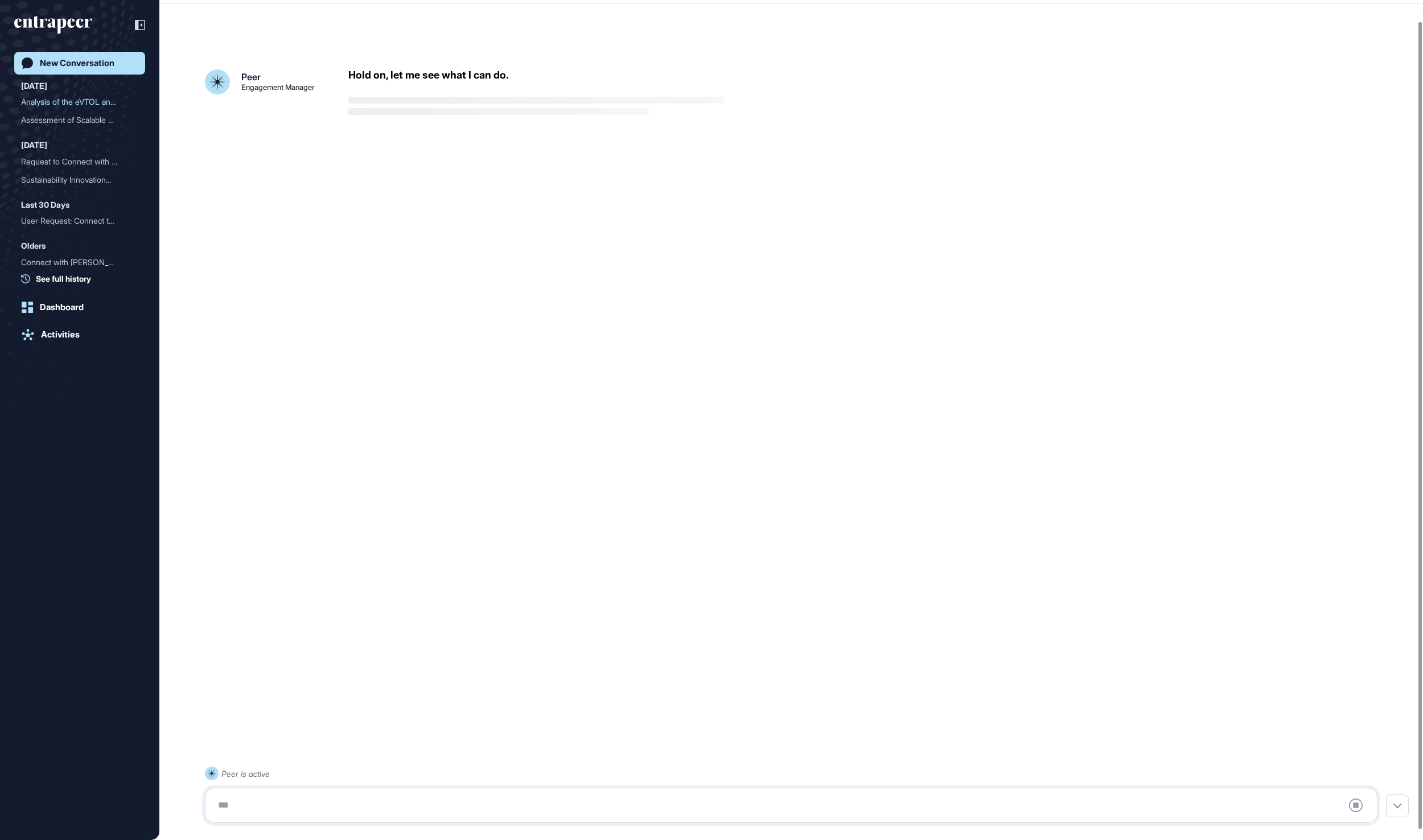
scroll to position [32, 0]
click at [384, 792] on div "Stop Query" at bounding box center [790, 805] width 1172 height 35
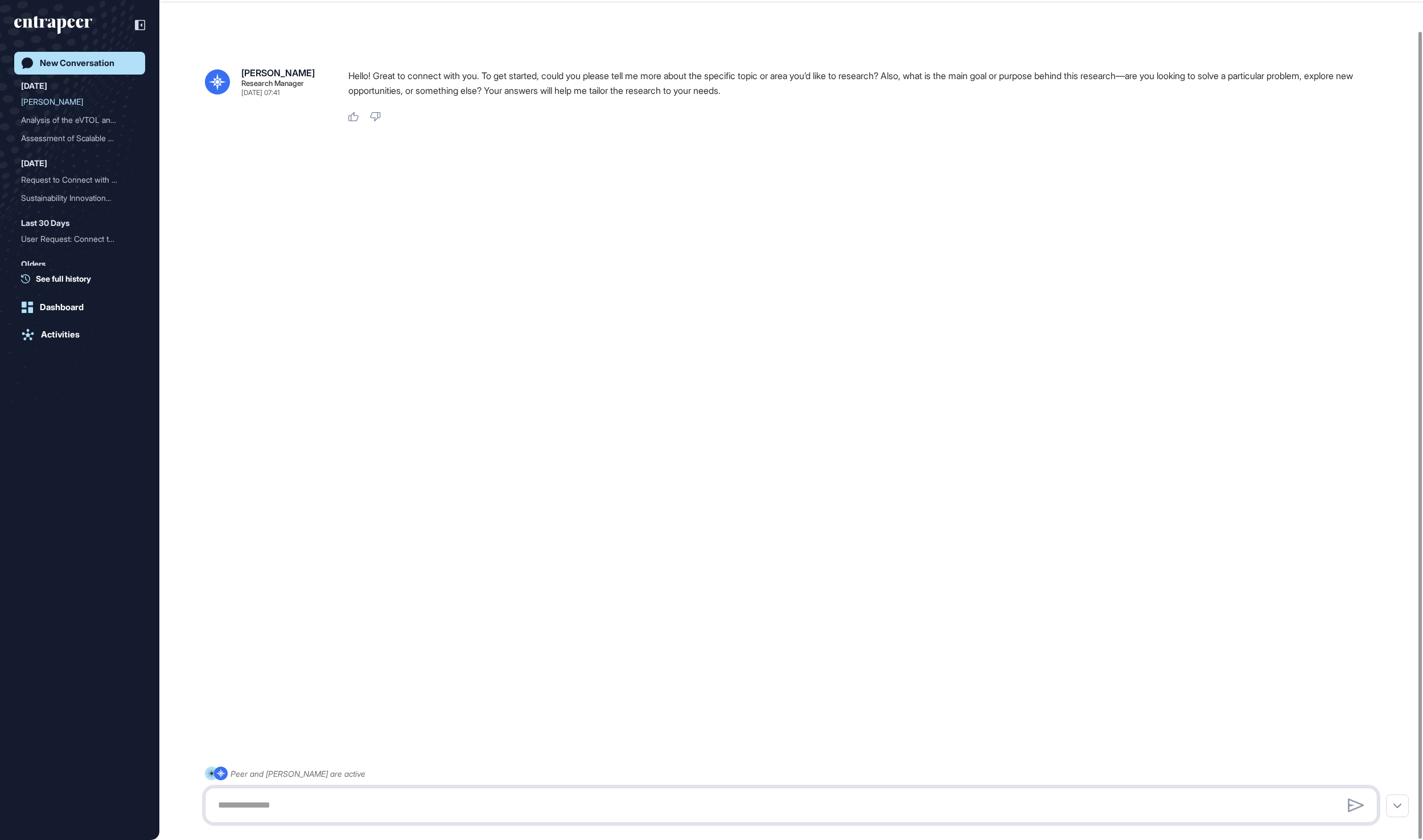
click at [379, 802] on textarea at bounding box center [791, 805] width 1160 height 23
paste textarea "**********"
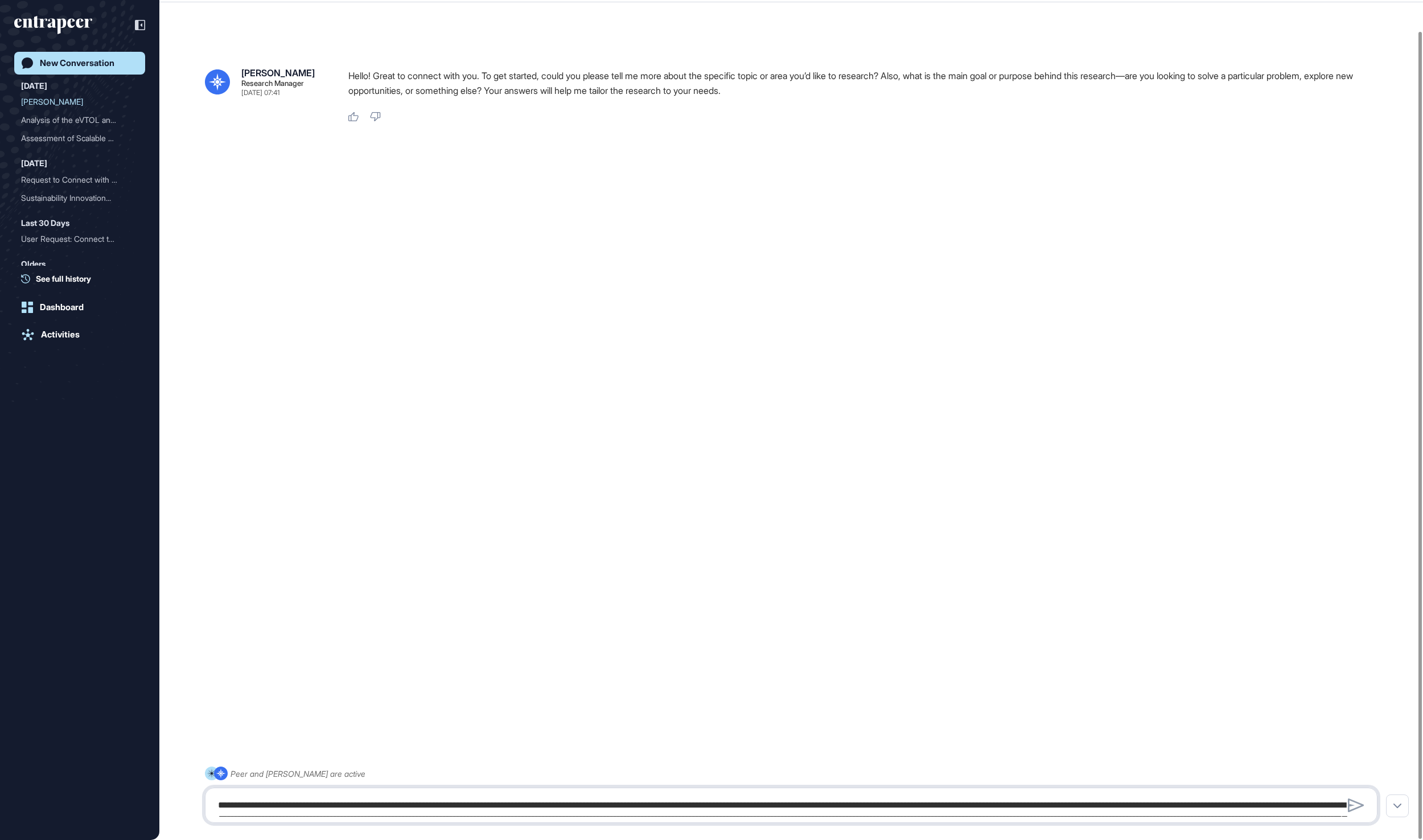
scroll to position [187, 0]
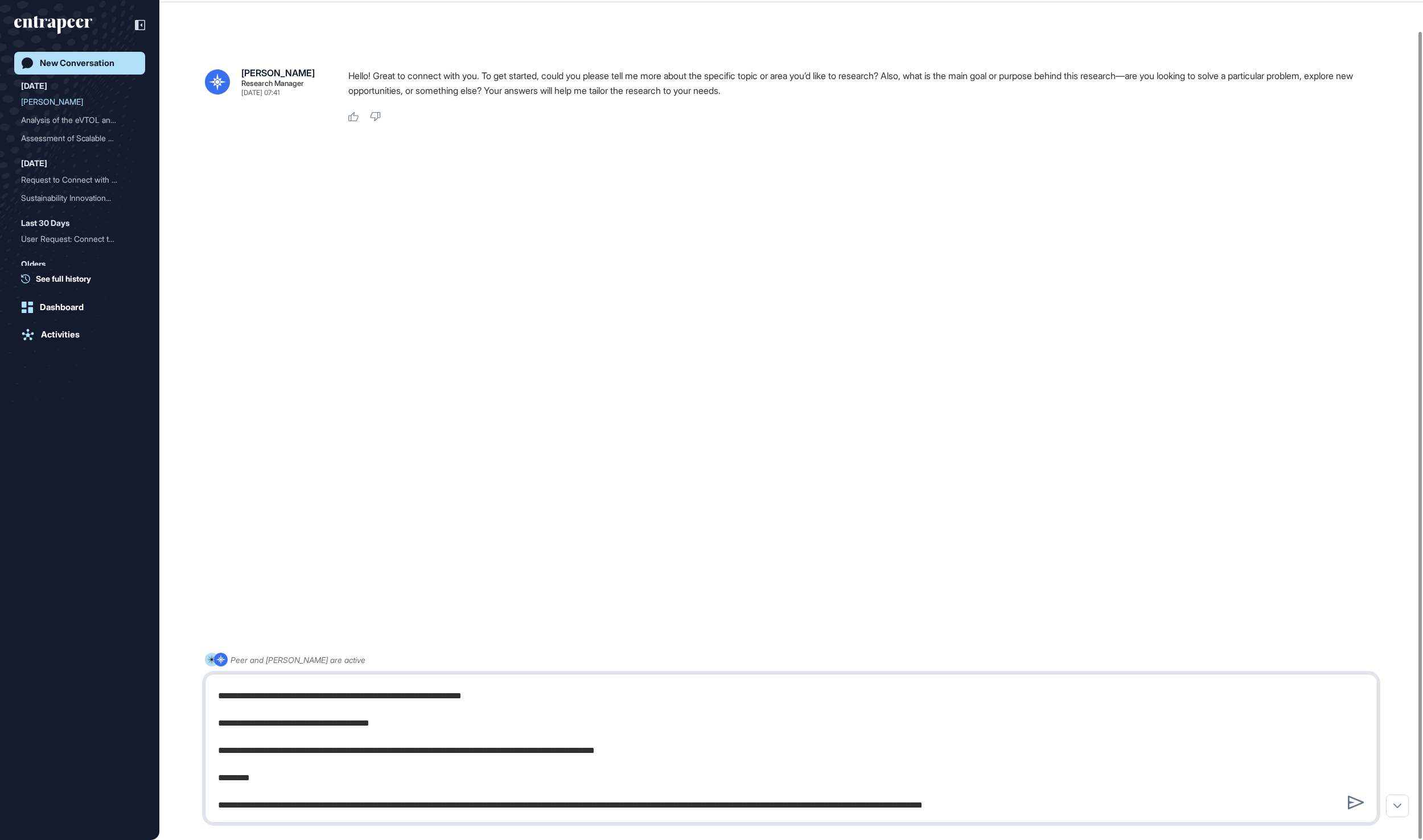
type textarea "**********"
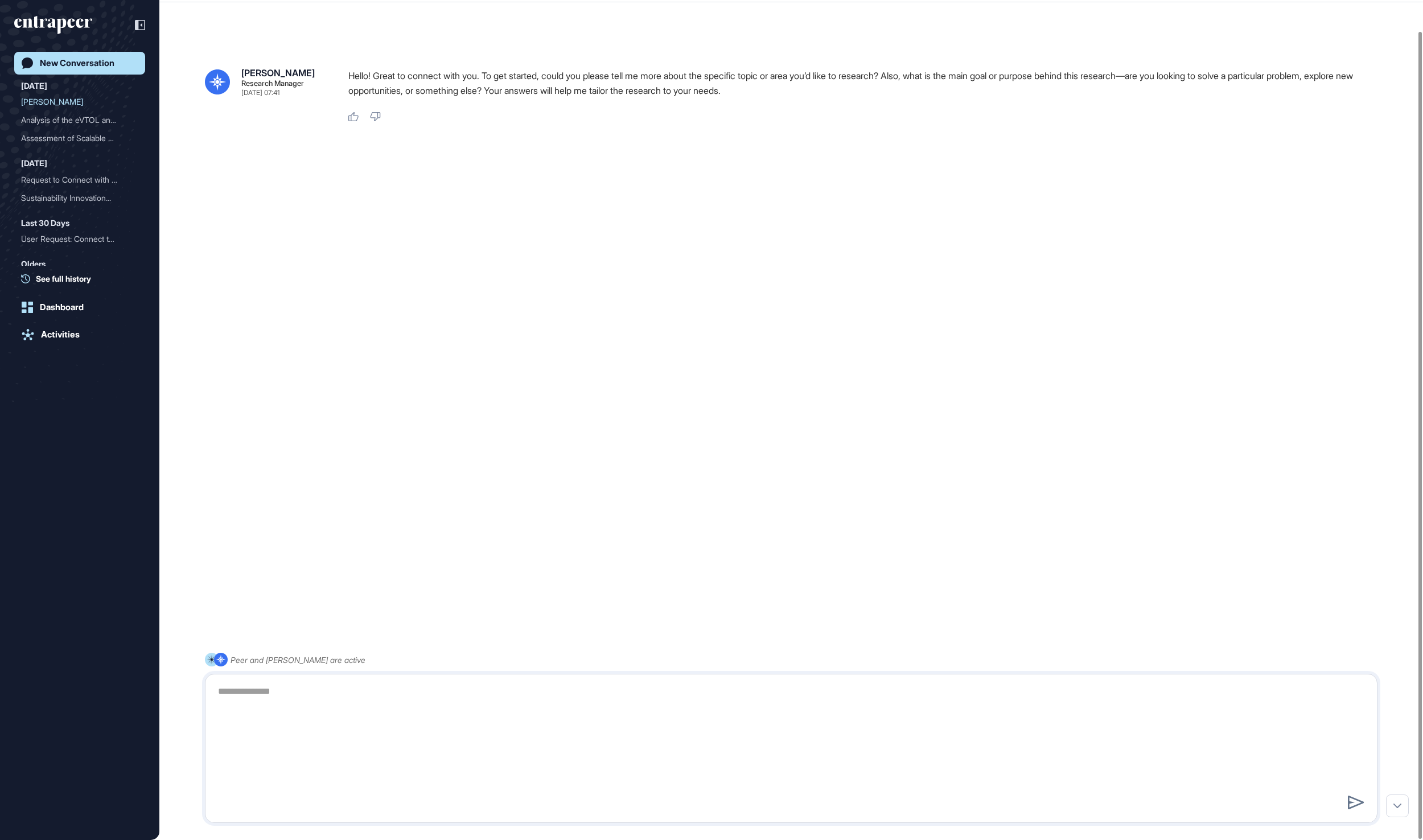
scroll to position [0, 0]
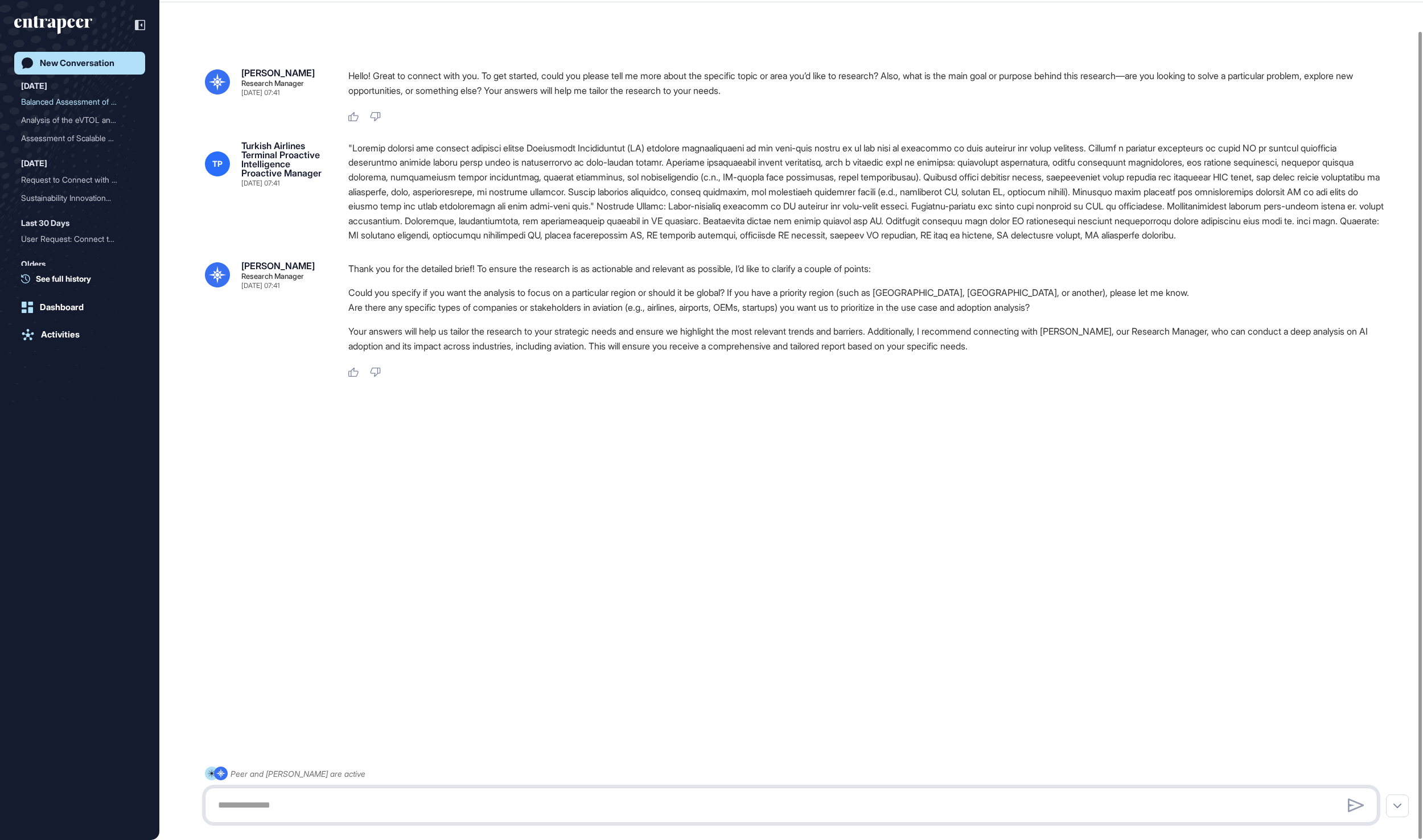
click at [621, 807] on textarea at bounding box center [790, 805] width 1159 height 23
type textarea "**********"
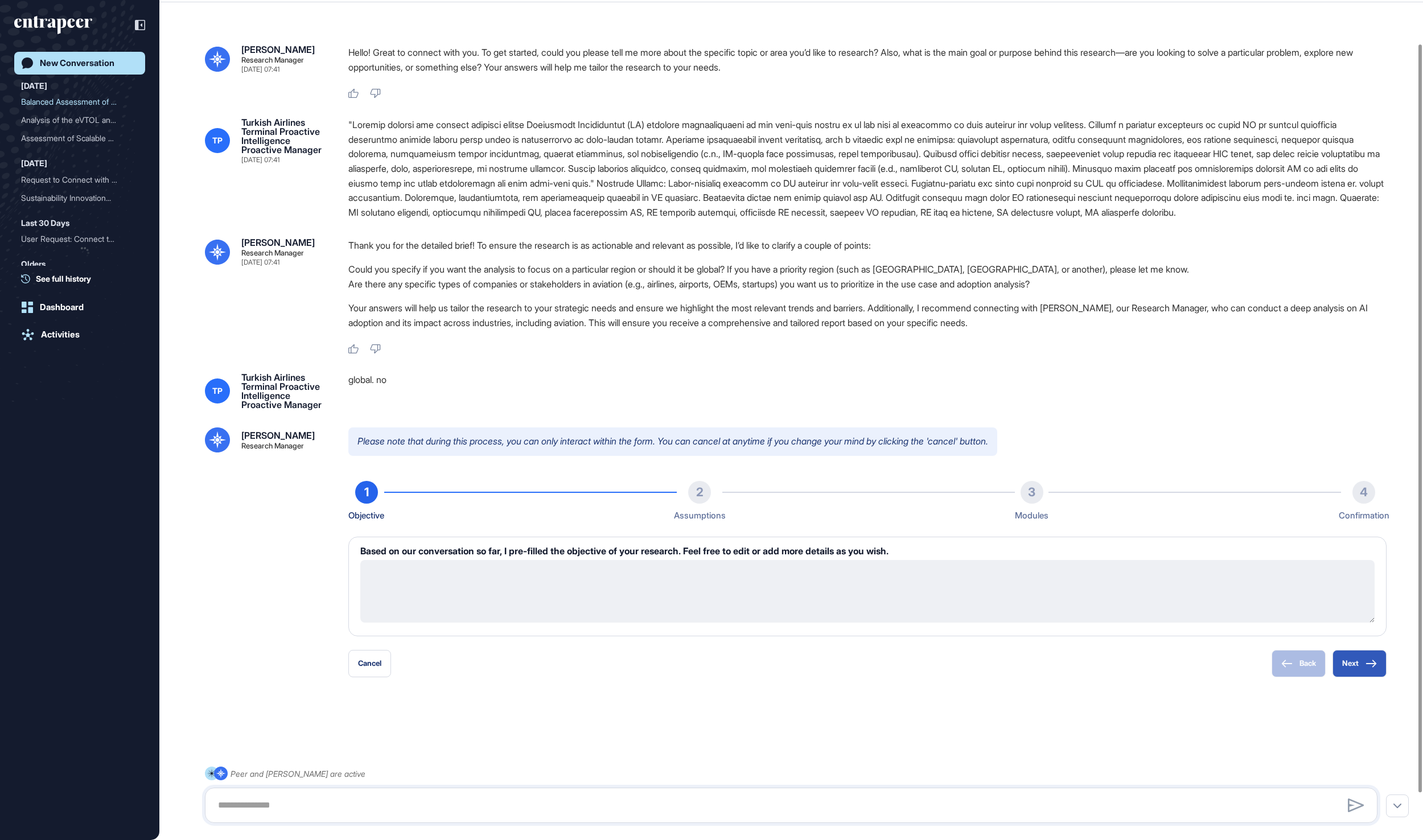
type textarea "**********"
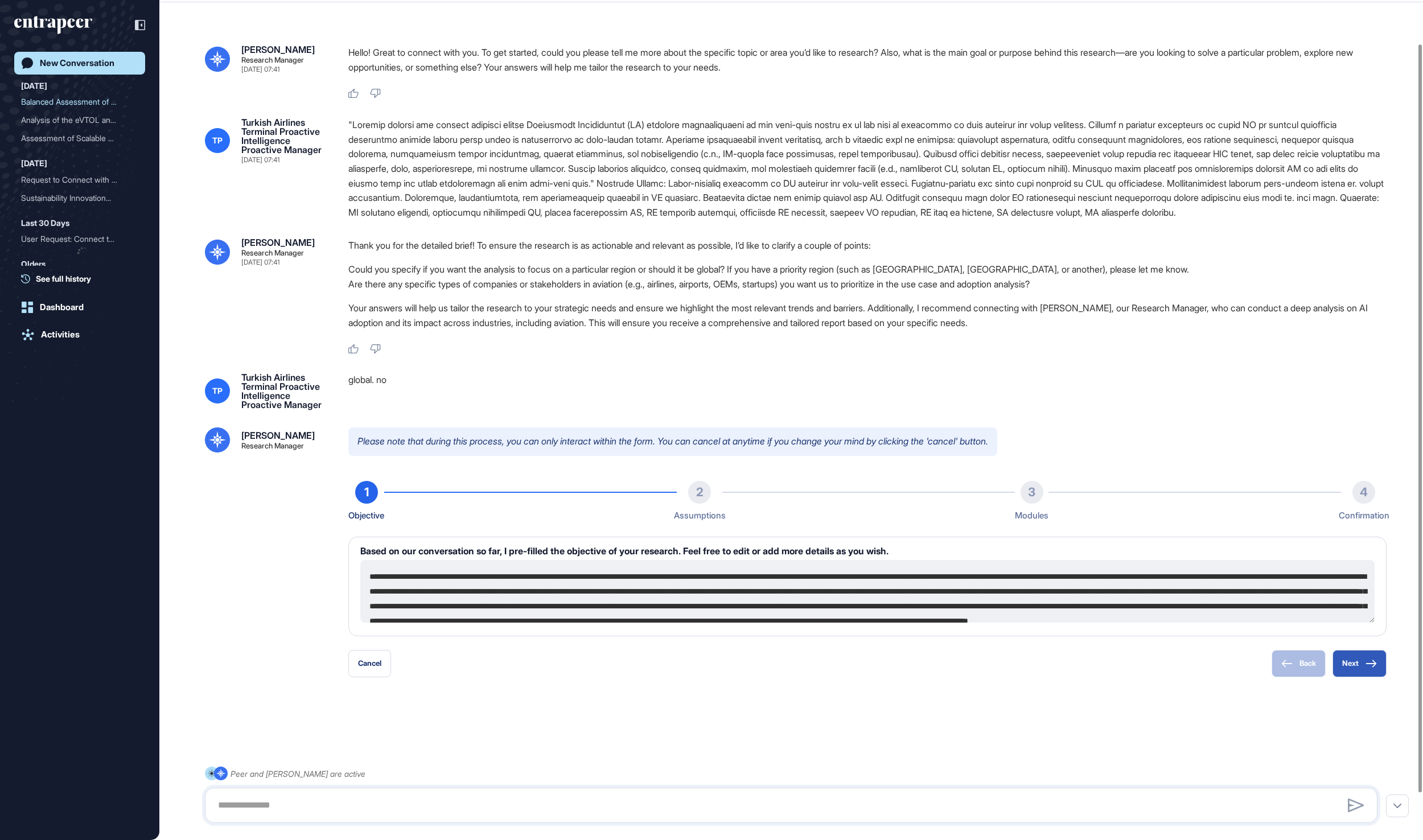
scroll to position [101, 0]
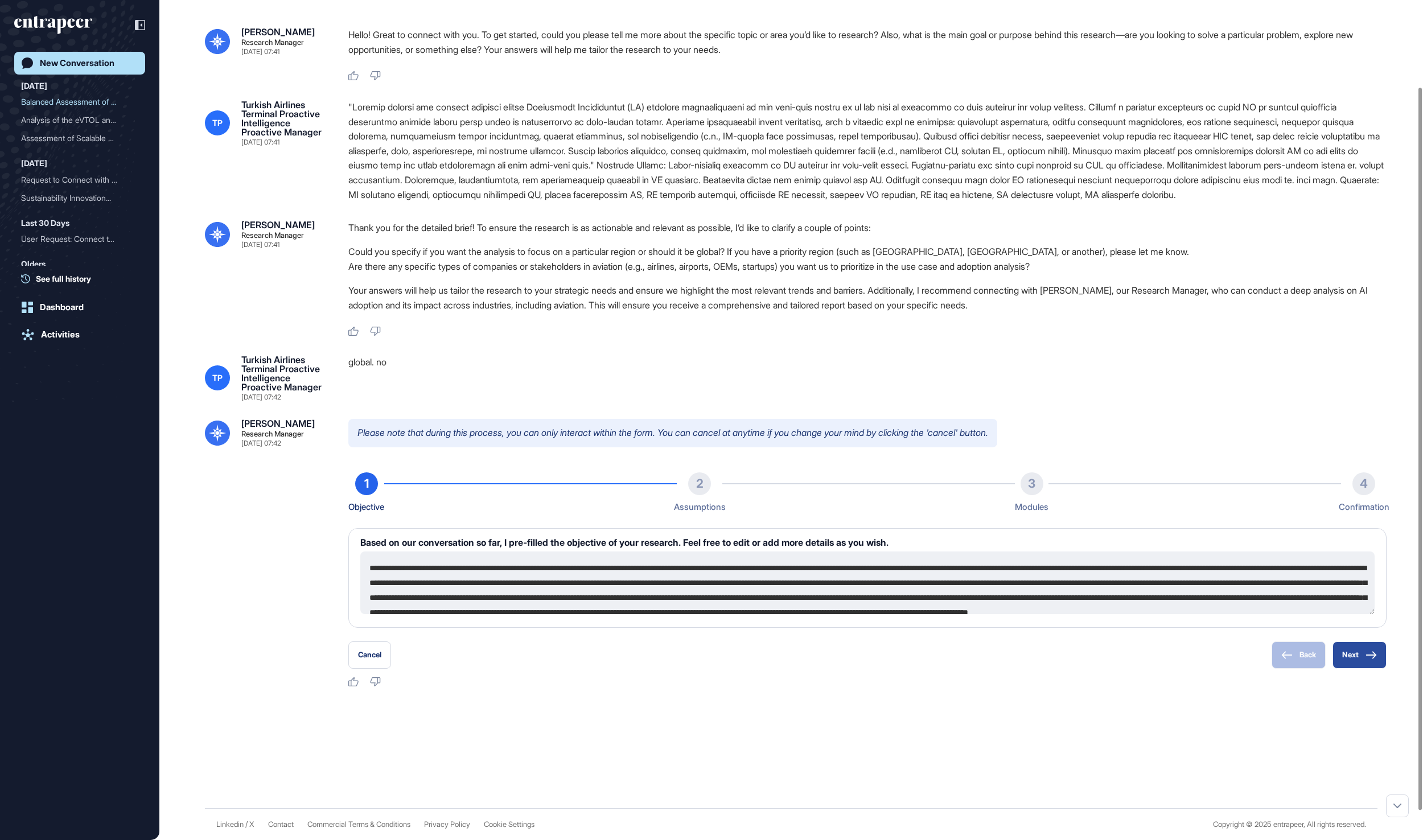
click at [1350, 668] on button "Next" at bounding box center [1359, 655] width 54 height 27
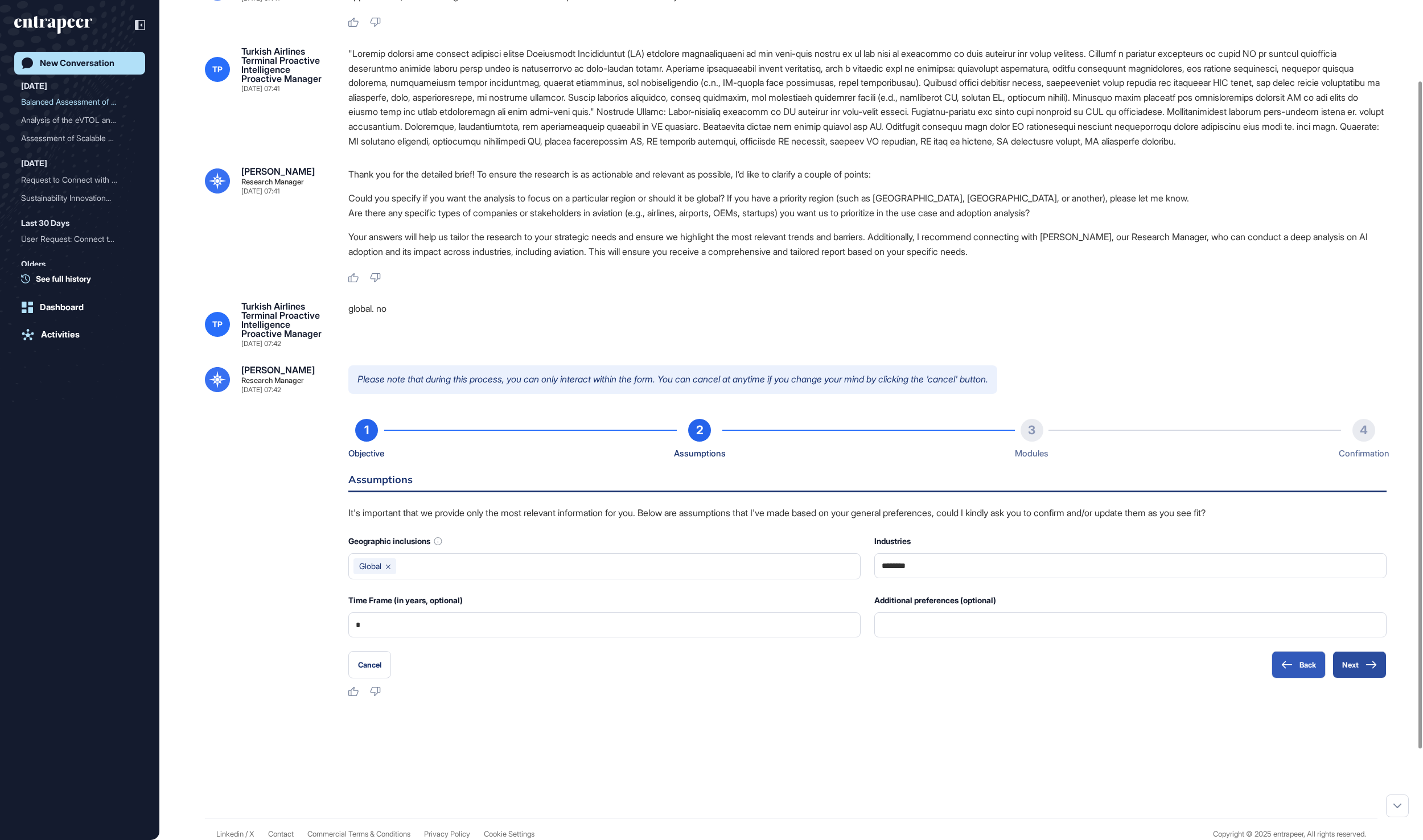
click at [1356, 678] on button "Next" at bounding box center [1359, 664] width 54 height 27
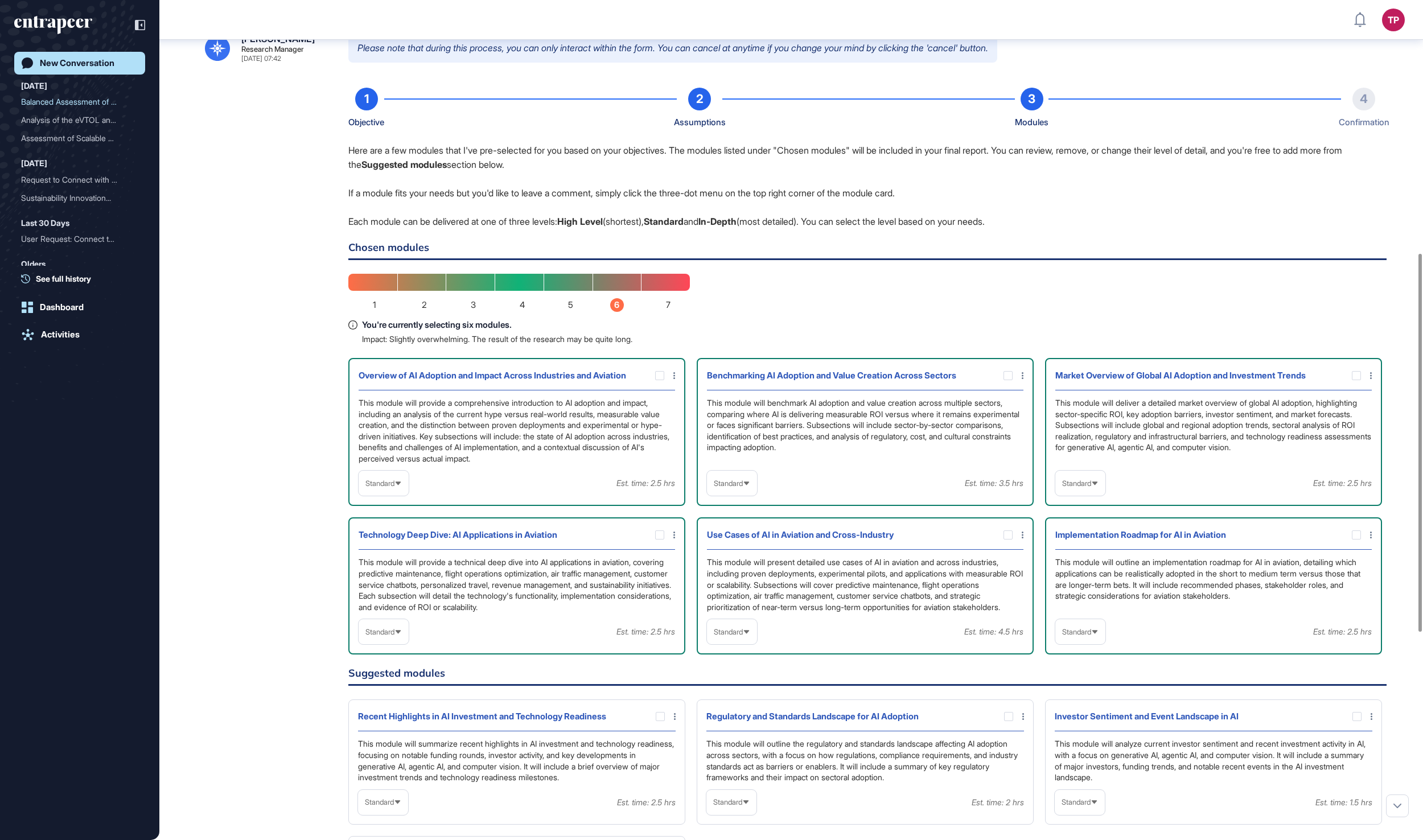
scroll to position [686, 0]
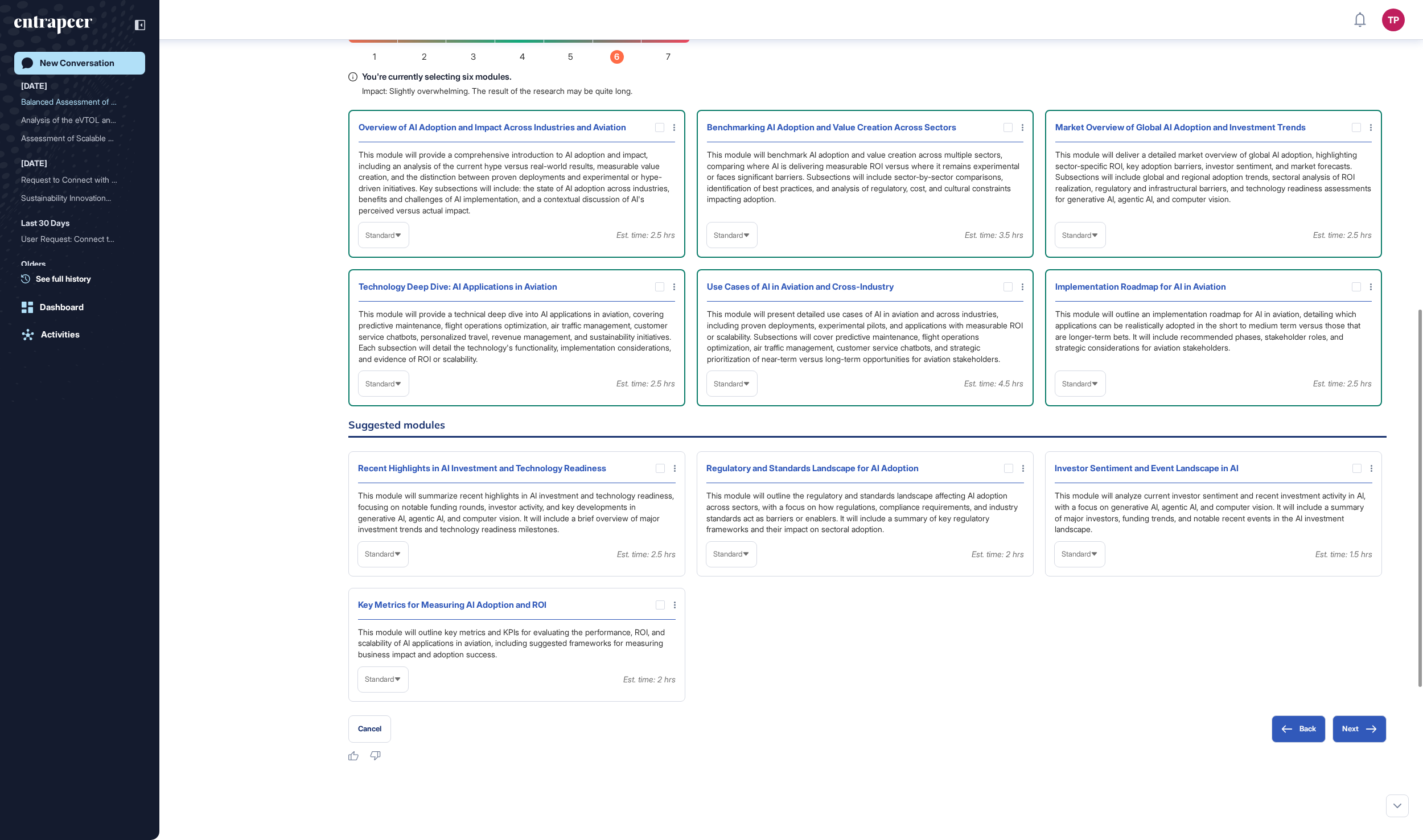
click at [395, 239] on span "Standard" at bounding box center [380, 235] width 29 height 9
click at [402, 274] on li "High-Level" at bounding box center [384, 263] width 44 height 23
click at [730, 239] on span "Standard" at bounding box center [728, 235] width 29 height 9
click at [740, 319] on li "In-depth" at bounding box center [732, 308] width 44 height 23
click at [1077, 239] on span "Standard" at bounding box center [1077, 235] width 29 height 9
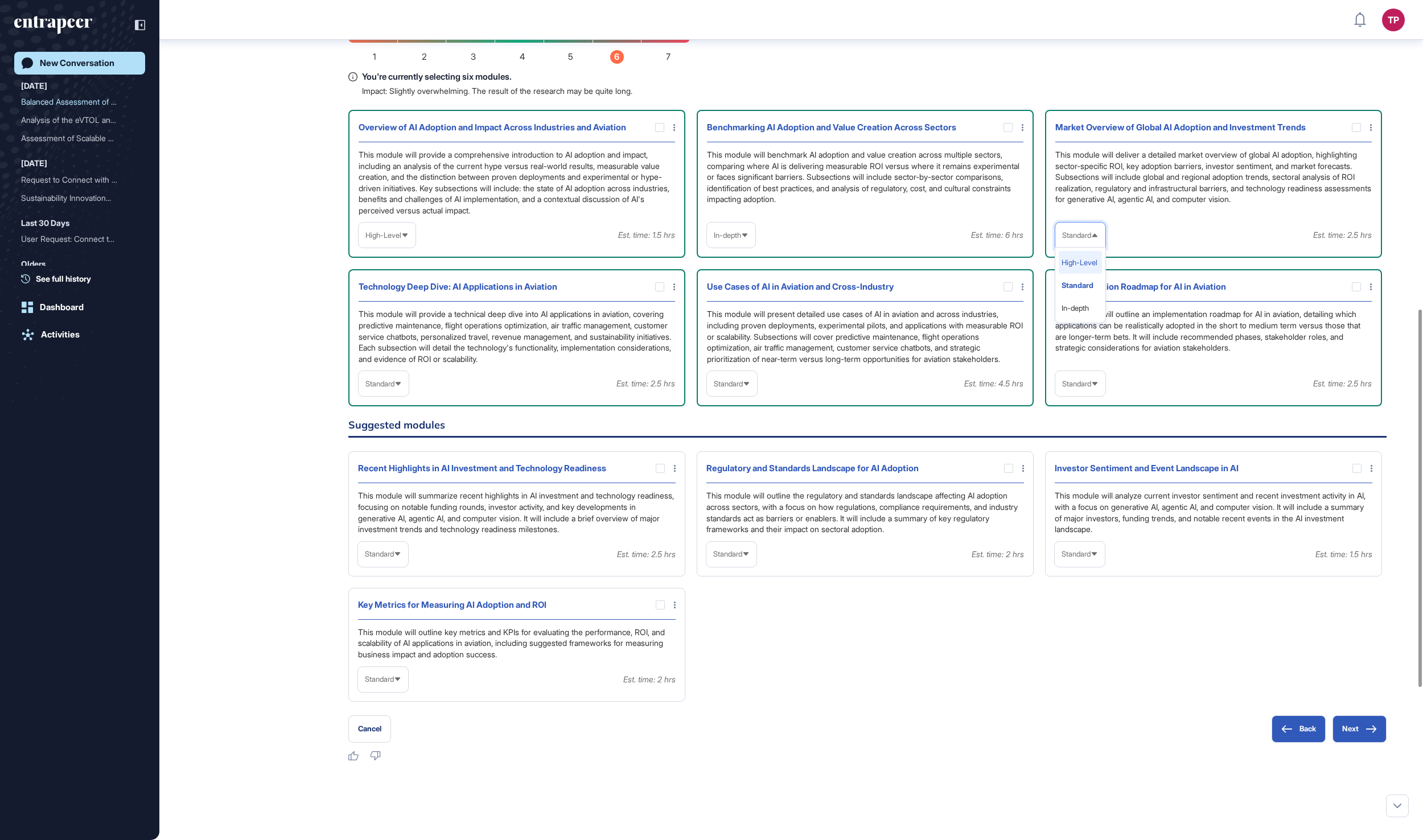
click at [1077, 274] on li "High-Level" at bounding box center [1081, 263] width 44 height 23
click at [743, 388] on span "Standard" at bounding box center [728, 383] width 29 height 9
click at [730, 468] on li "In-depth" at bounding box center [732, 456] width 44 height 23
click at [1098, 395] on div "Standard" at bounding box center [1081, 384] width 50 height 23
click at [1072, 468] on li "In-depth" at bounding box center [1081, 456] width 44 height 23
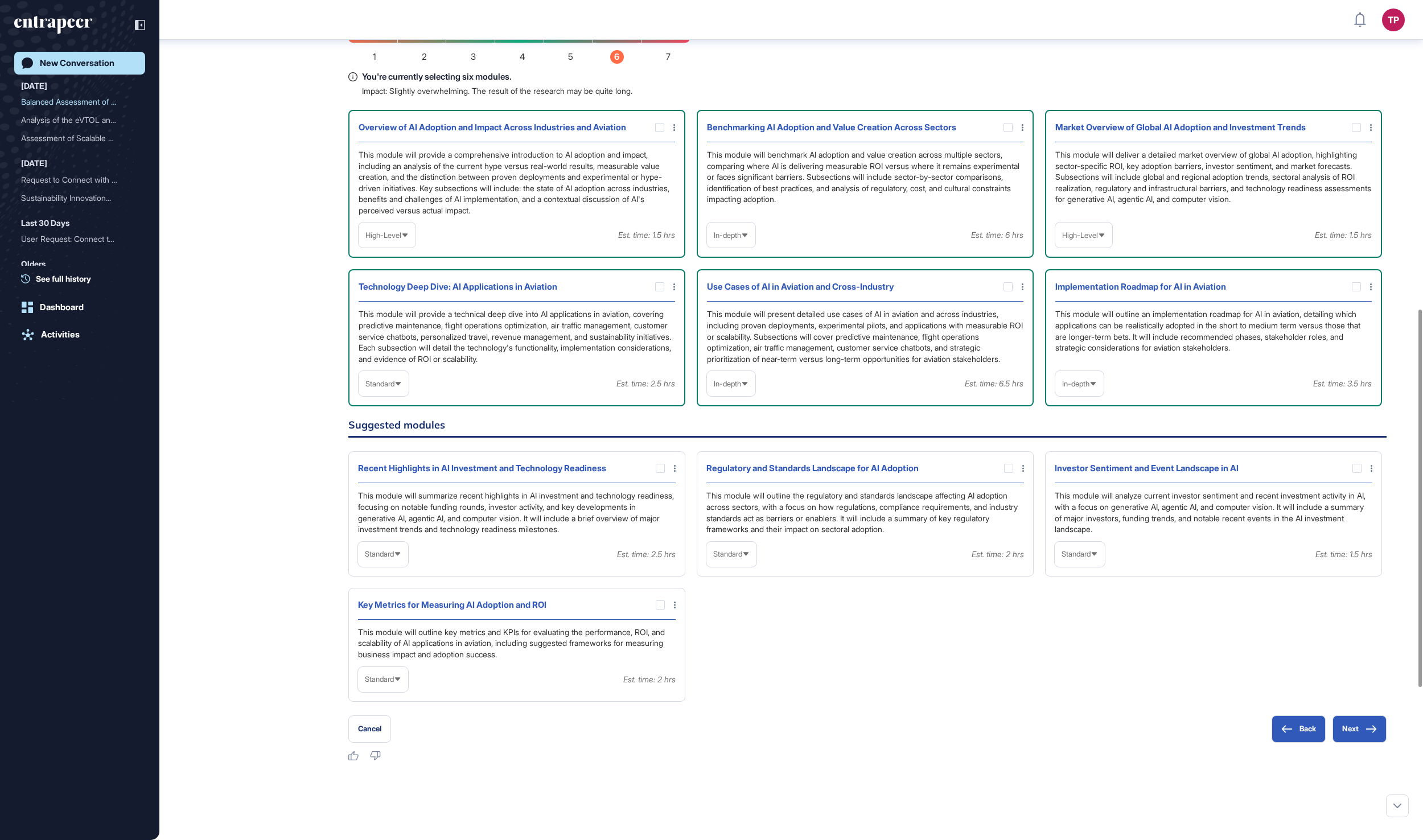
click at [395, 388] on span "Standard" at bounding box center [380, 383] width 29 height 9
click at [392, 468] on li "In-depth" at bounding box center [384, 456] width 44 height 23
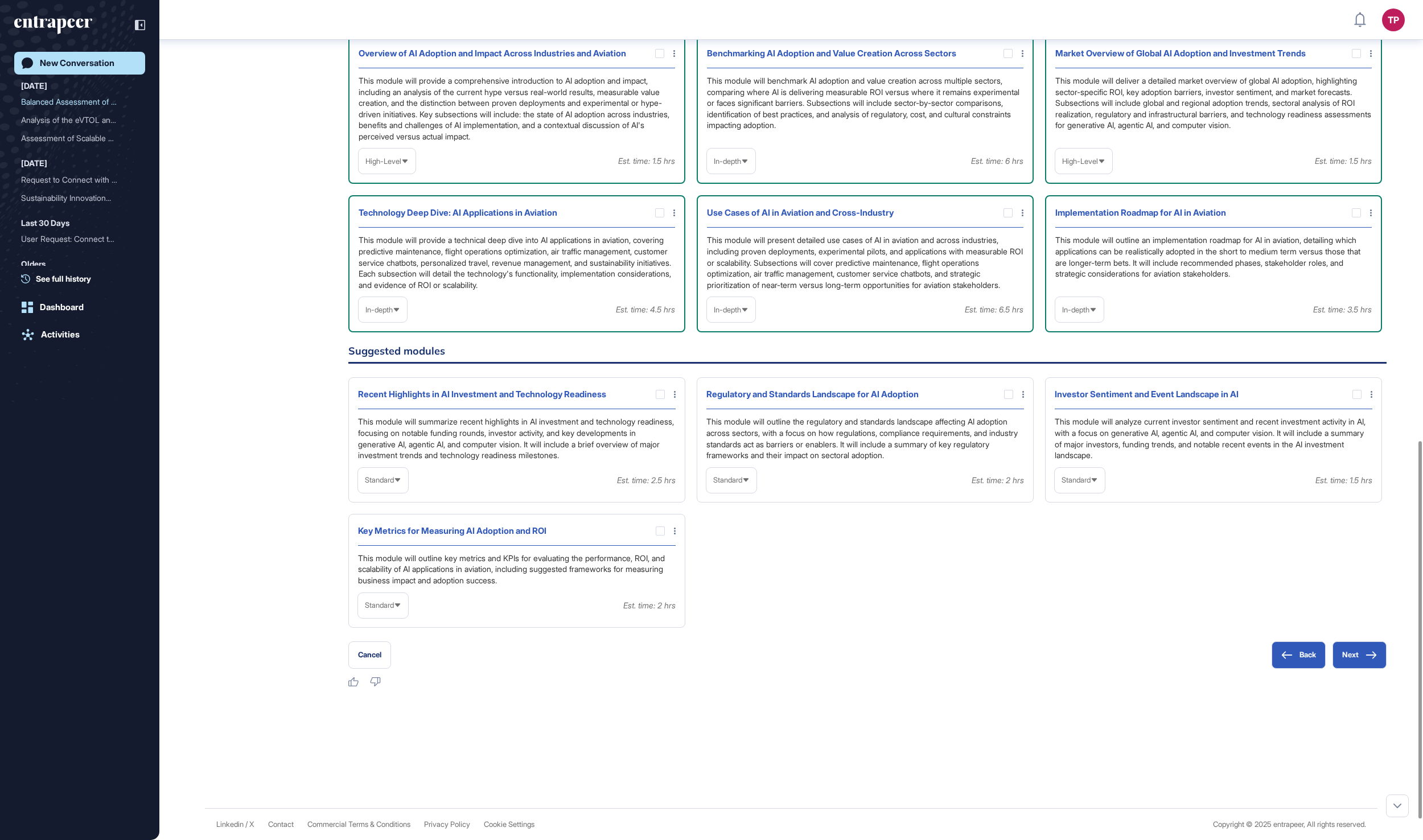
scroll to position [979, 0]
click at [402, 616] on div "Standard" at bounding box center [383, 605] width 50 height 23
click at [389, 689] on li "In-depth" at bounding box center [384, 678] width 44 height 23
click at [658, 536] on div at bounding box center [660, 530] width 9 height 9
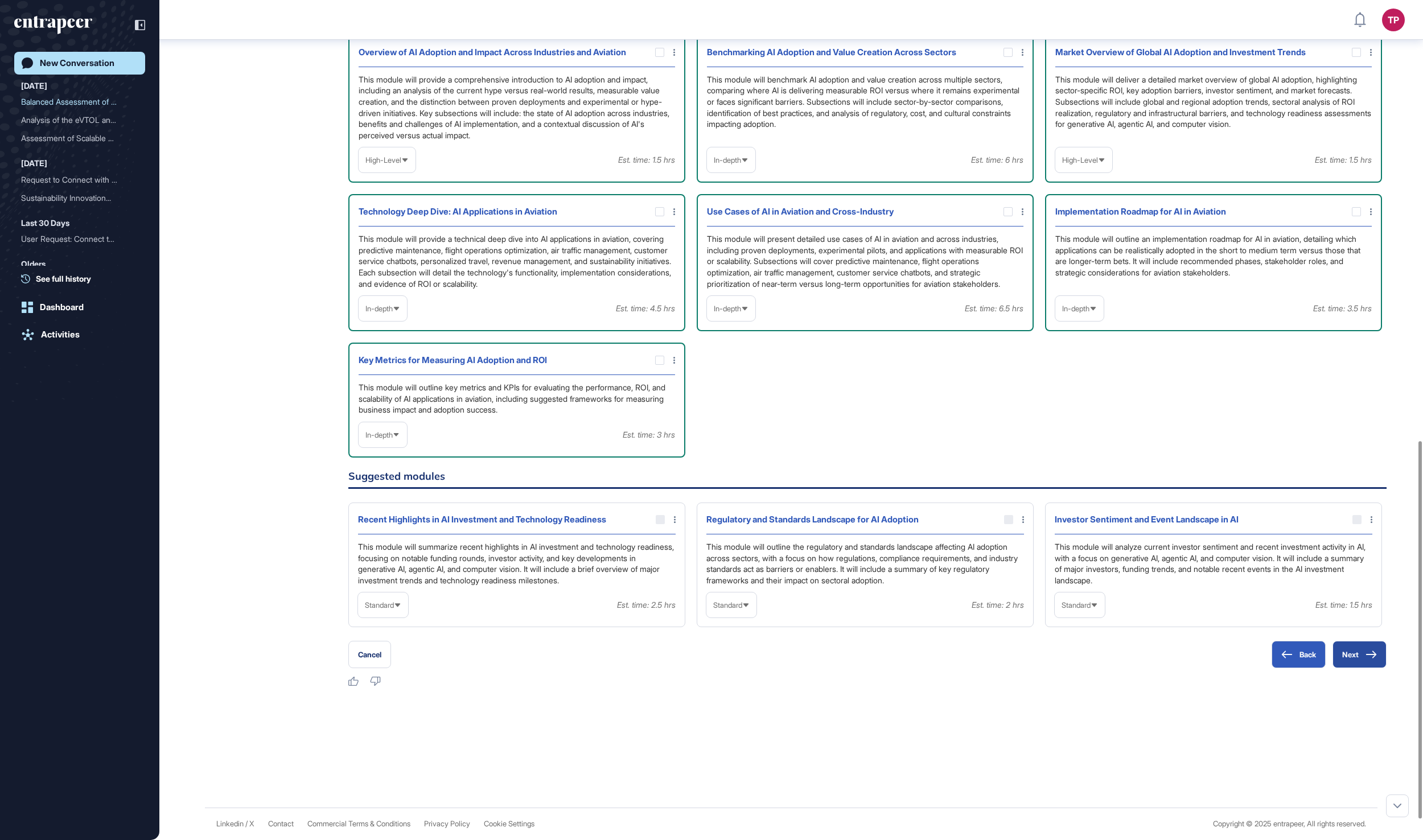
click at [1371, 658] on icon at bounding box center [1371, 654] width 11 height 8
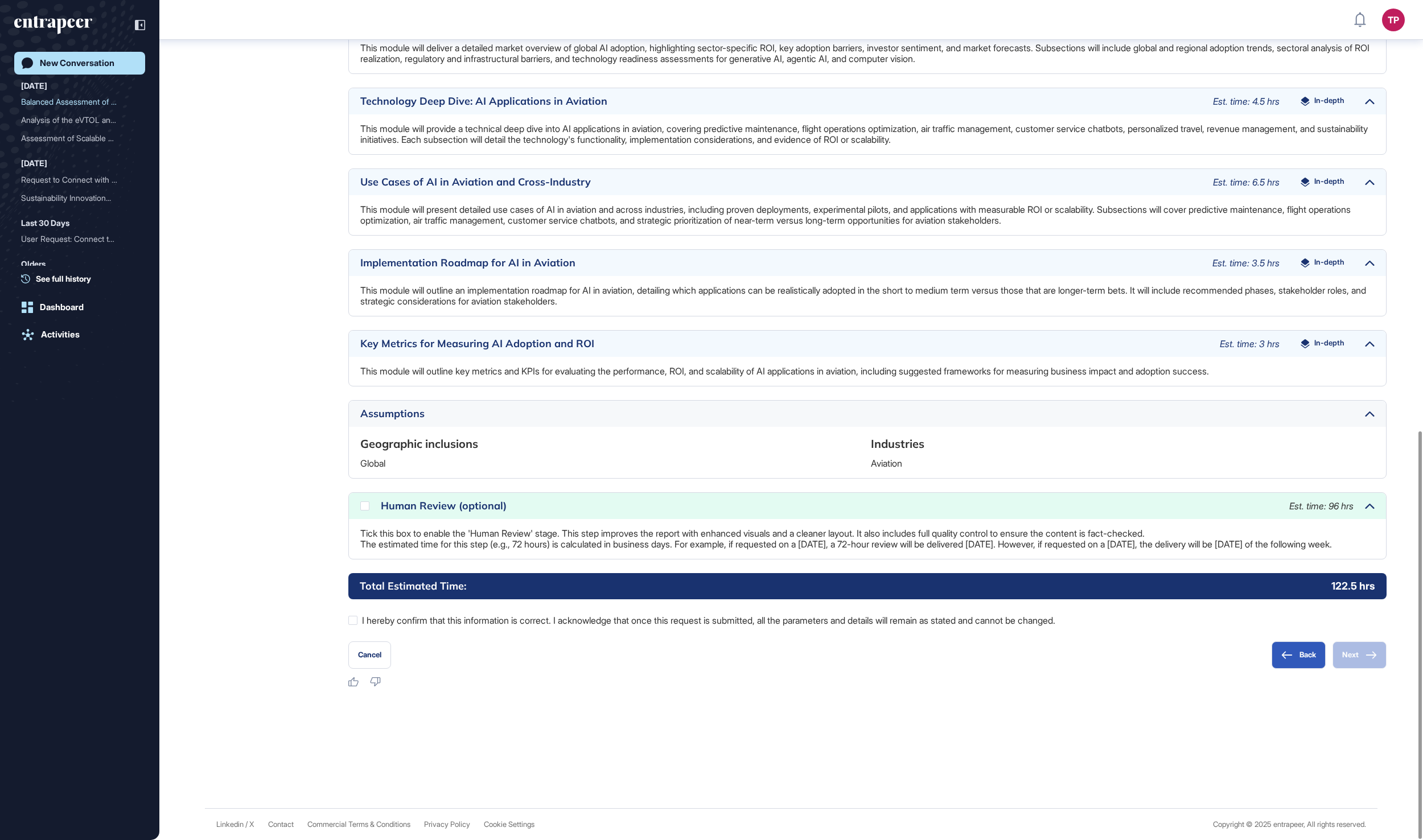
scroll to position [888, 0]
click at [0, 0] on icon at bounding box center [0, 0] width 0 height 0
click at [392, 626] on label "I hereby confirm that this information is correct. I acknowledge that once this…" at bounding box center [867, 620] width 1038 height 14
click at [1359, 654] on button "Next" at bounding box center [1359, 655] width 54 height 27
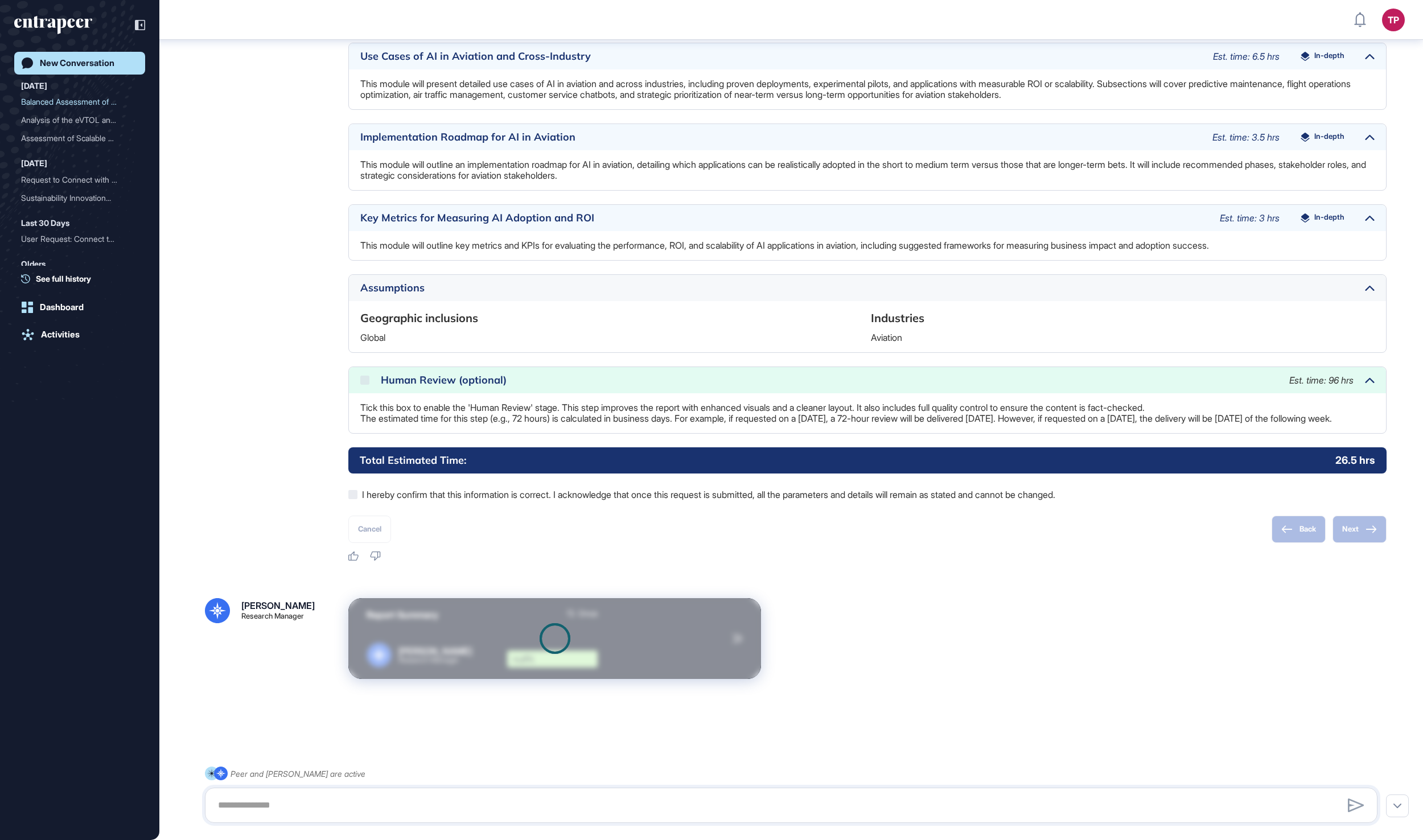
scroll to position [1018, 0]
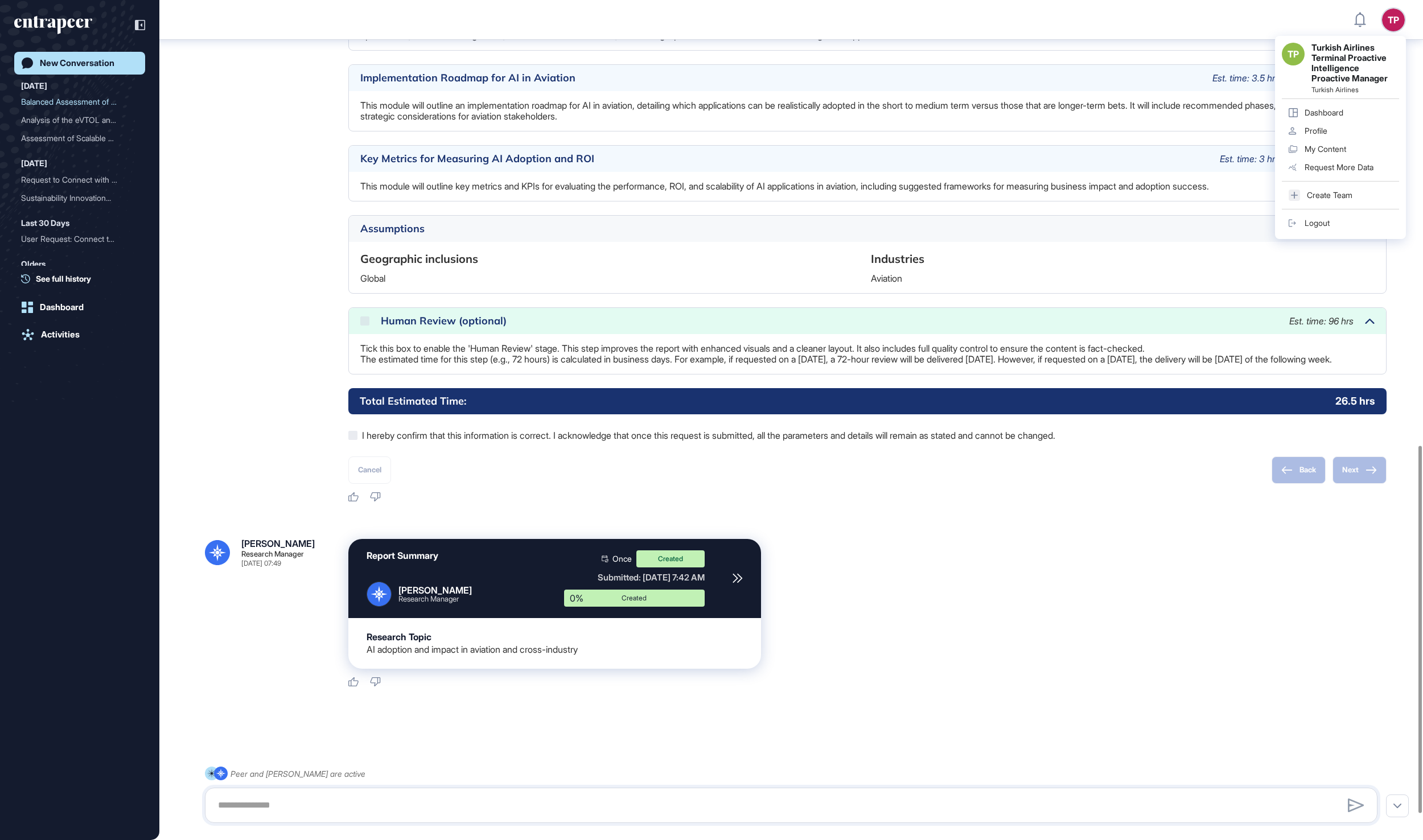
click at [1317, 232] on link "Logout" at bounding box center [1341, 223] width 118 height 19
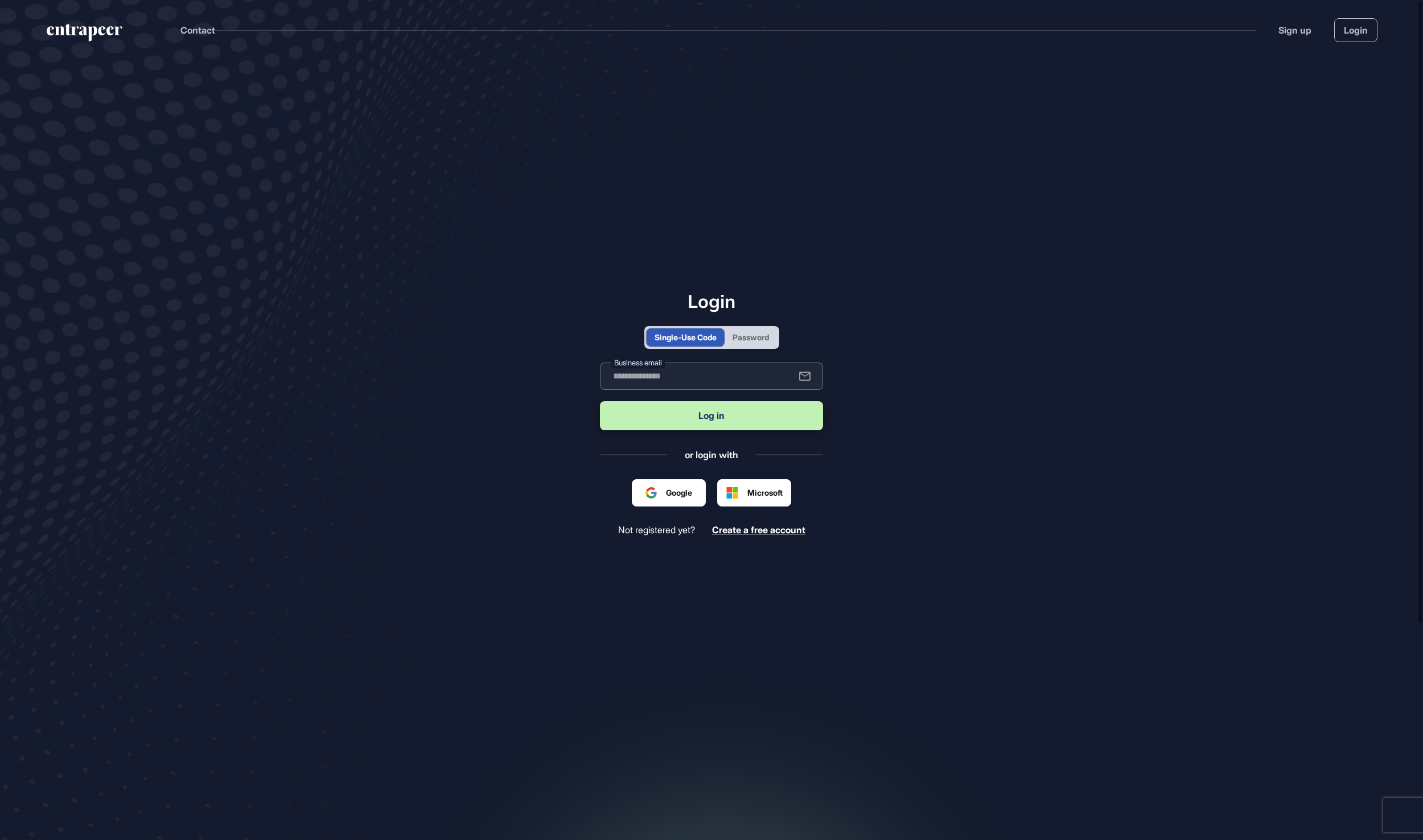
type input "**********"
click at [712, 416] on button "Log in" at bounding box center [711, 416] width 223 height 29
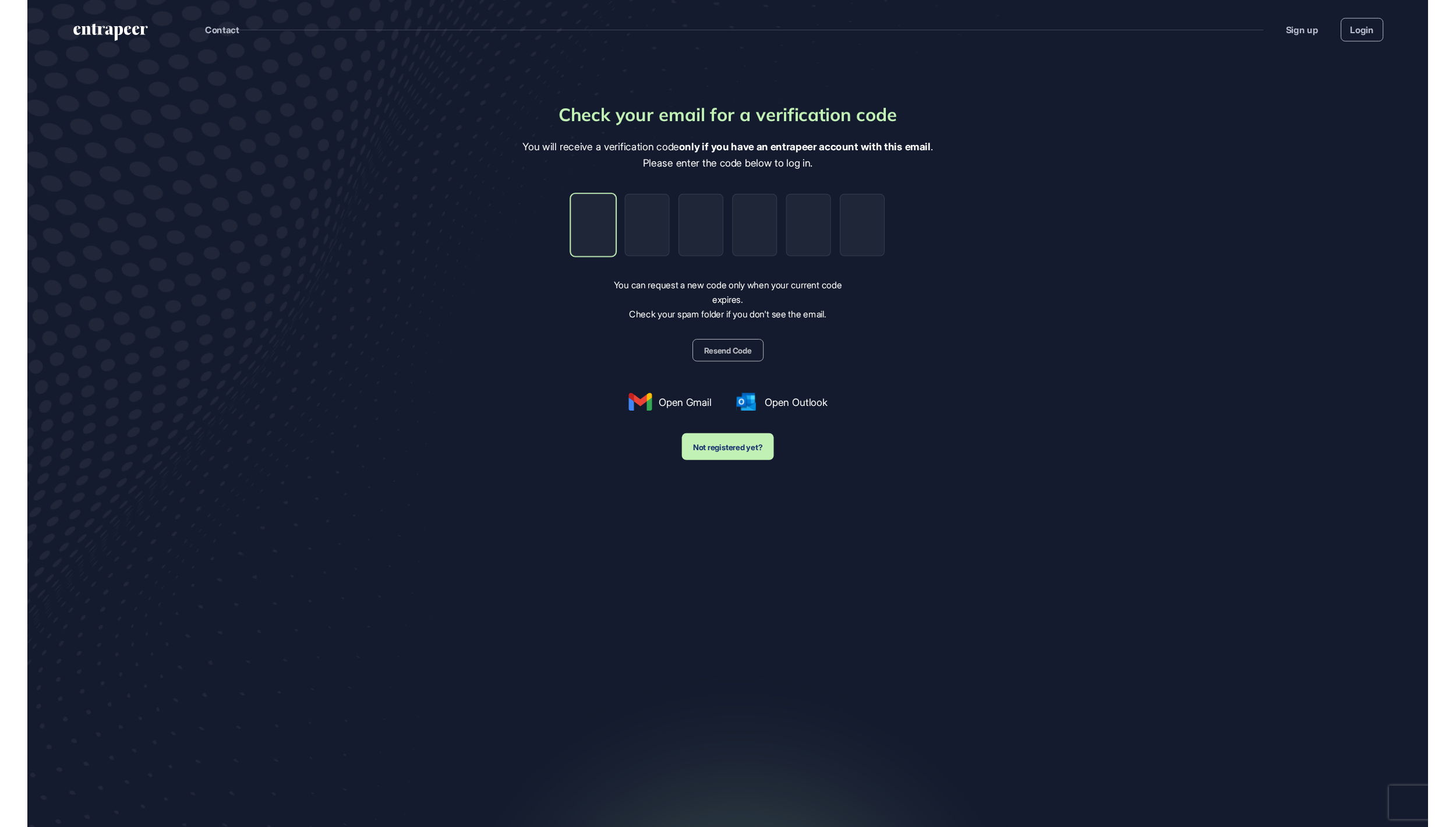
scroll to position [827, 1456]
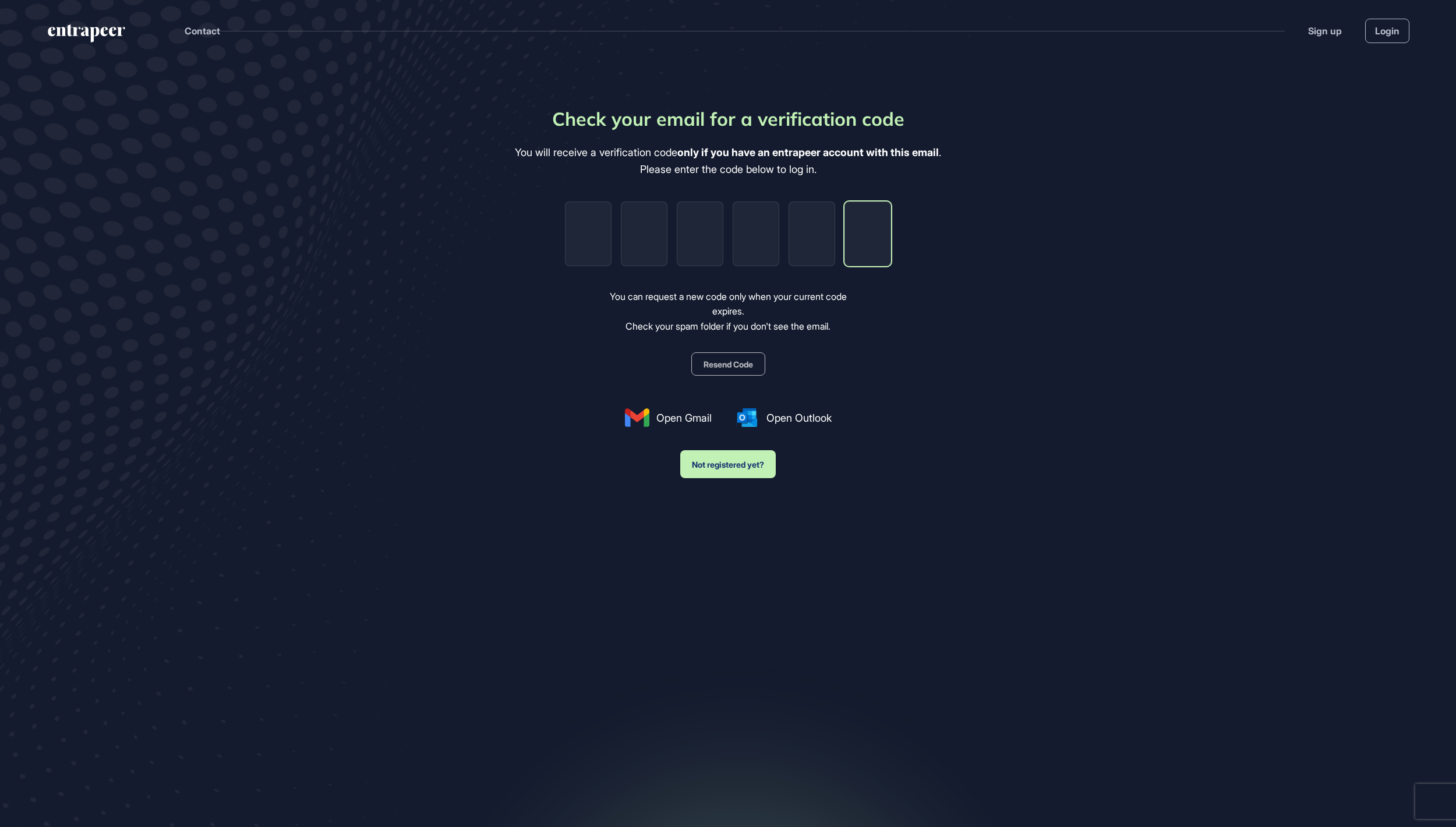
paste input "*"
type input "*"
